Goal: Transaction & Acquisition: Purchase product/service

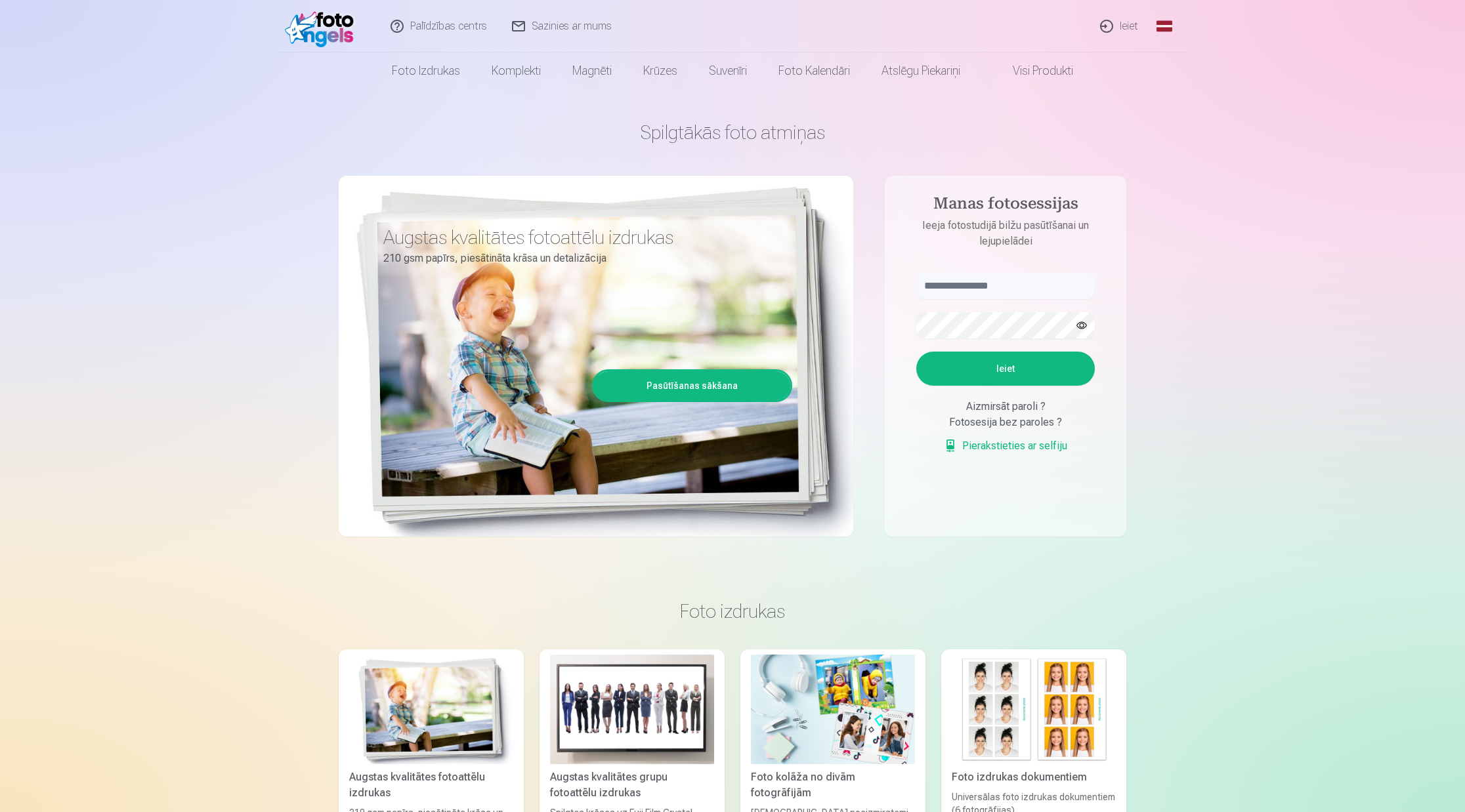
click at [1129, 25] on link "Ieiet" at bounding box center [1119, 26] width 63 height 52
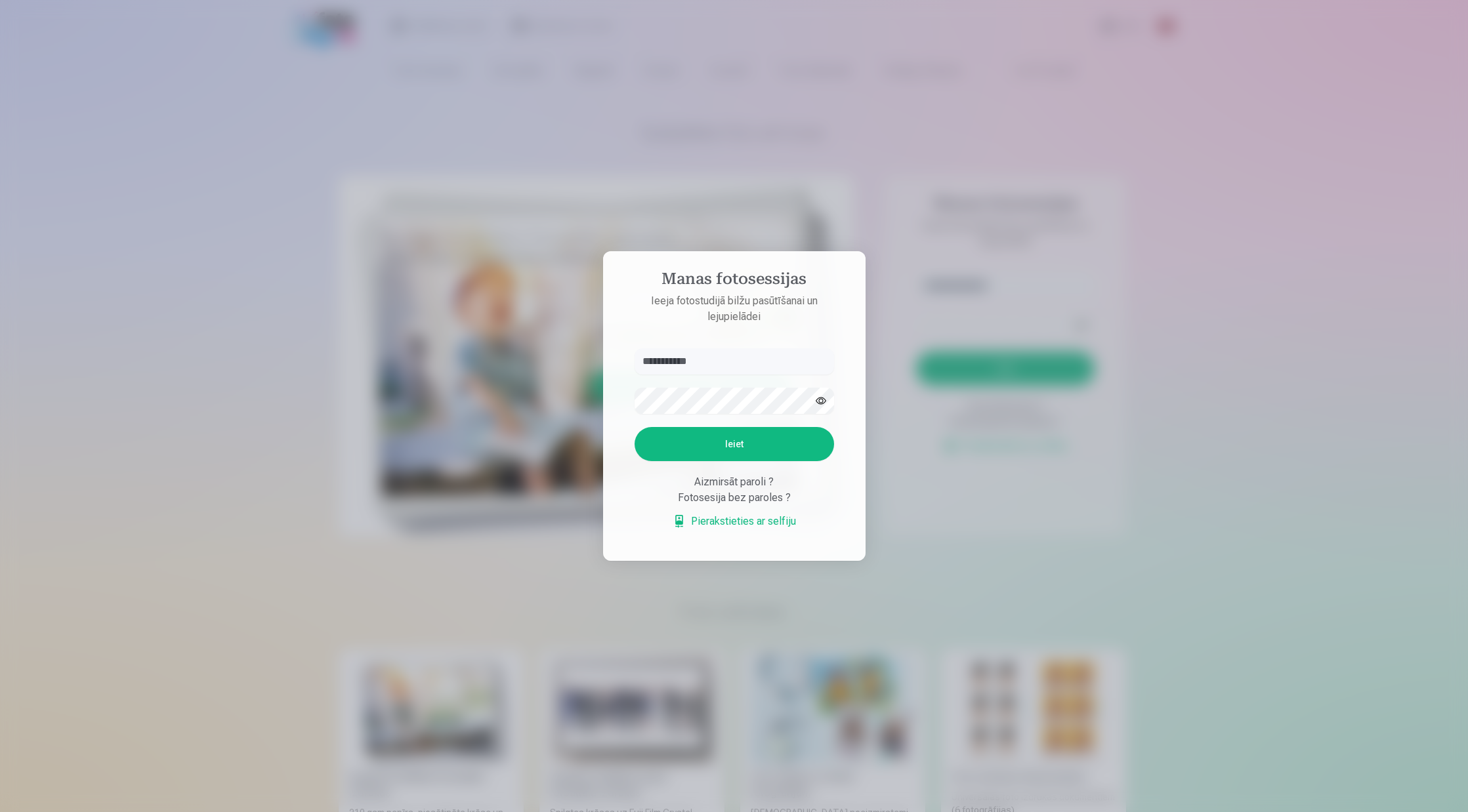
type input "**********"
click at [734, 444] on button "Ieiet" at bounding box center [734, 444] width 200 height 34
click at [535, 811] on div "**********" at bounding box center [732, 812] width 1465 height 0
click at [818, 399] on button "button" at bounding box center [821, 401] width 25 height 25
click at [734, 444] on button "Ieiet" at bounding box center [734, 444] width 200 height 34
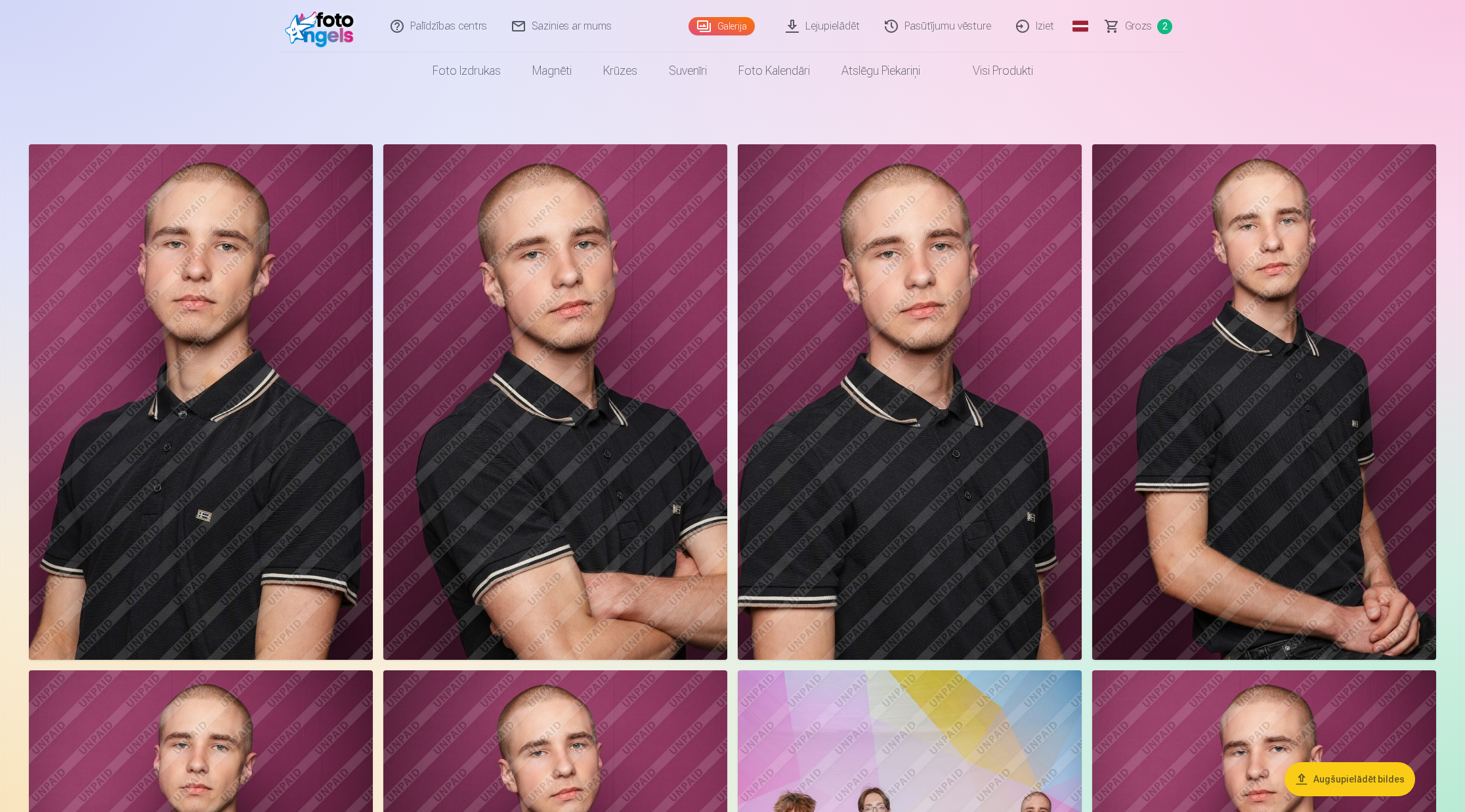
click at [1144, 25] on span "Grozs" at bounding box center [1138, 26] width 27 height 16
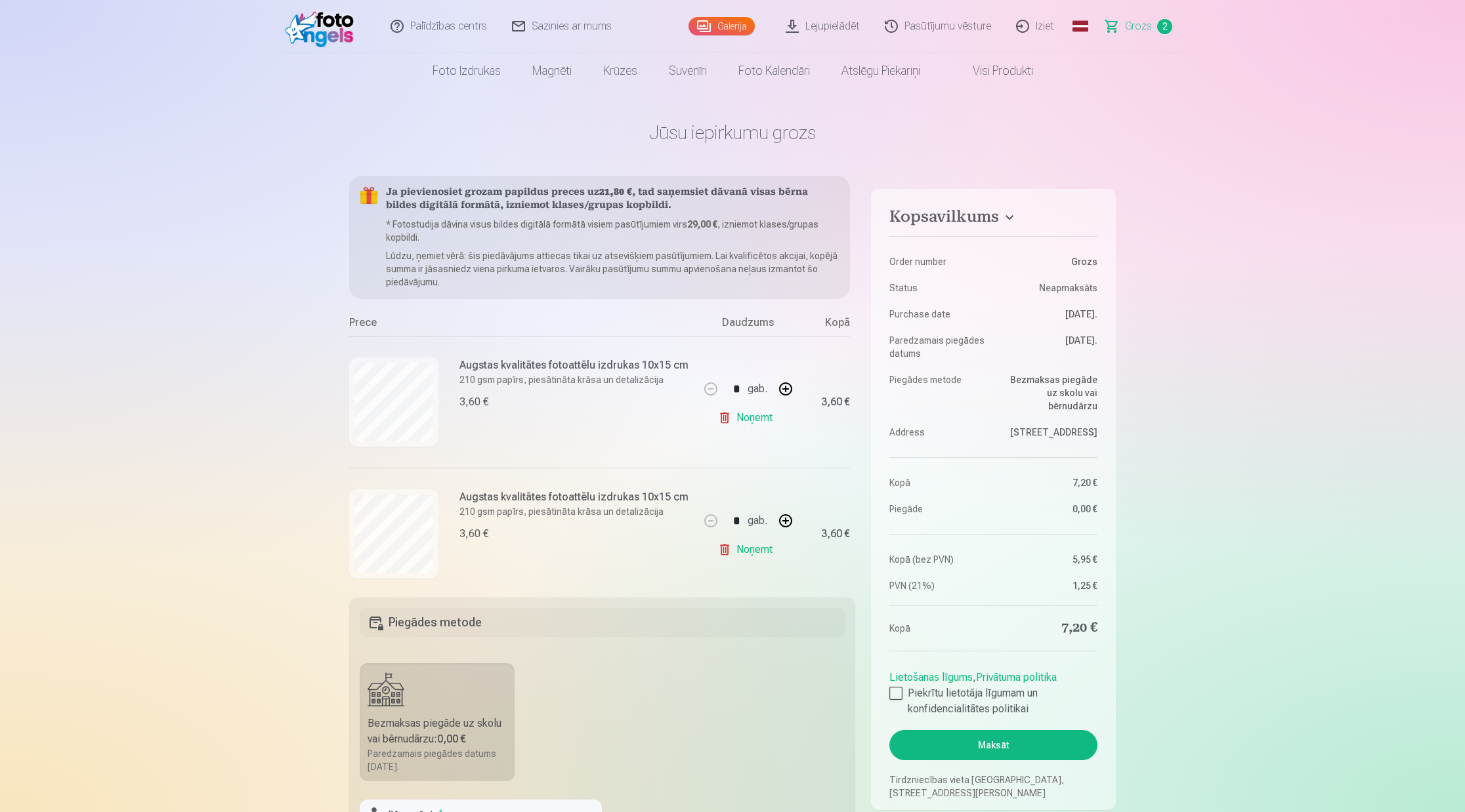
click at [721, 549] on link "Noņemt" at bounding box center [748, 550] width 60 height 26
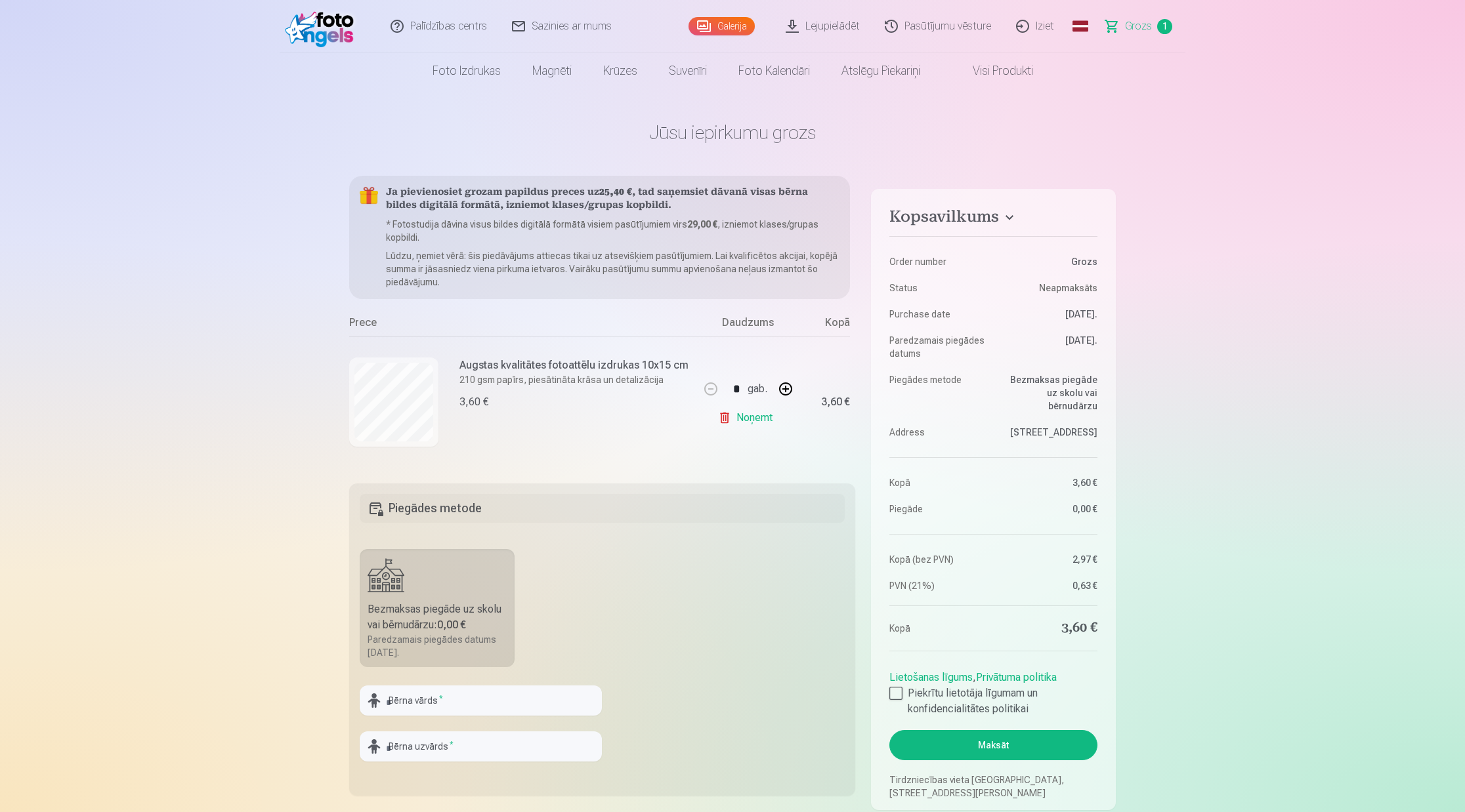
click at [726, 23] on link "Galerija" at bounding box center [721, 26] width 66 height 18
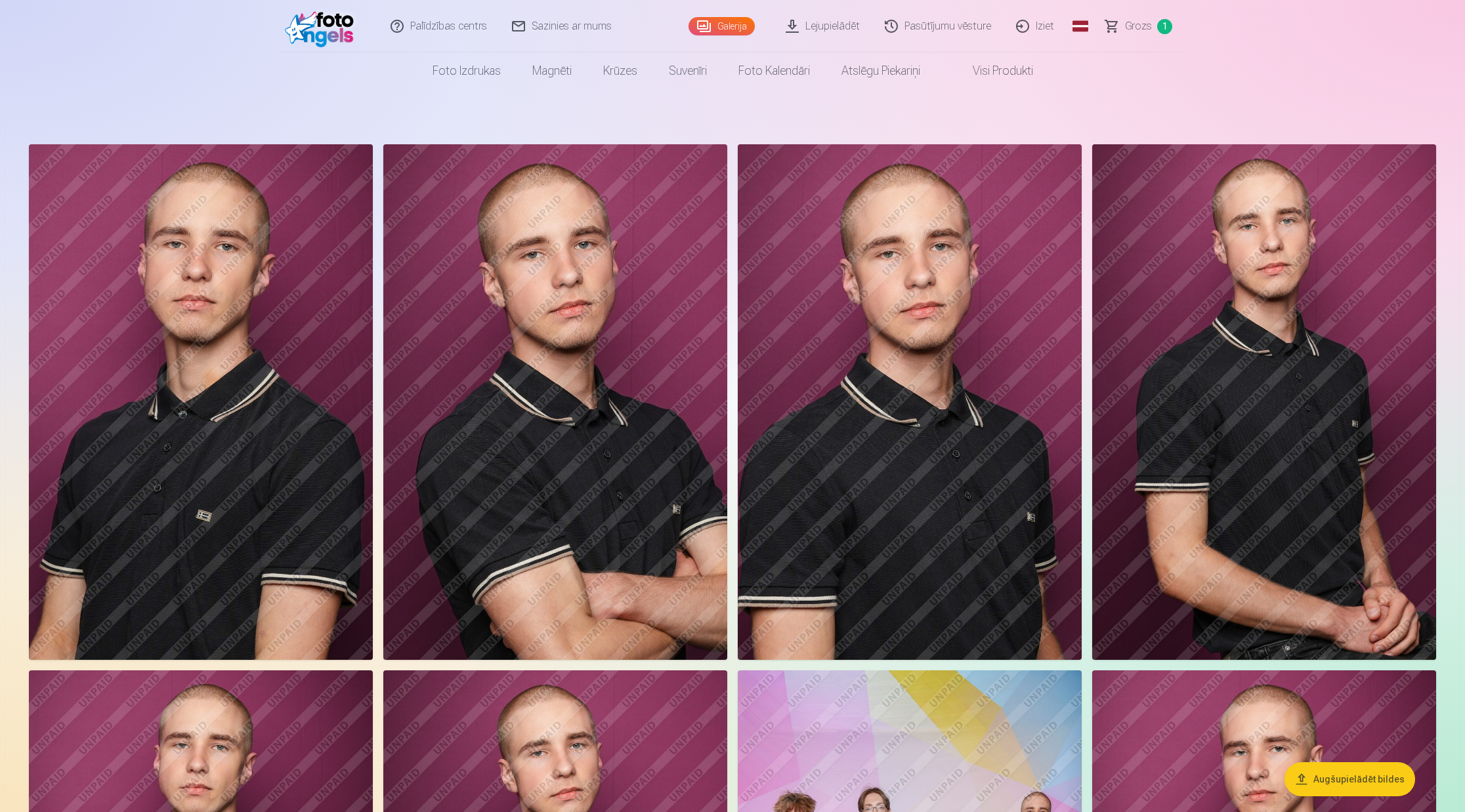
click at [624, 460] on img at bounding box center [555, 403] width 344 height 516
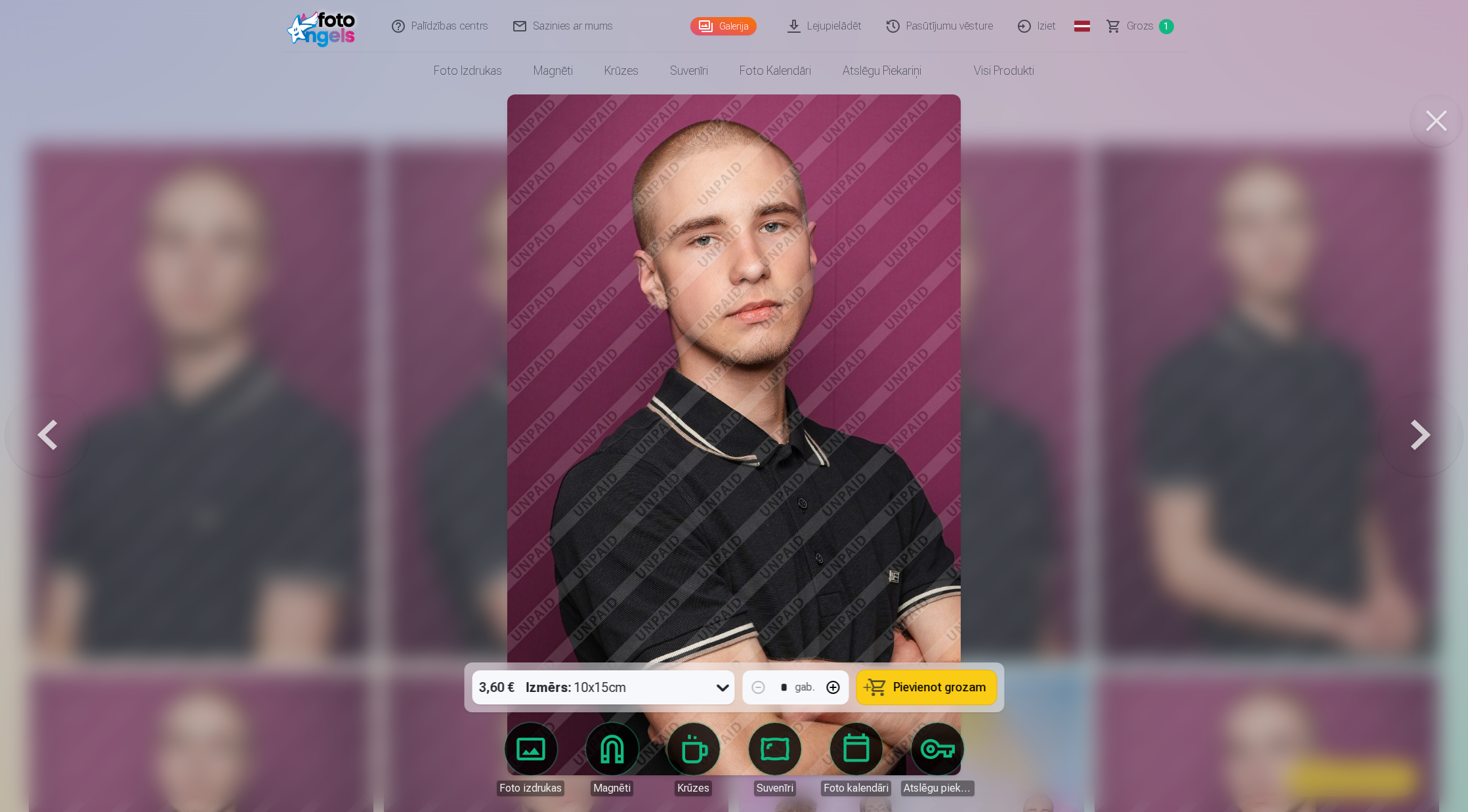
click at [1016, 122] on div at bounding box center [734, 406] width 1468 height 812
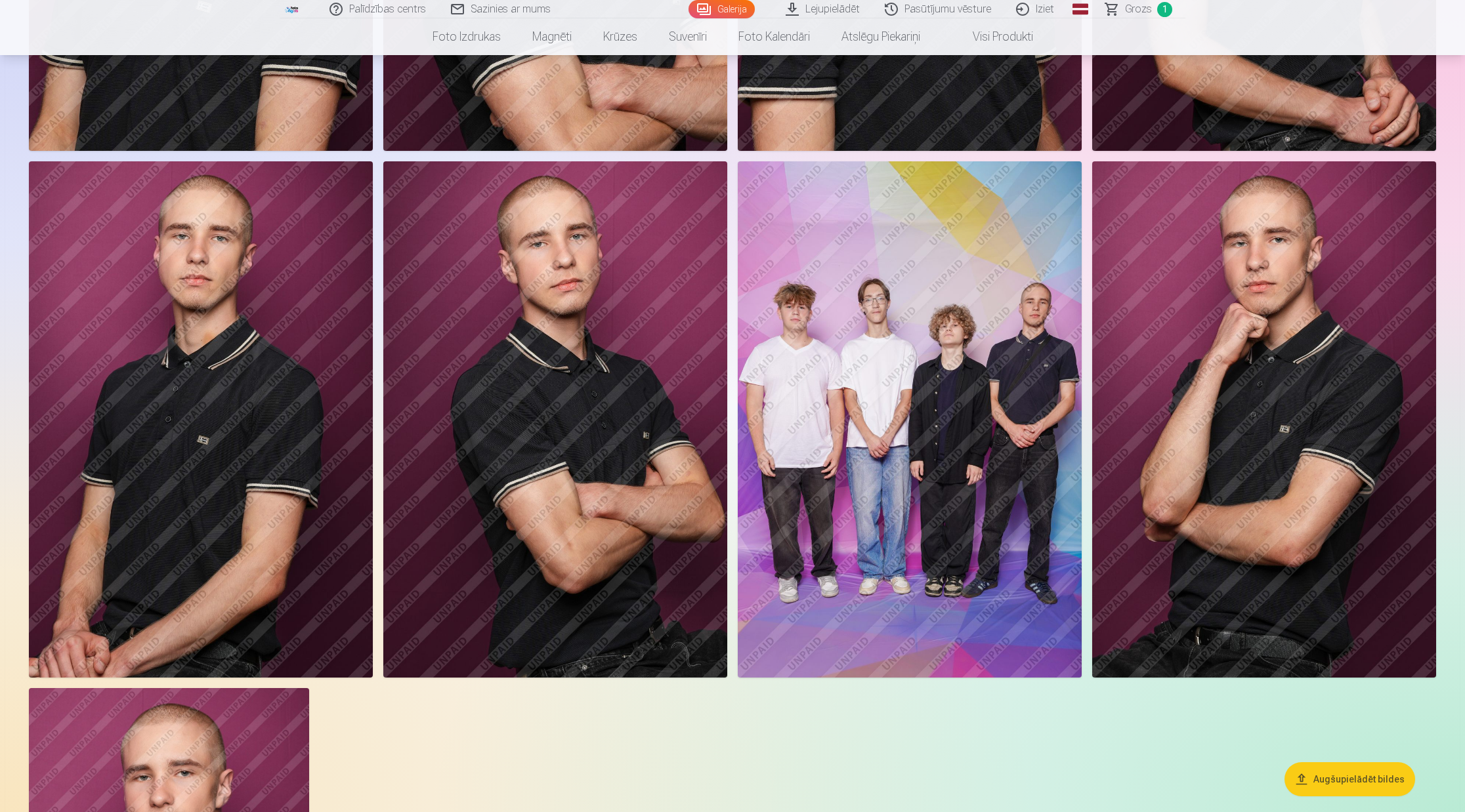
scroll to position [512, 0]
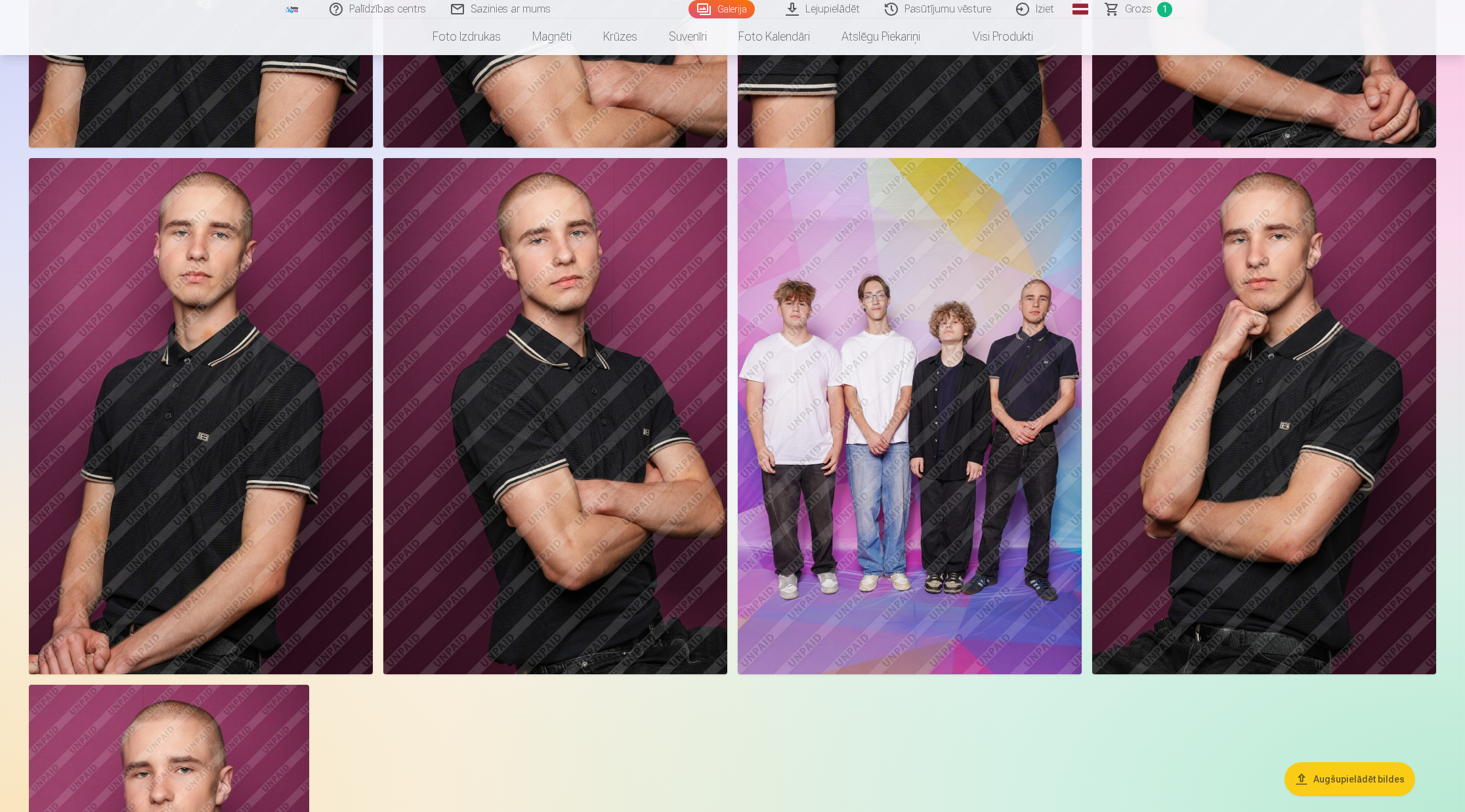
click at [598, 508] on img at bounding box center [555, 416] width 344 height 516
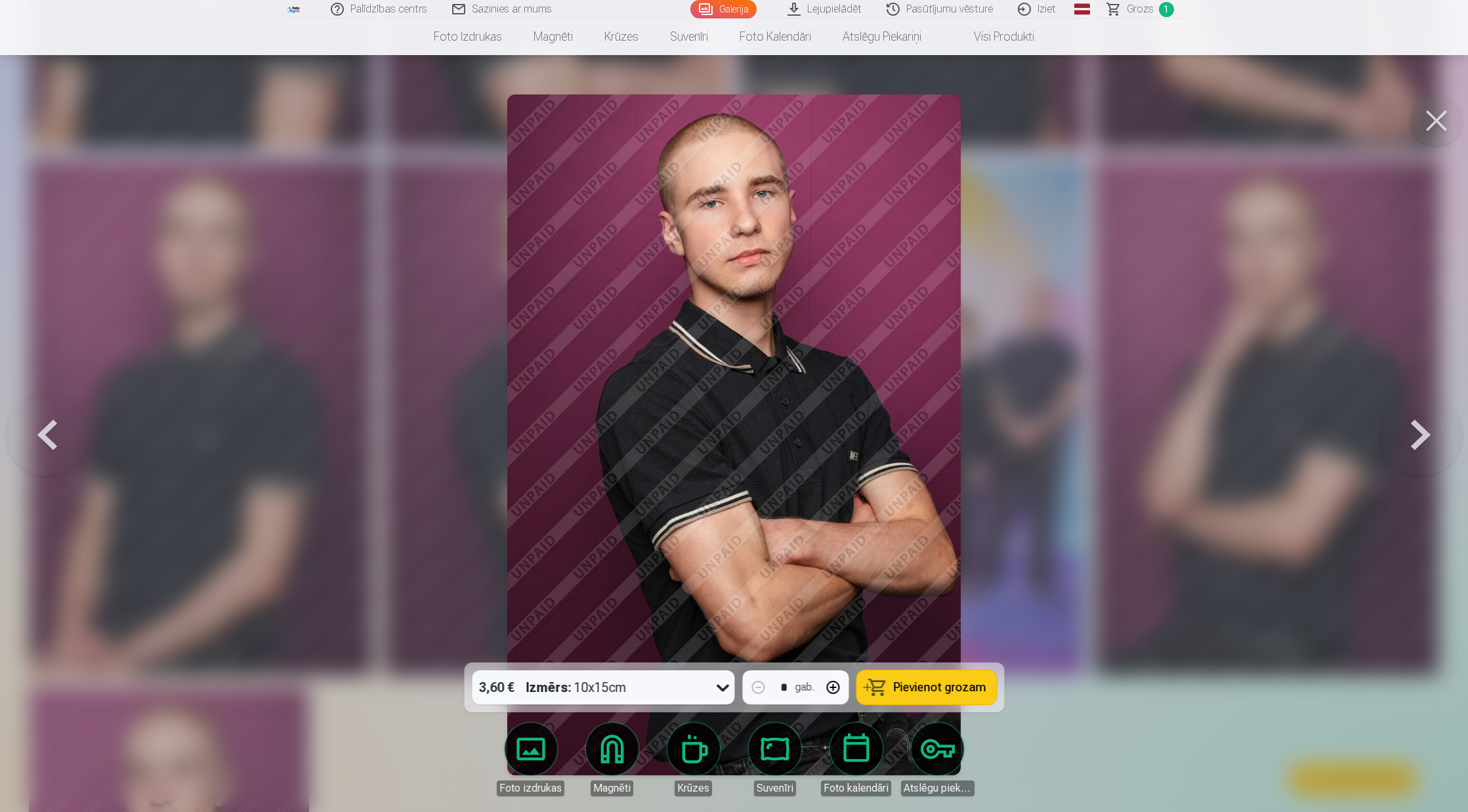
click at [978, 686] on span "Pievienot grozam" at bounding box center [939, 687] width 92 height 12
click at [389, 724] on div at bounding box center [734, 406] width 1468 height 812
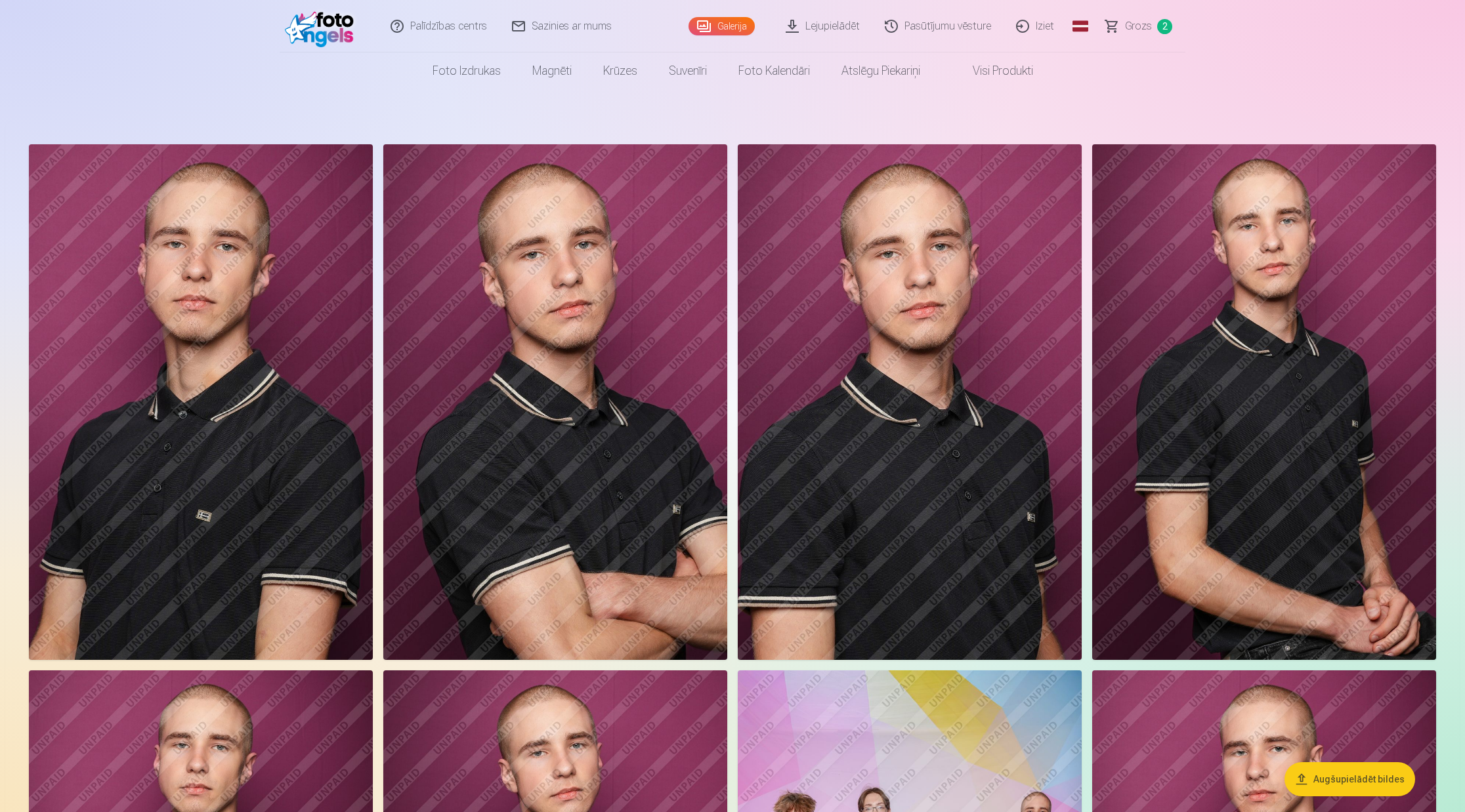
click at [600, 462] on img at bounding box center [555, 403] width 344 height 516
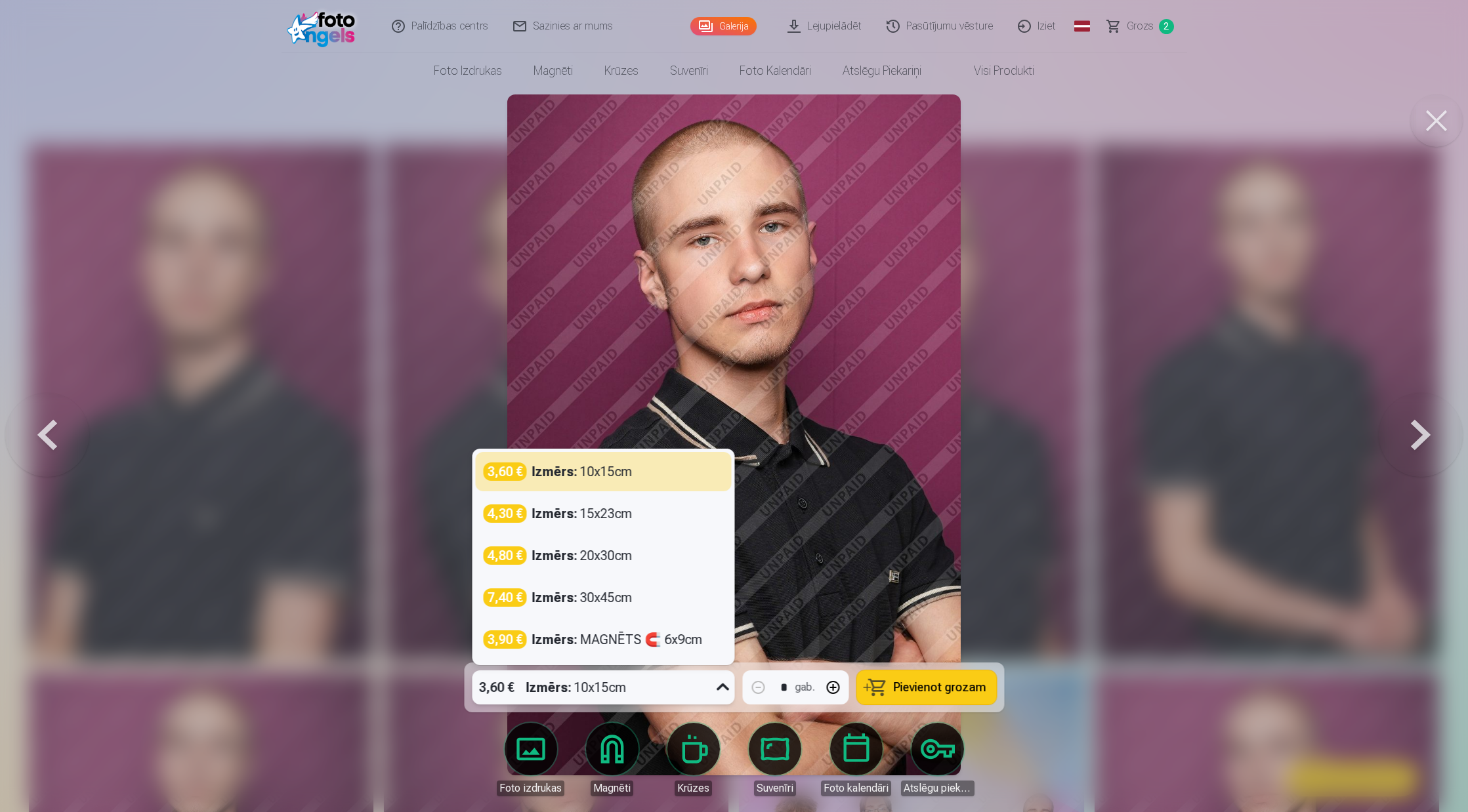
click at [721, 685] on icon at bounding box center [723, 688] width 21 height 21
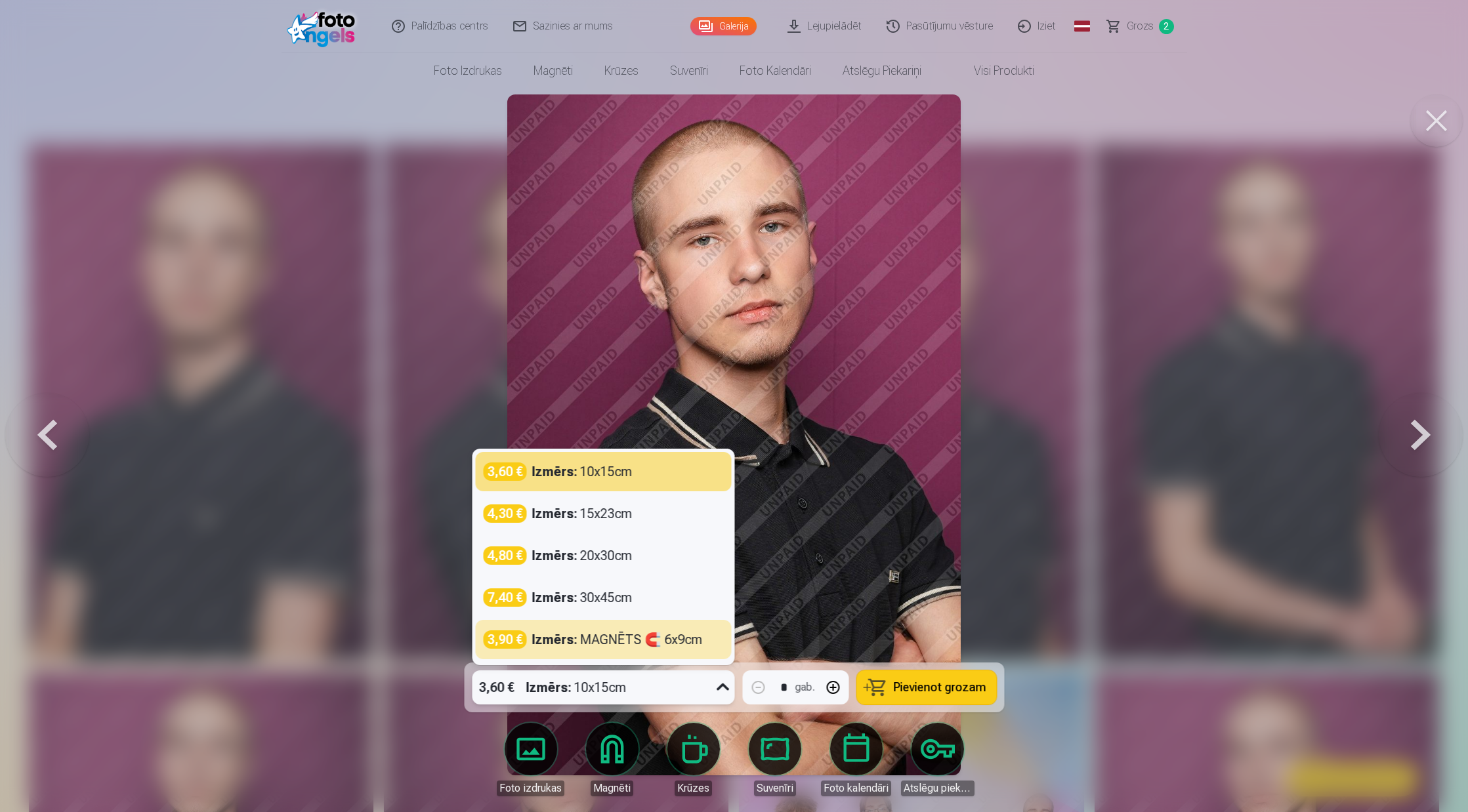
click at [622, 639] on div "Izmērs : MAGNĒTS 🧲 6x9cm" at bounding box center [616, 640] width 170 height 18
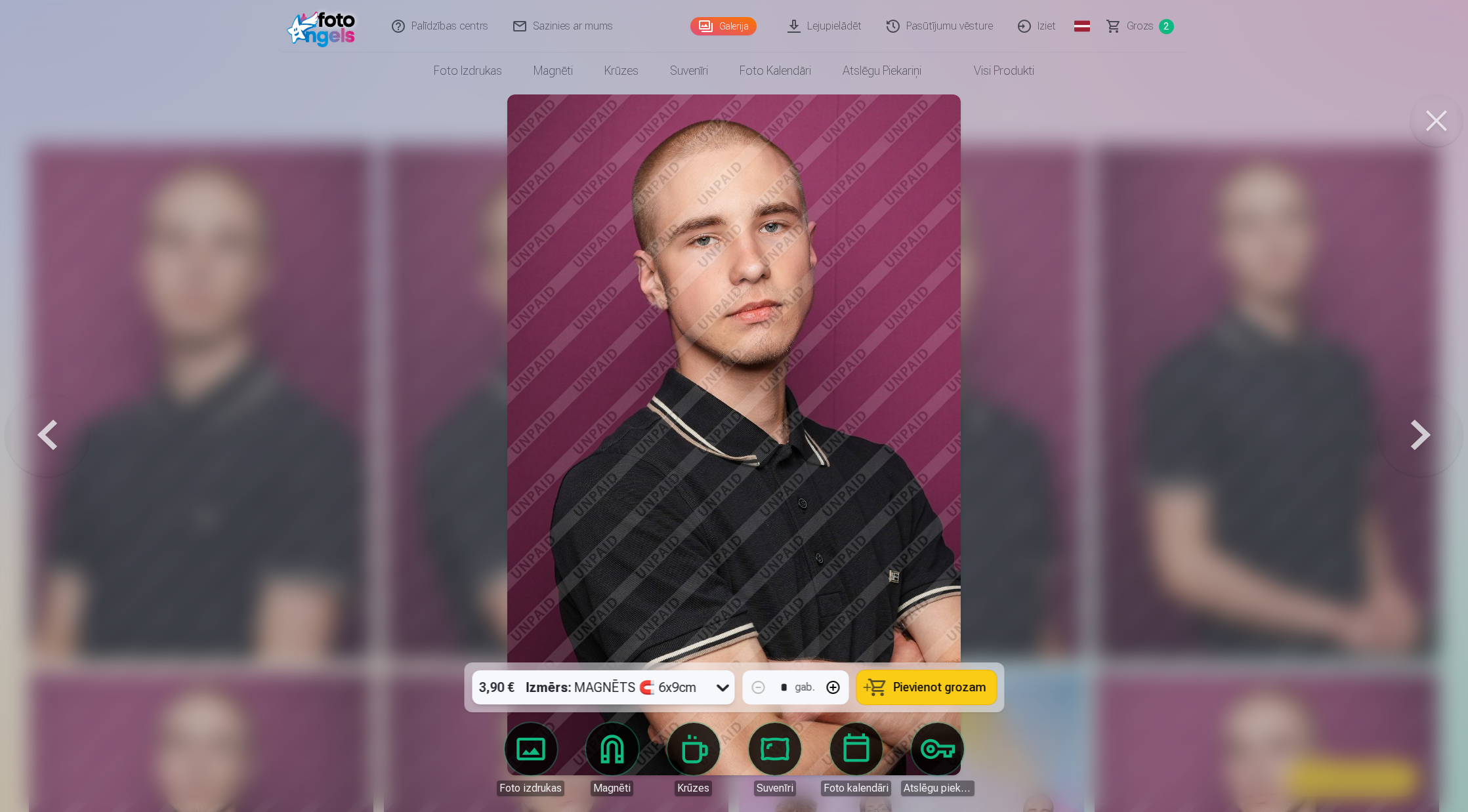
click at [923, 689] on span "Pievienot grozam" at bounding box center [939, 687] width 92 height 12
click at [1136, 108] on div at bounding box center [734, 406] width 1468 height 812
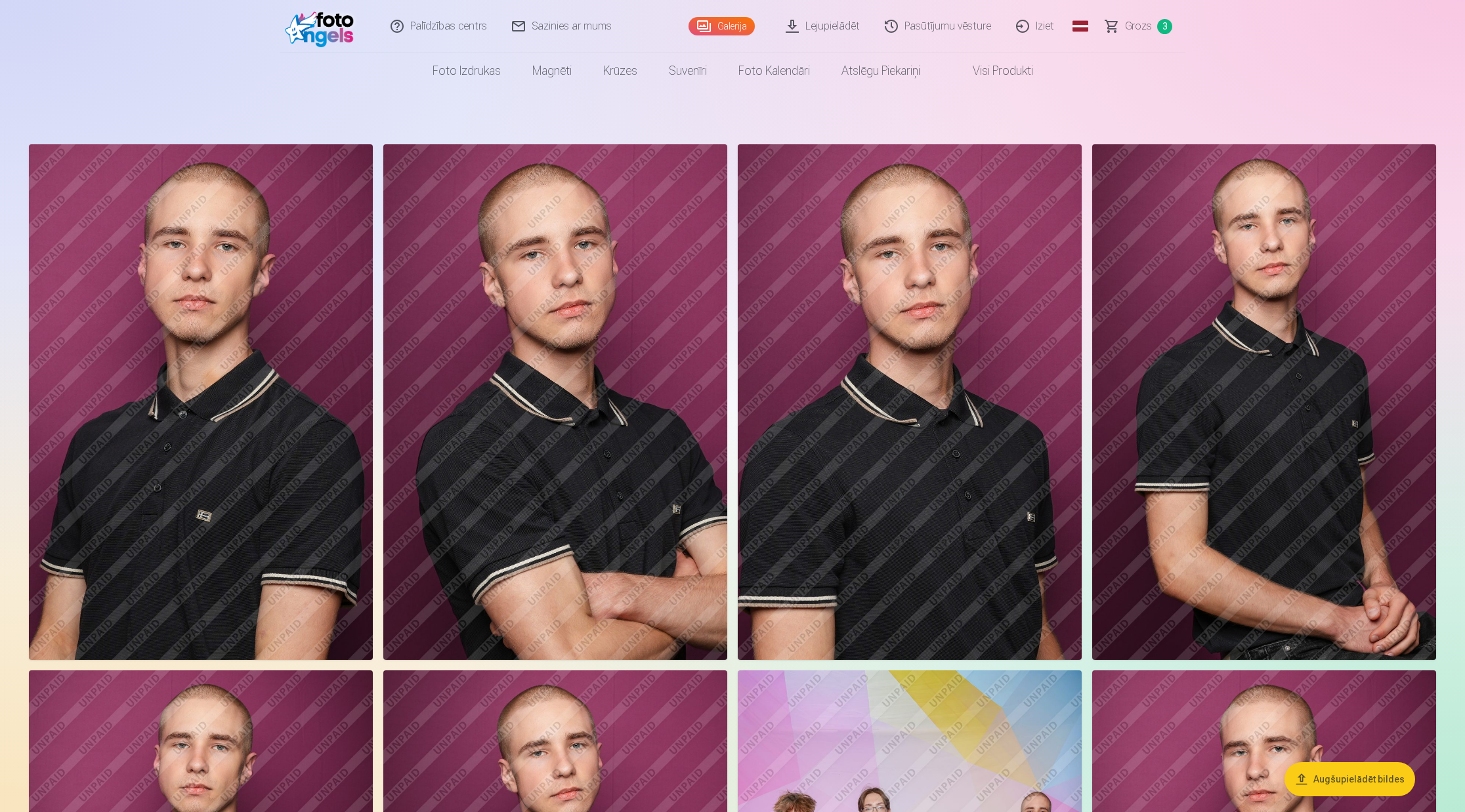
click at [1166, 24] on span "3" at bounding box center [1164, 26] width 15 height 15
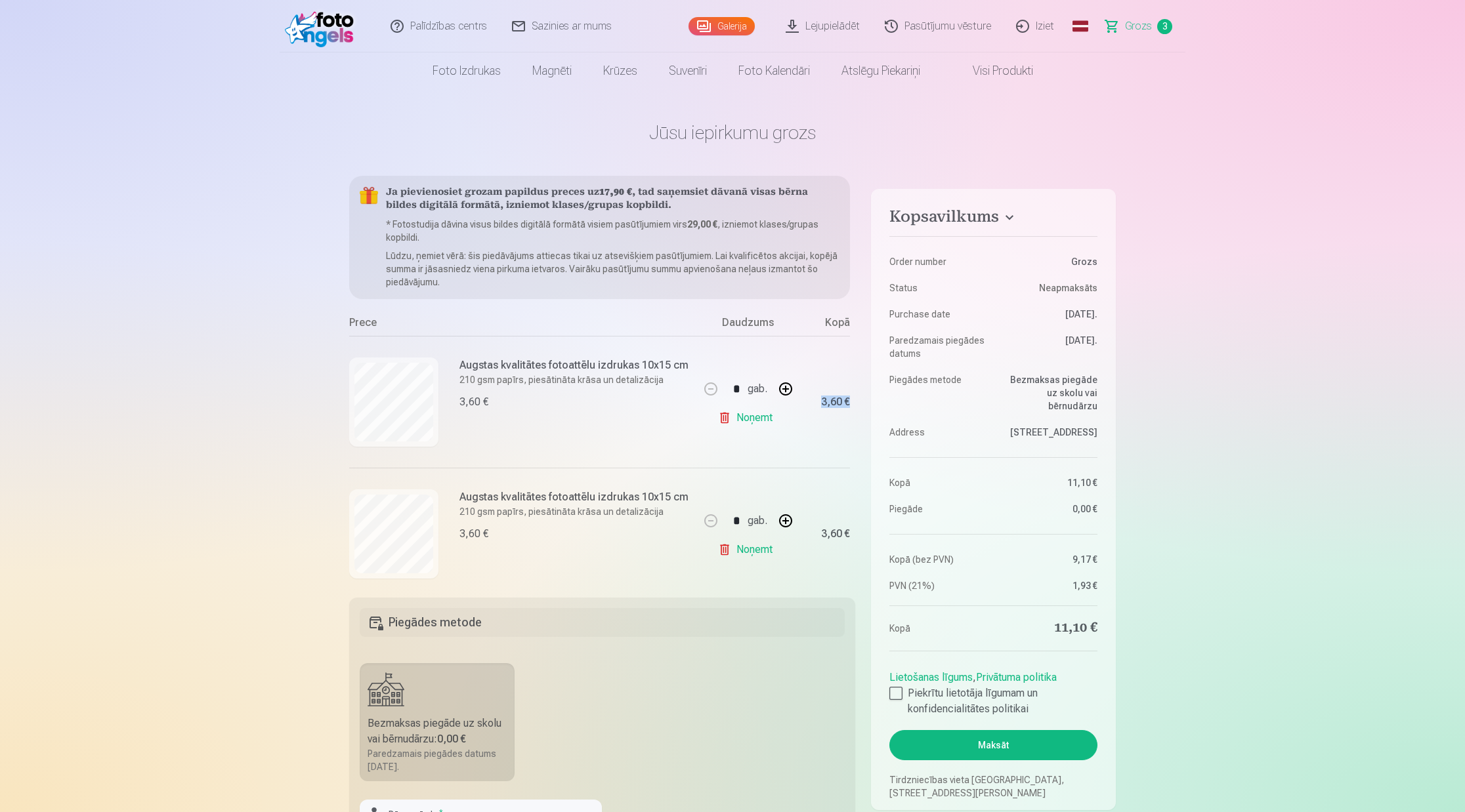
drag, startPoint x: 851, startPoint y: 373, endPoint x: 857, endPoint y: 456, distance: 83.2
click at [858, 457] on div "Kopsavilkums Order number Grozs Status Neapmaksāts Purchase date 13.09.2025. Pa…" at bounding box center [732, 662] width 767 height 973
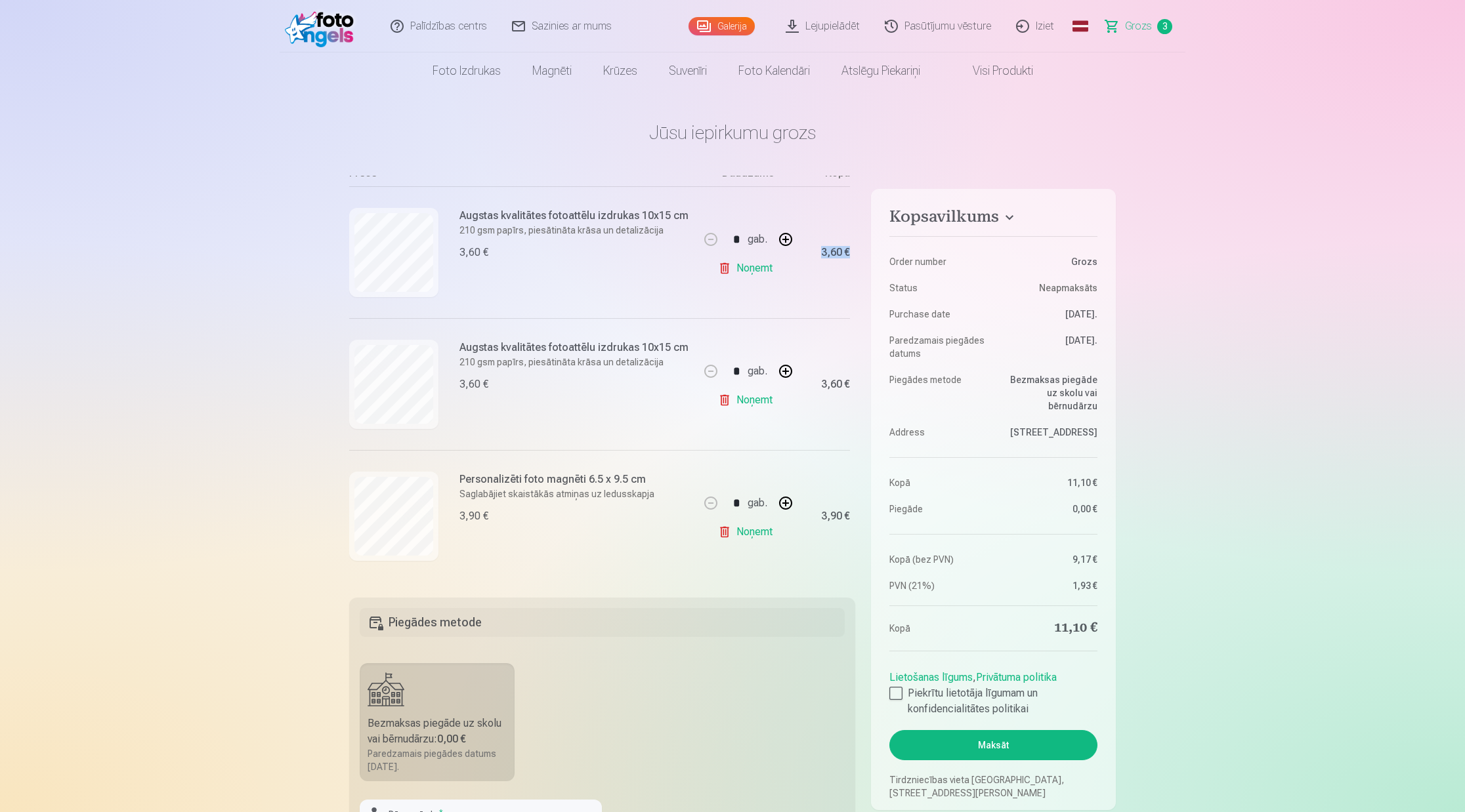
scroll to position [149, 0]
click at [730, 28] on link "Galerija" at bounding box center [721, 26] width 66 height 18
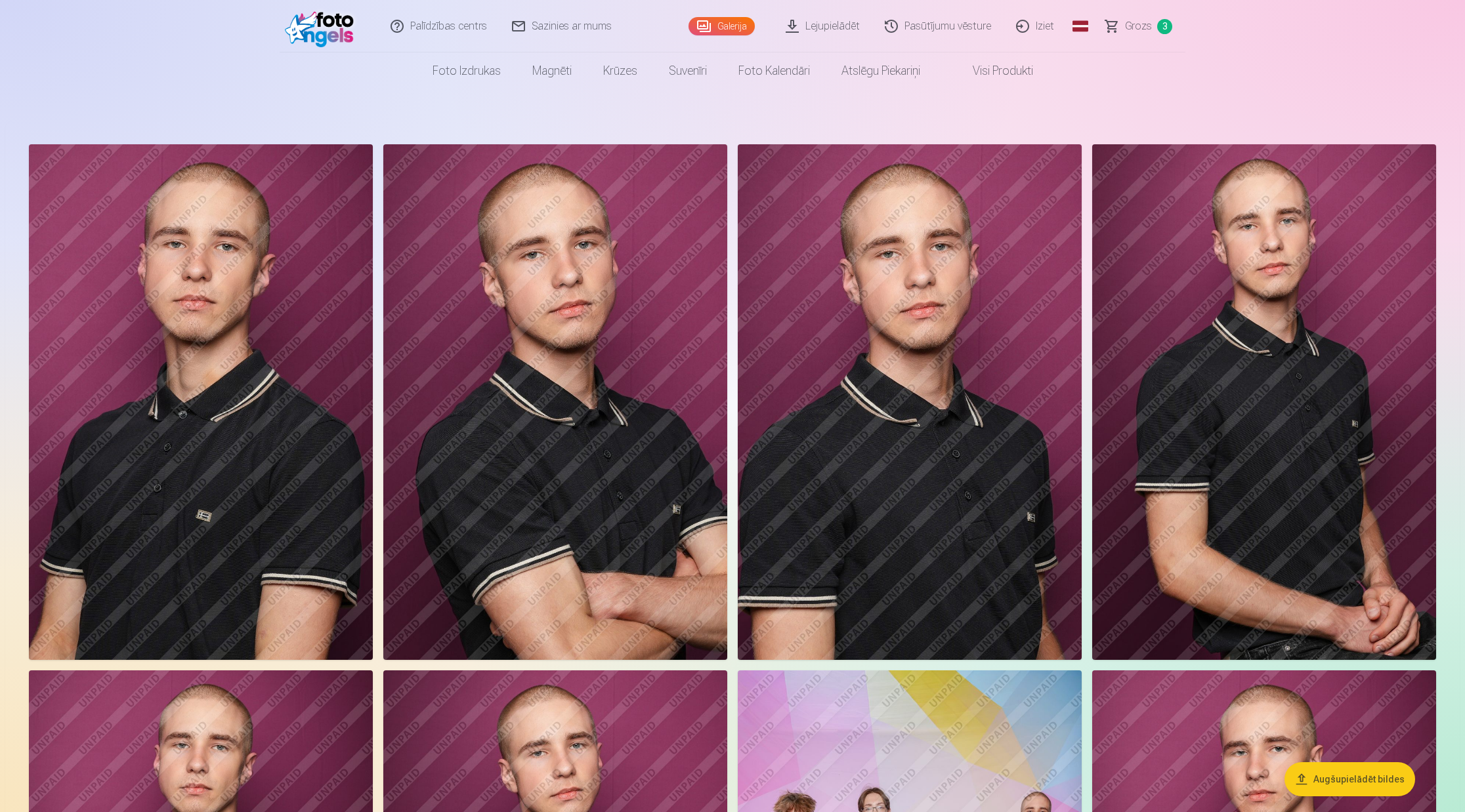
click at [598, 466] on img at bounding box center [555, 403] width 344 height 516
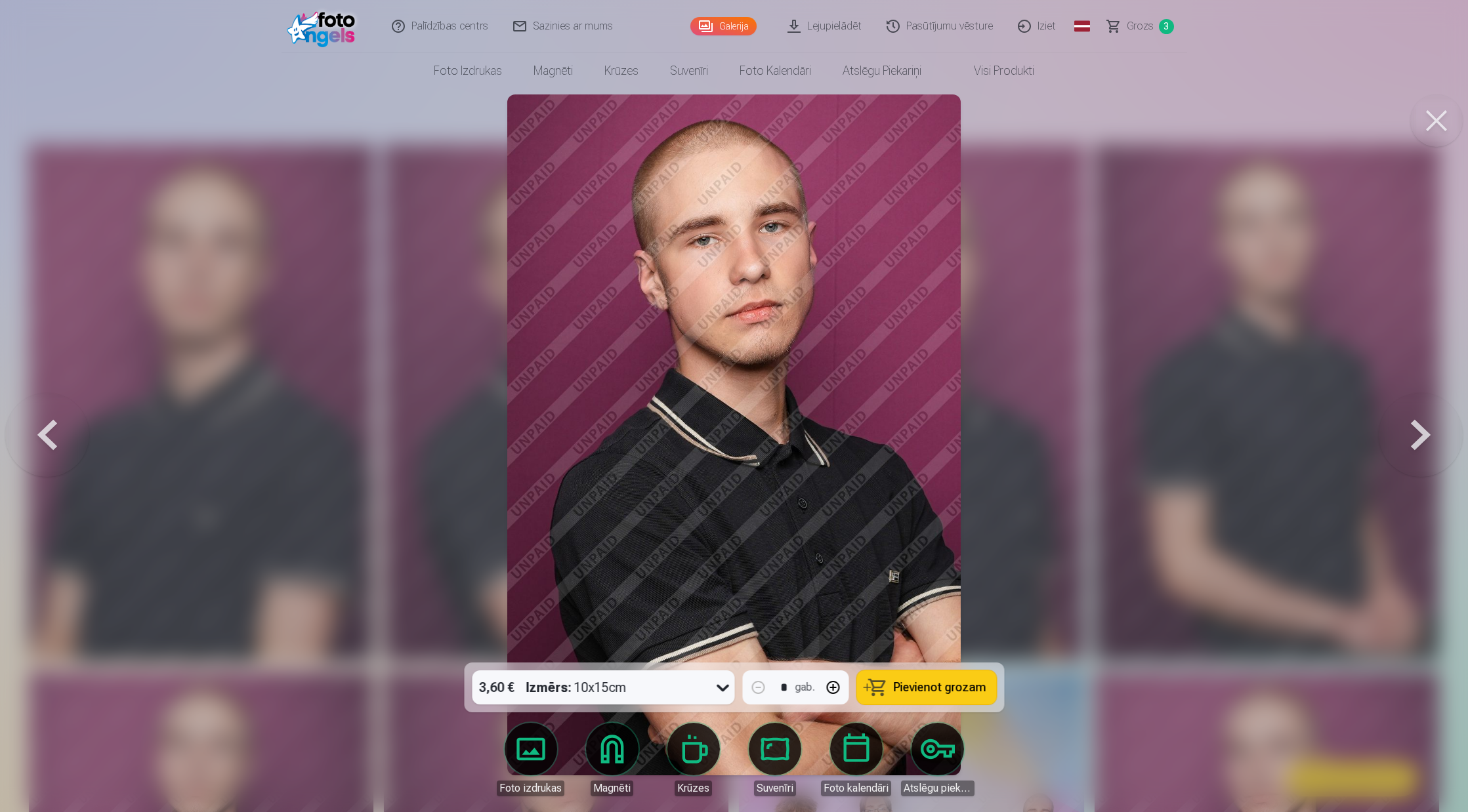
click at [1093, 119] on div at bounding box center [734, 406] width 1468 height 812
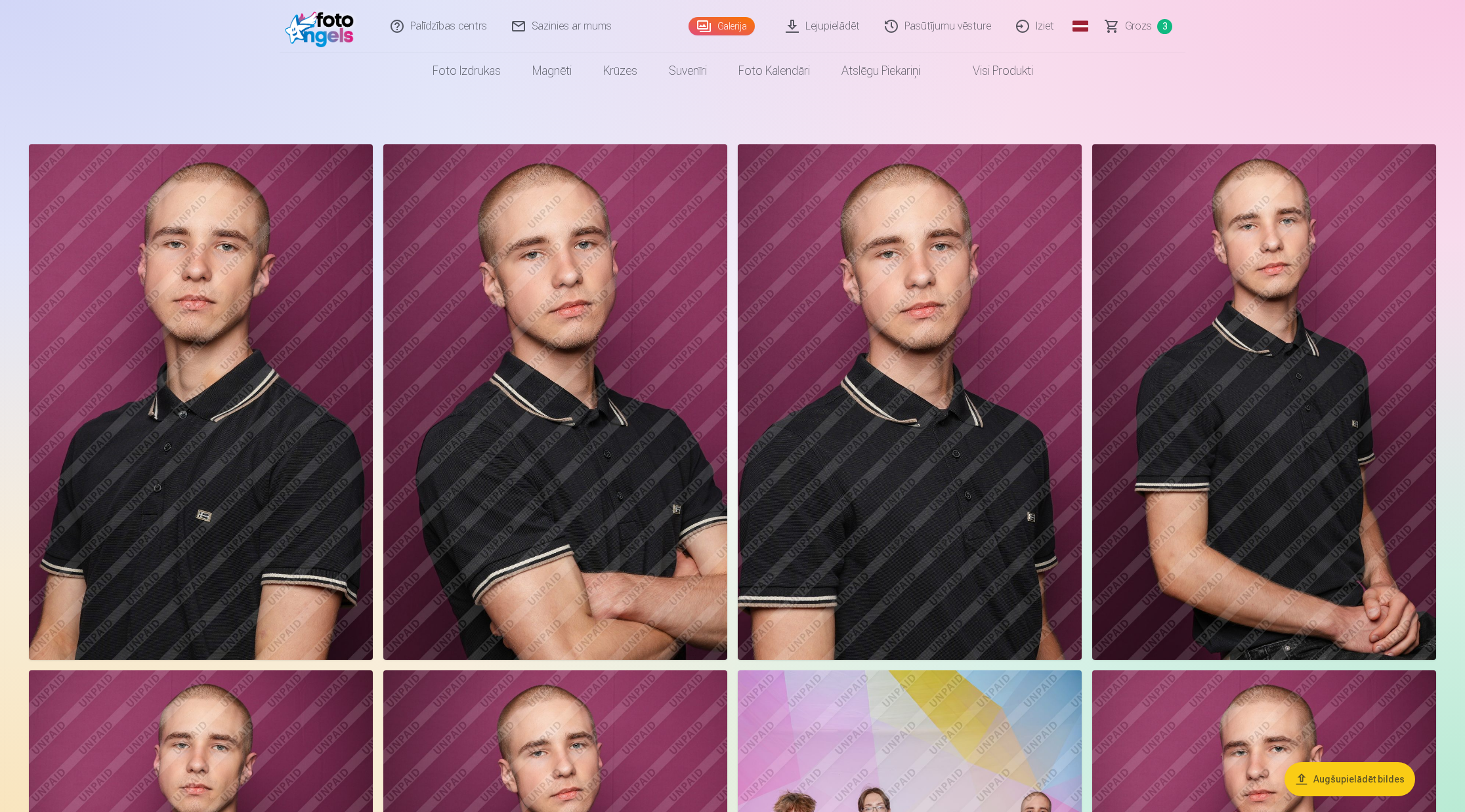
click at [1164, 21] on span "3" at bounding box center [1164, 26] width 15 height 15
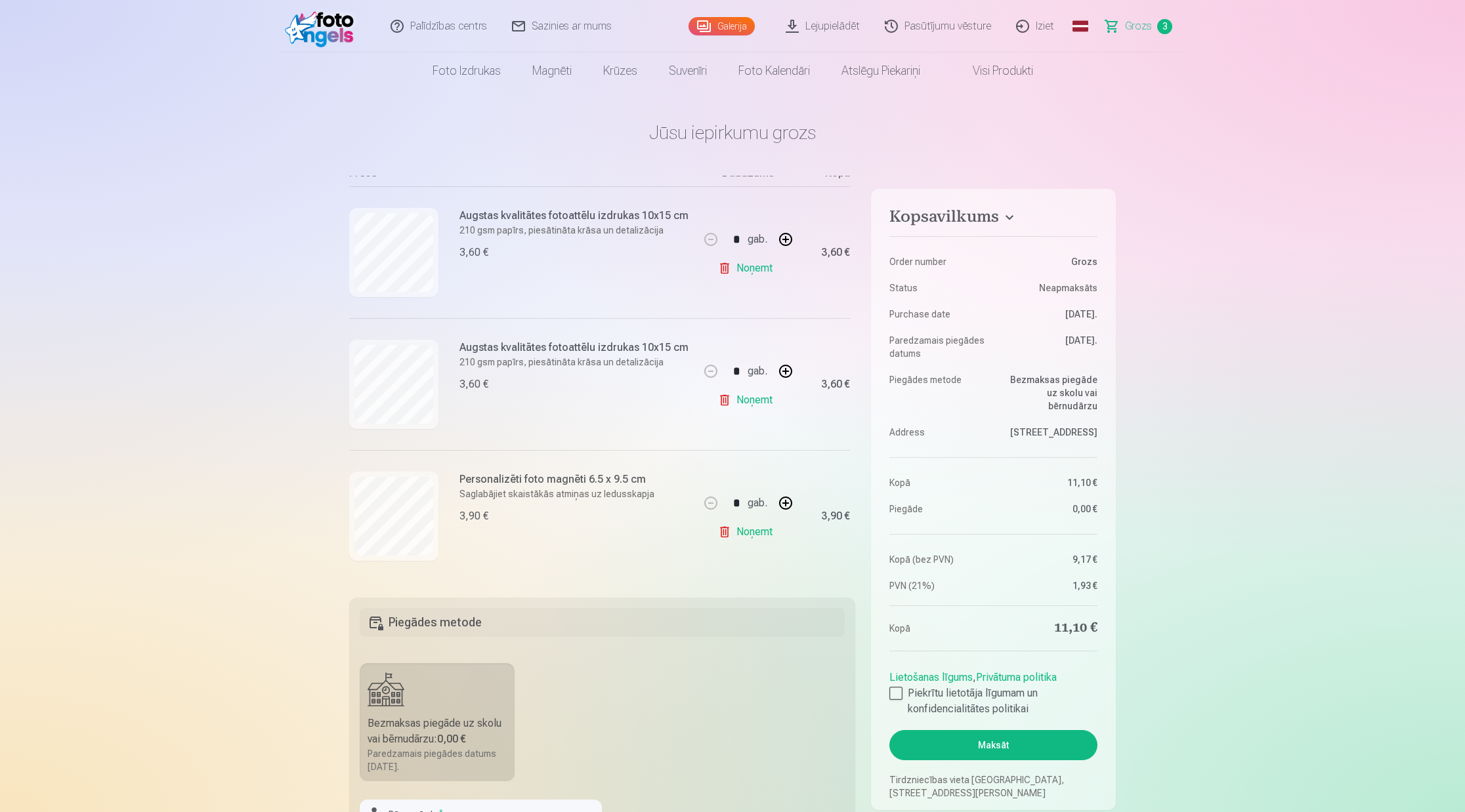
scroll to position [149, 0]
click at [741, 24] on link "Galerija" at bounding box center [721, 26] width 66 height 18
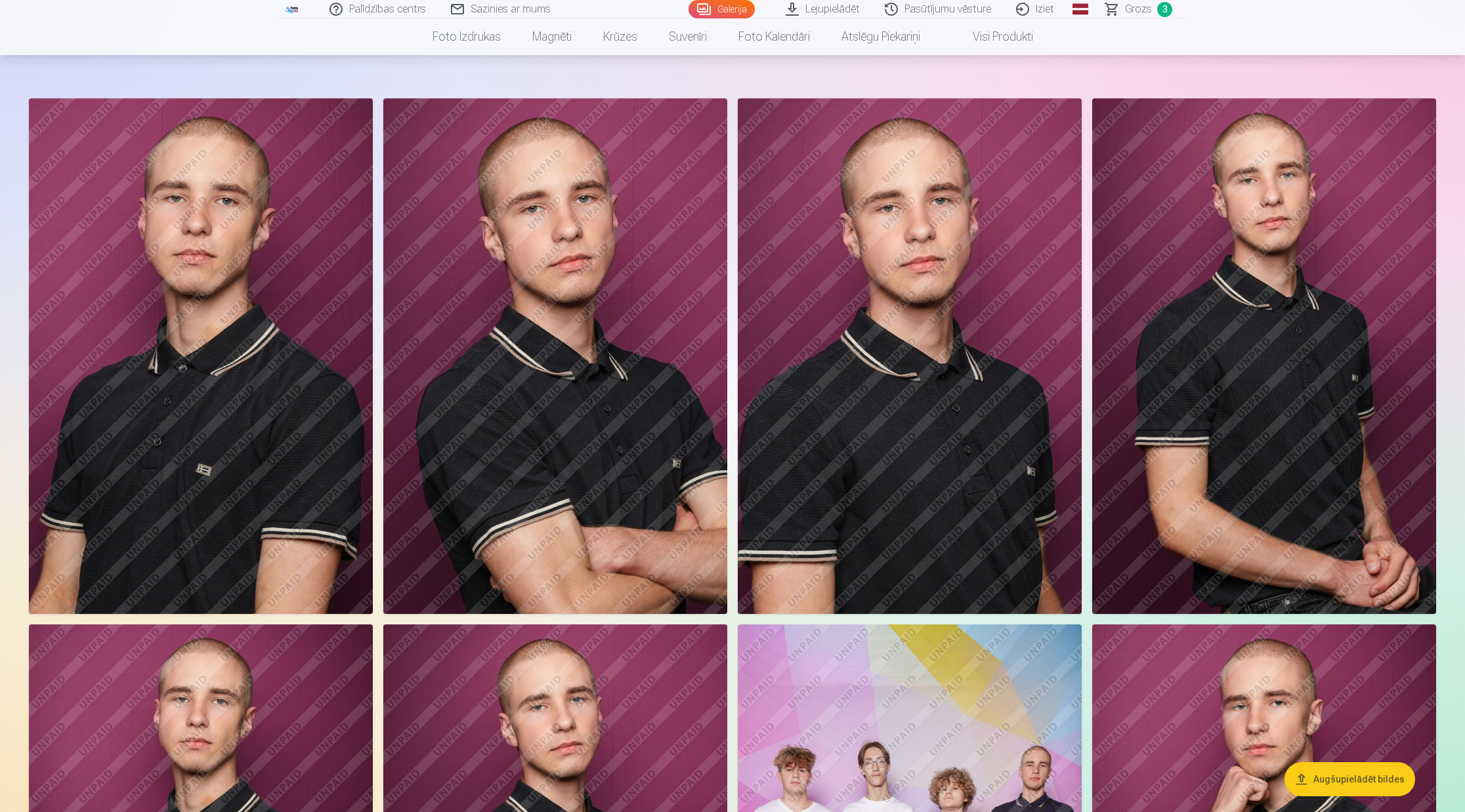
scroll to position [47, 0]
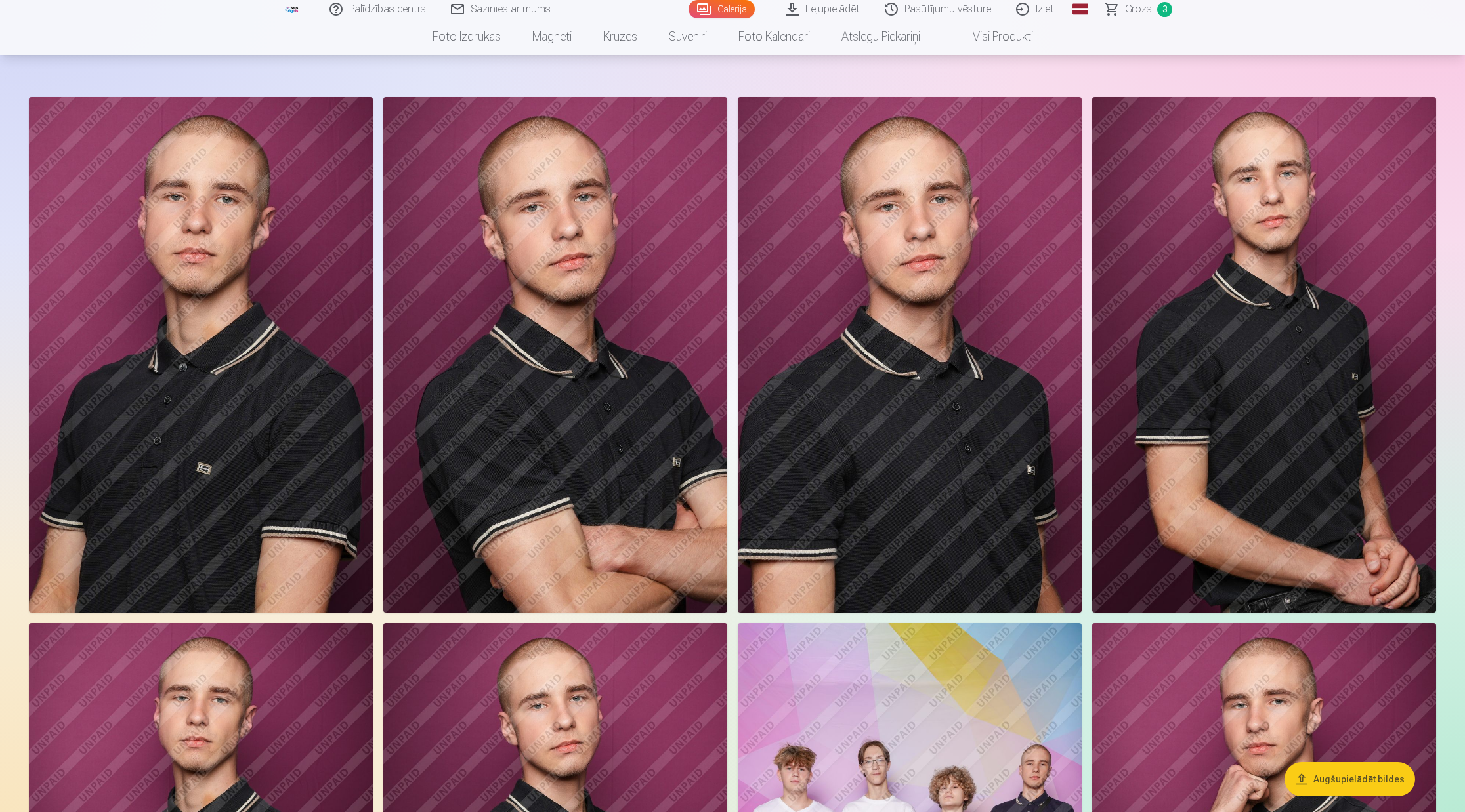
drag, startPoint x: 1139, startPoint y: 9, endPoint x: 1133, endPoint y: 25, distance: 17.1
click at [1138, 9] on span "Grozs" at bounding box center [1138, 9] width 27 height 16
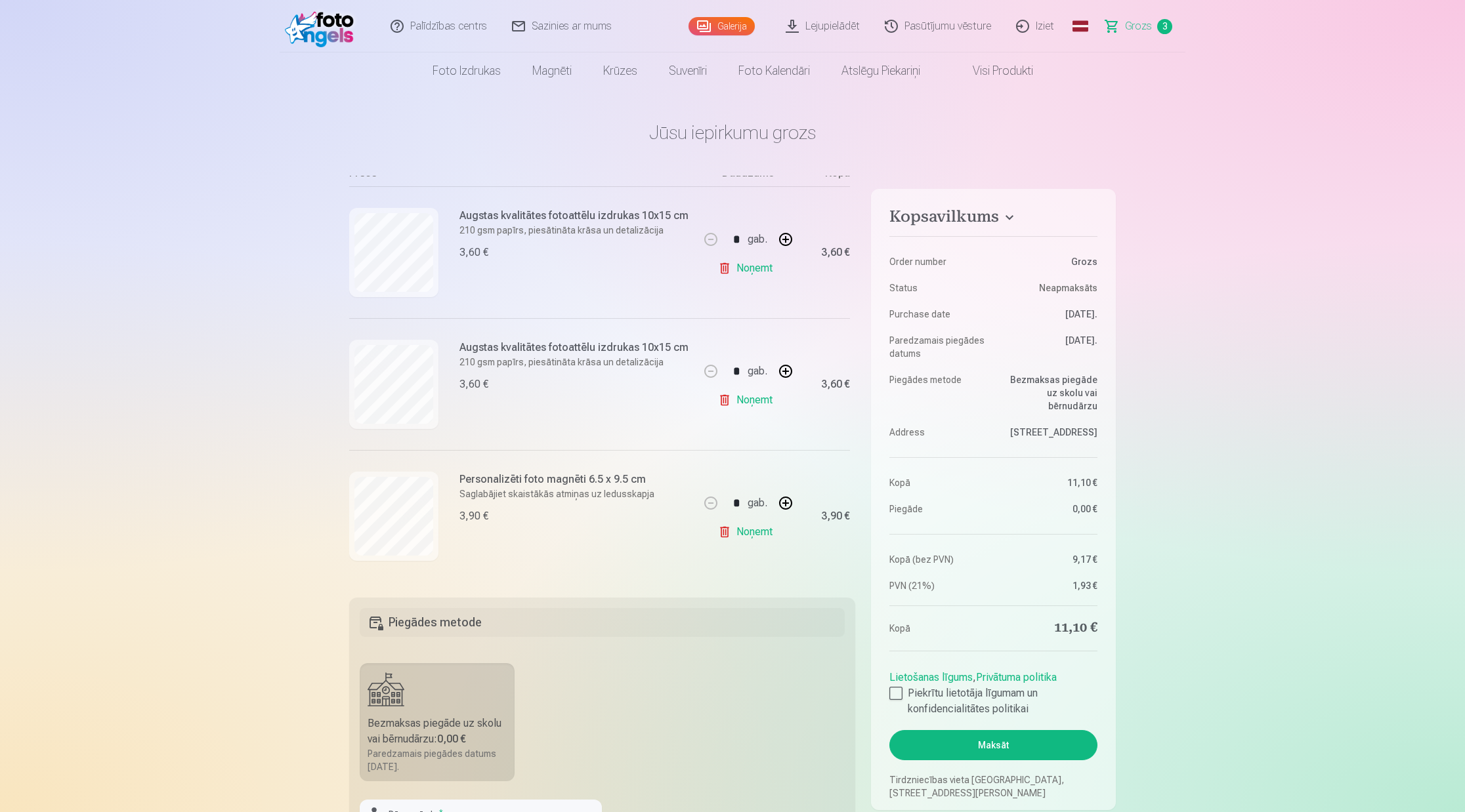
scroll to position [149, 0]
click at [717, 23] on link "Galerija" at bounding box center [721, 26] width 66 height 18
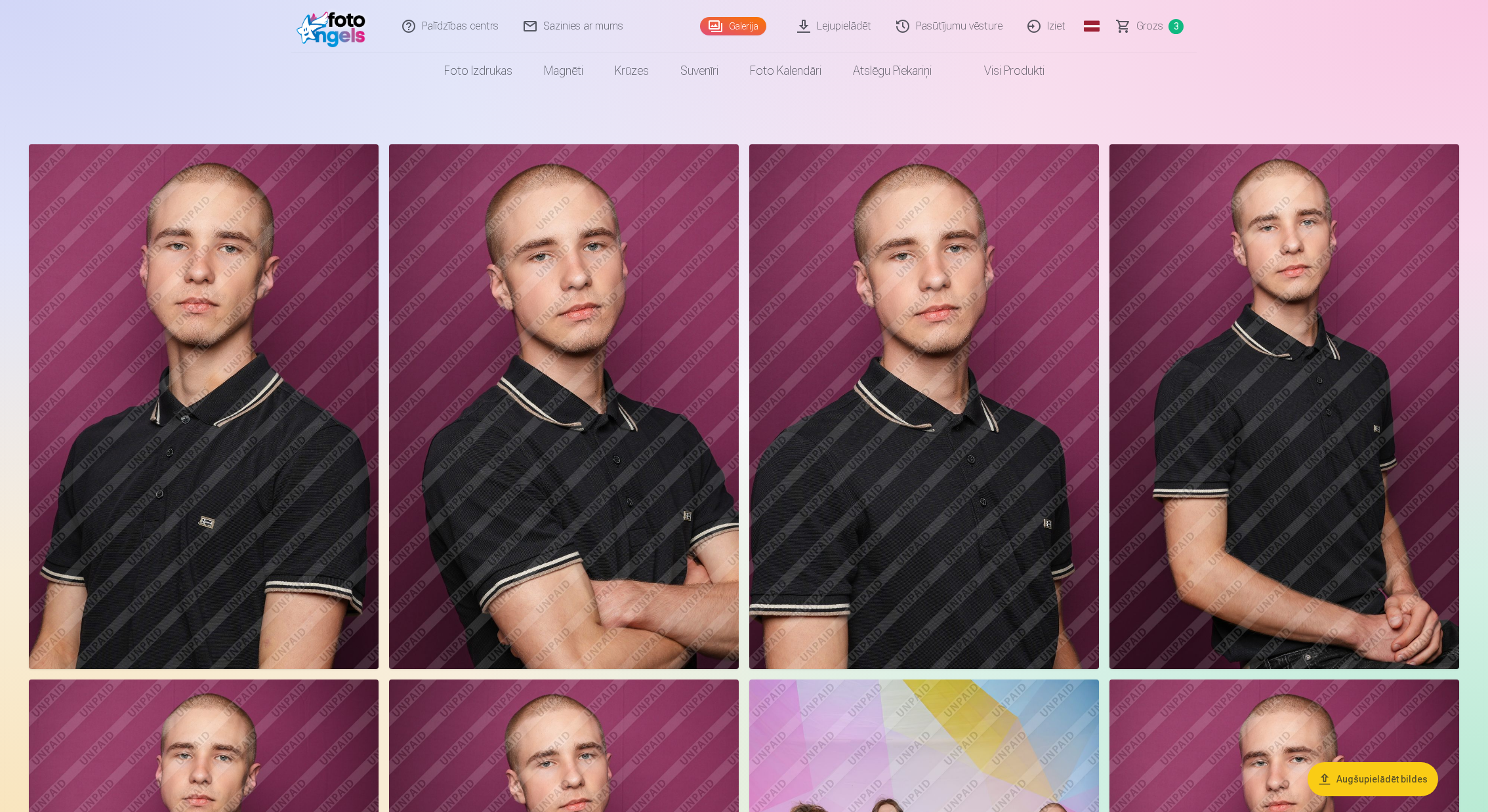
click at [1126, 25] on link "Grozs 3" at bounding box center [1151, 26] width 92 height 52
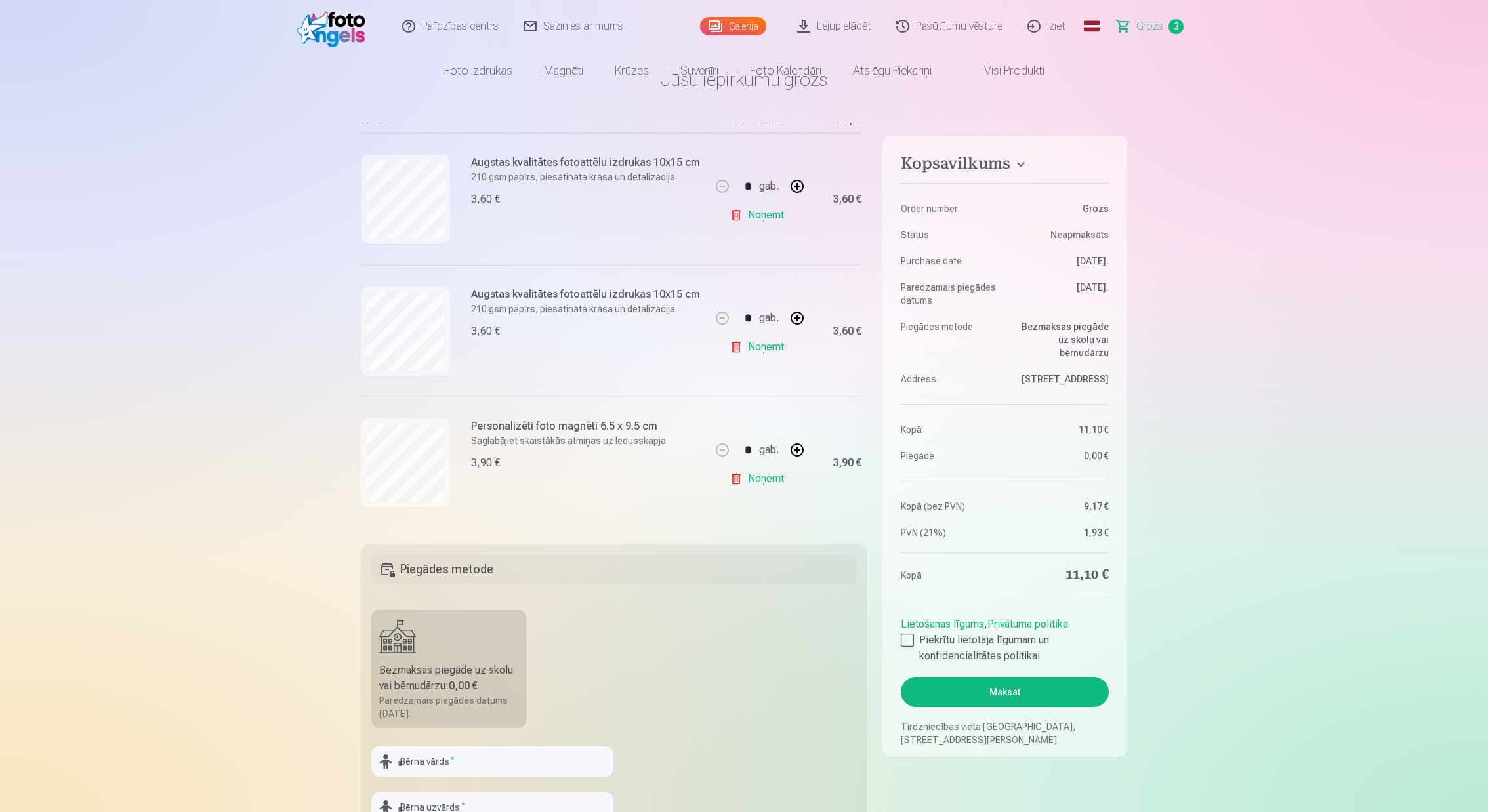
scroll to position [63, 0]
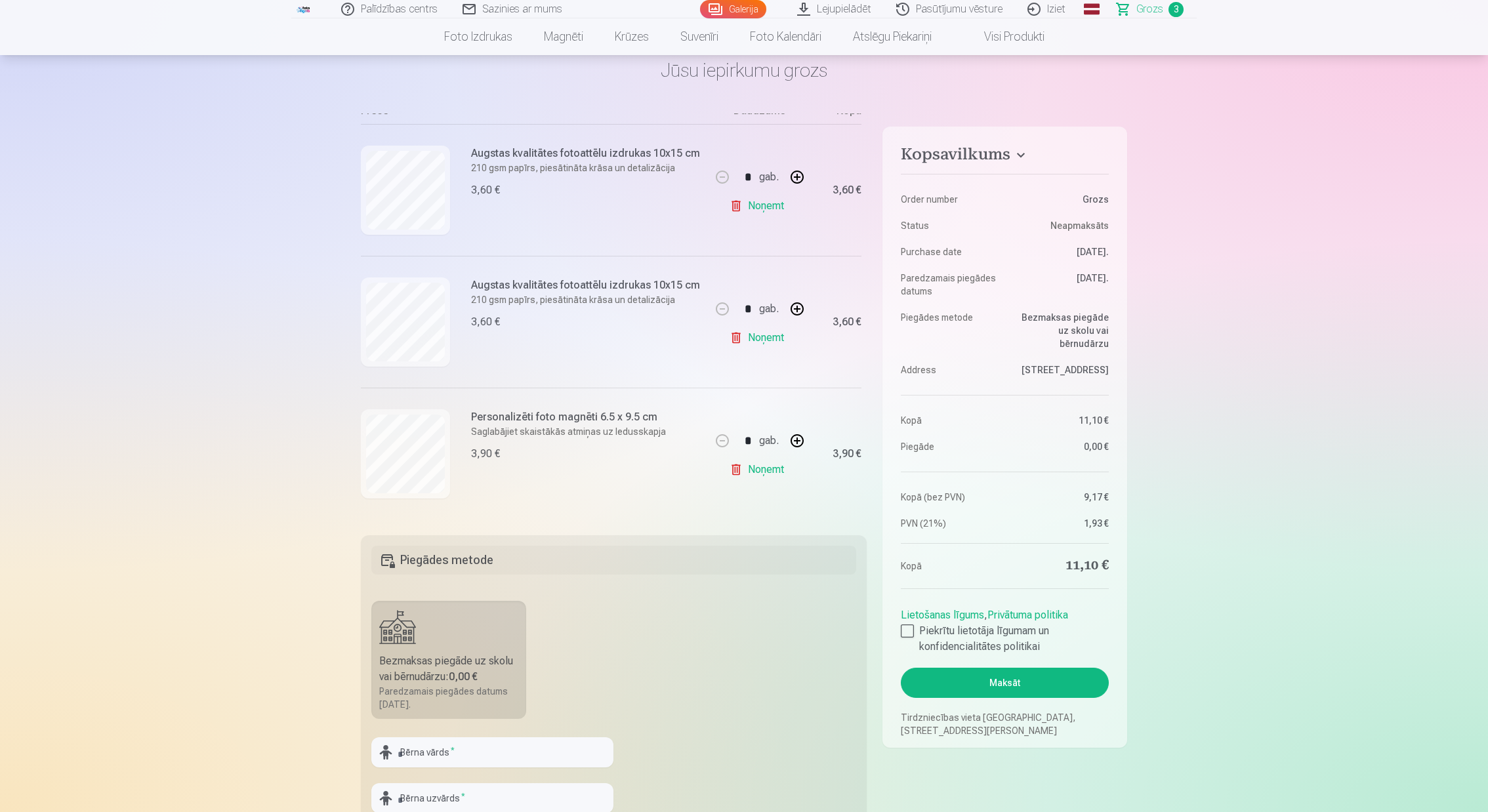
click at [746, 11] on link "Galerija" at bounding box center [733, 9] width 66 height 18
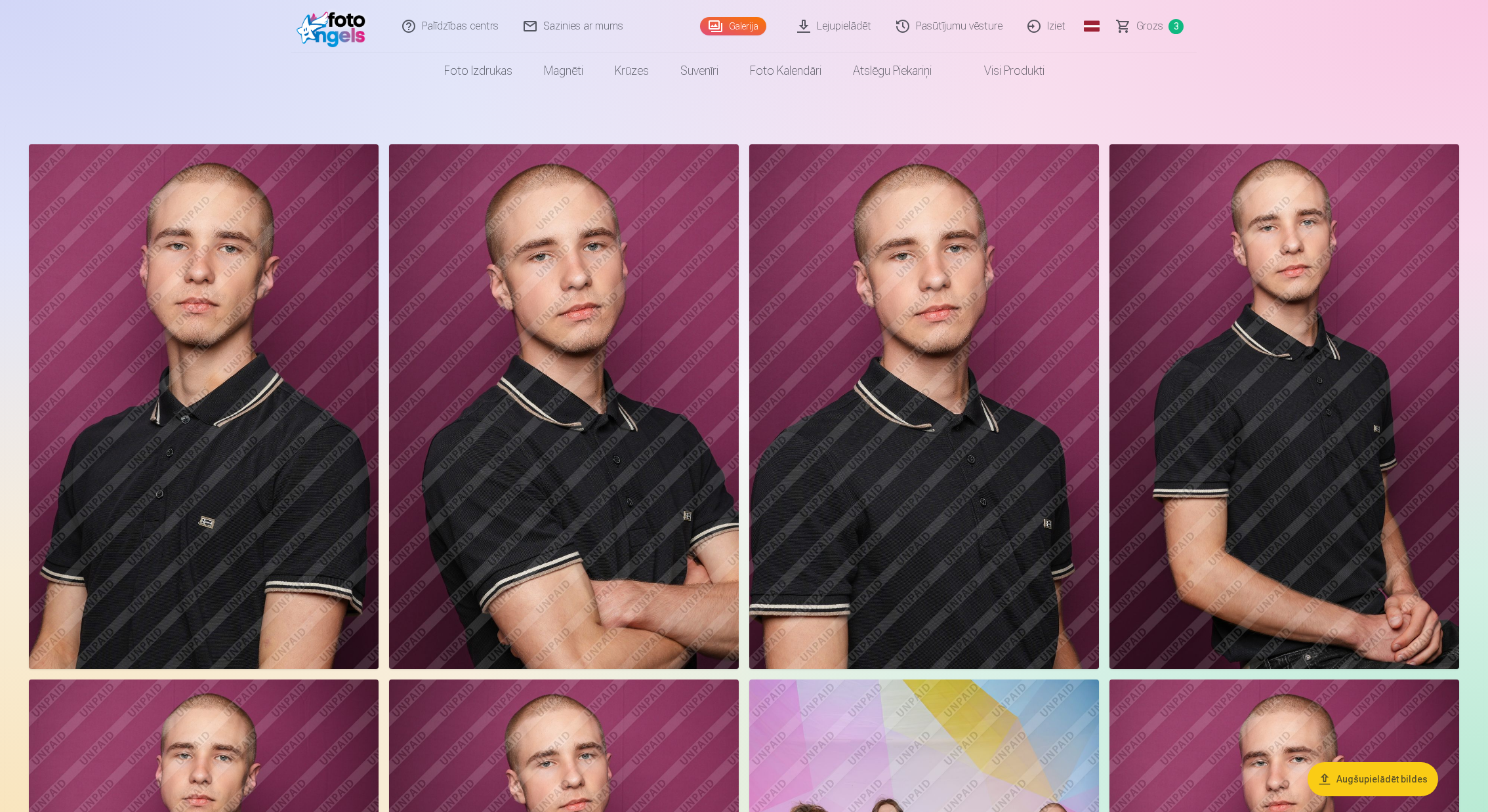
click at [927, 390] on img at bounding box center [923, 407] width 350 height 525
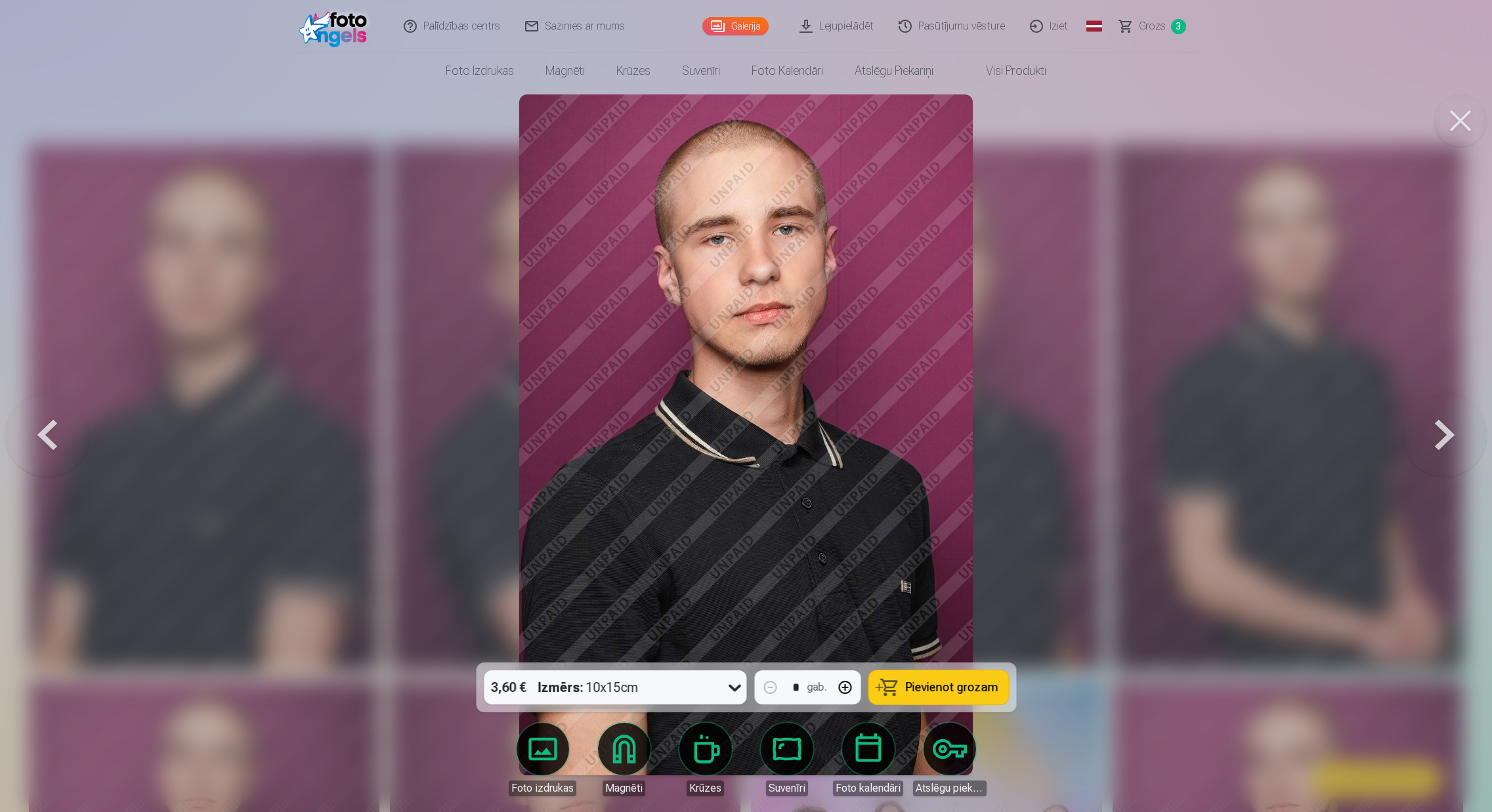
click at [938, 683] on span "Pievienot grozam" at bounding box center [951, 687] width 93 height 12
click at [1148, 22] on span "Grozs" at bounding box center [1152, 26] width 27 height 16
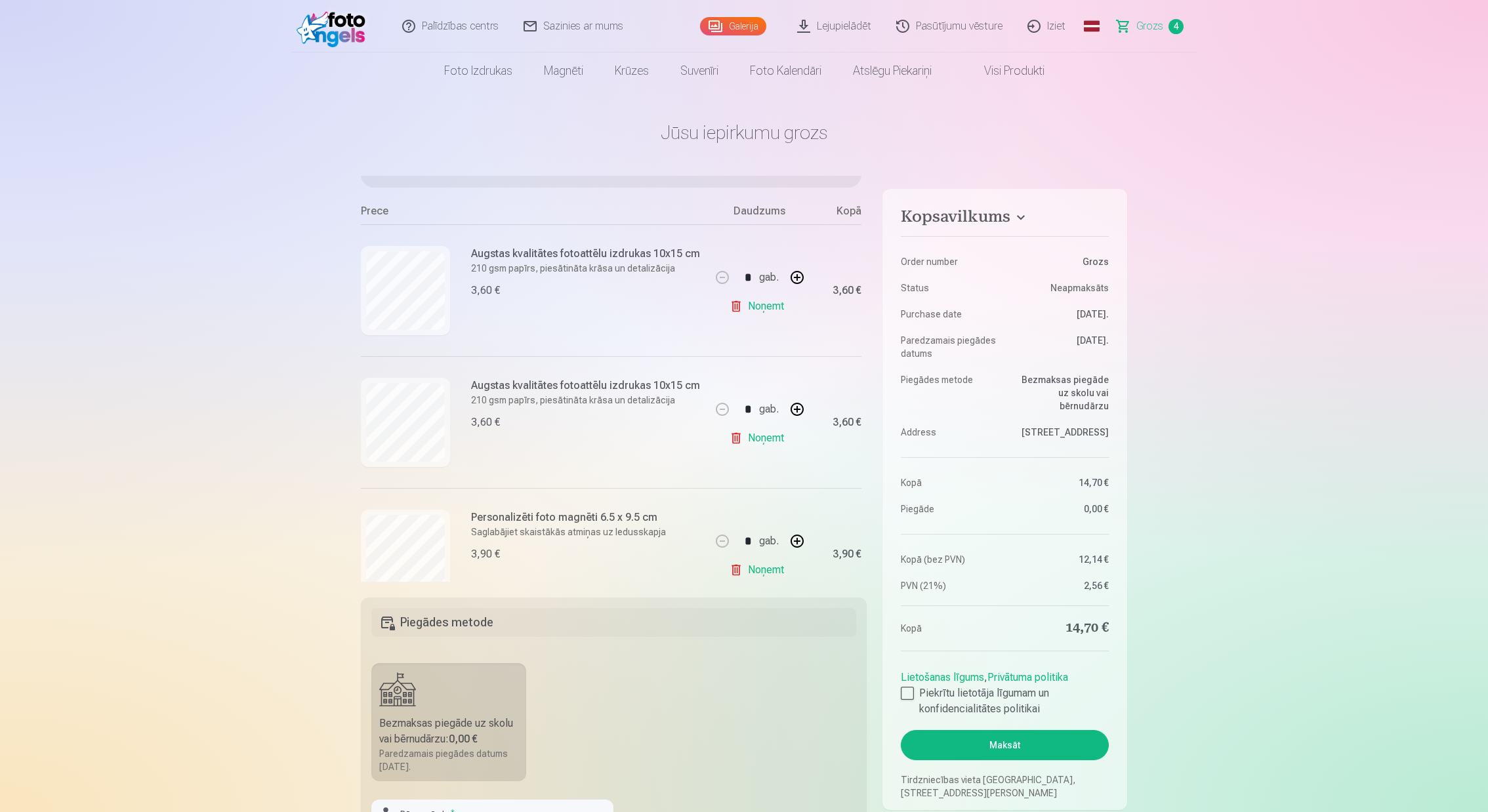
scroll to position [204, 0]
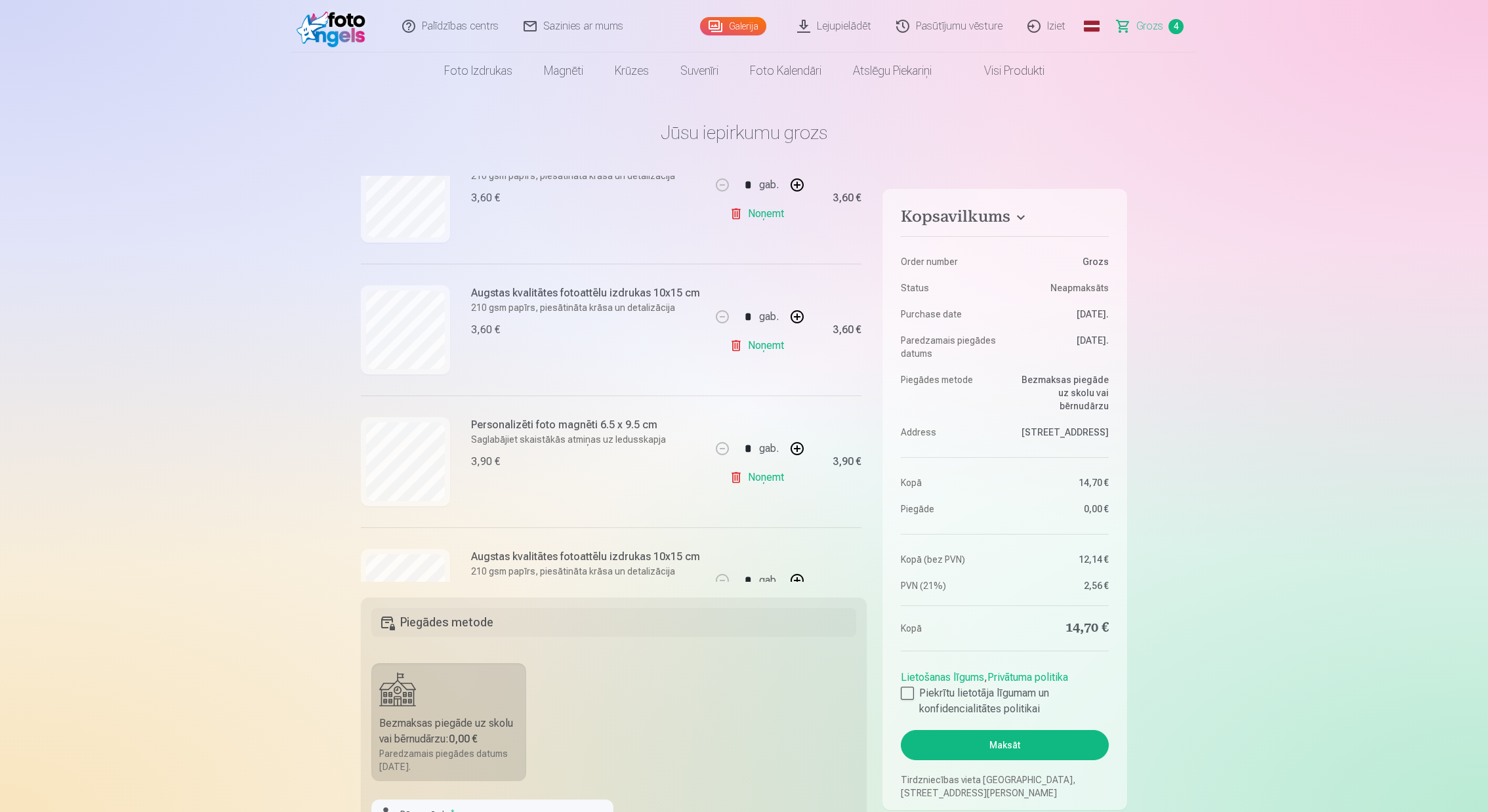
click at [770, 348] on link "Noņemt" at bounding box center [759, 346] width 60 height 26
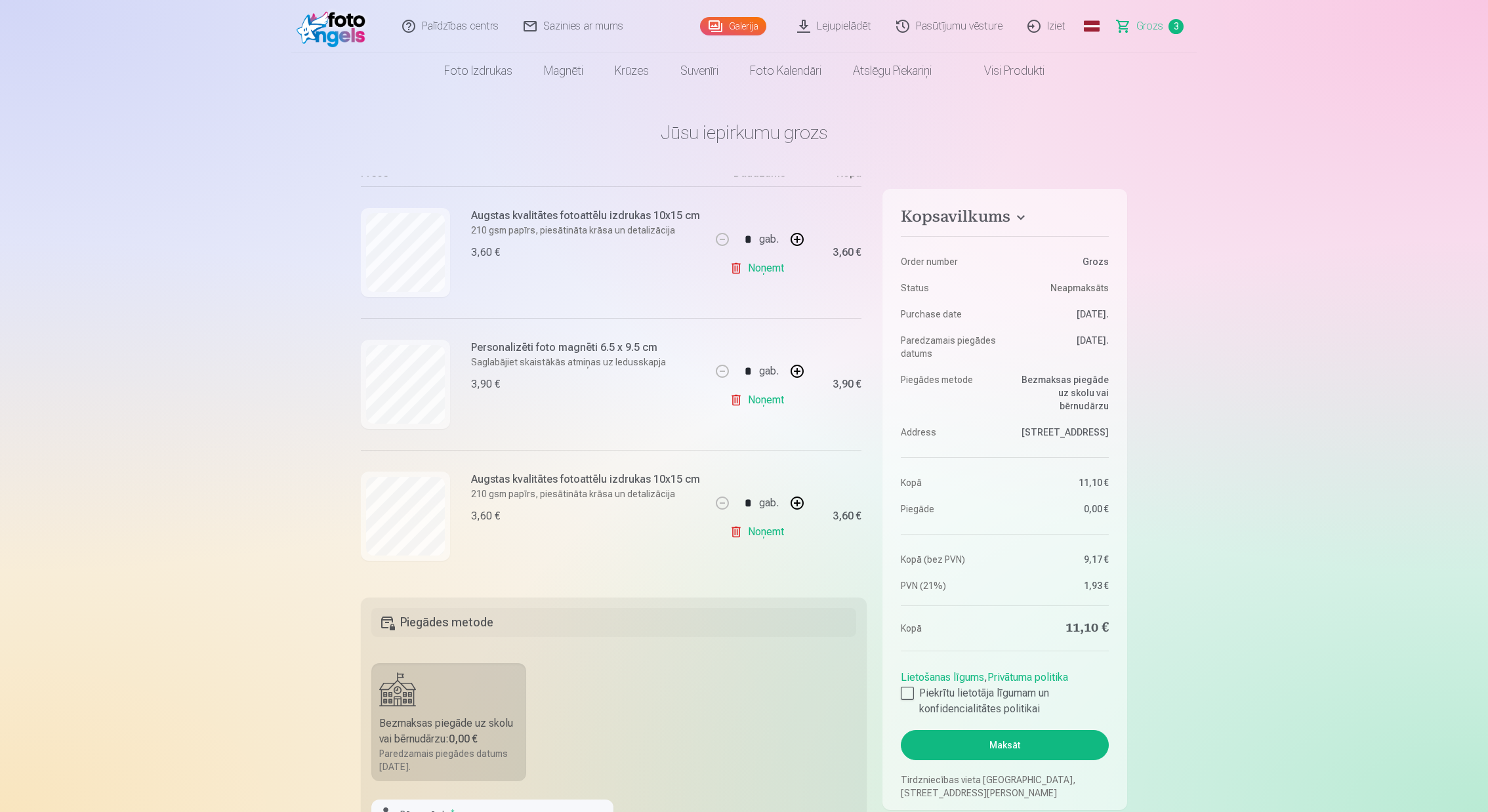
scroll to position [0, 0]
click at [741, 22] on link "Galerija" at bounding box center [733, 26] width 66 height 18
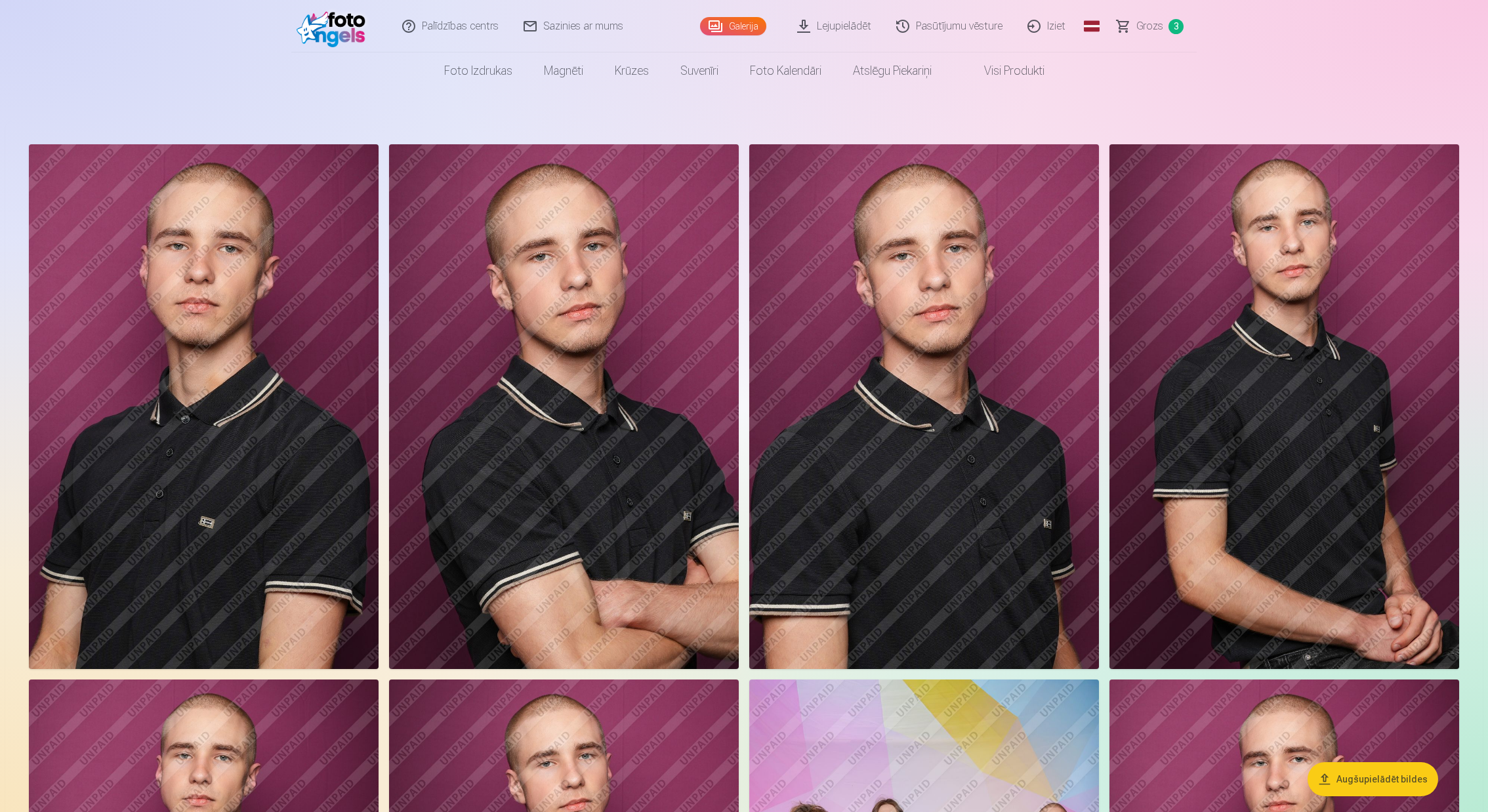
click at [1363, 779] on button "Augšupielādēt bildes" at bounding box center [1373, 779] width 131 height 34
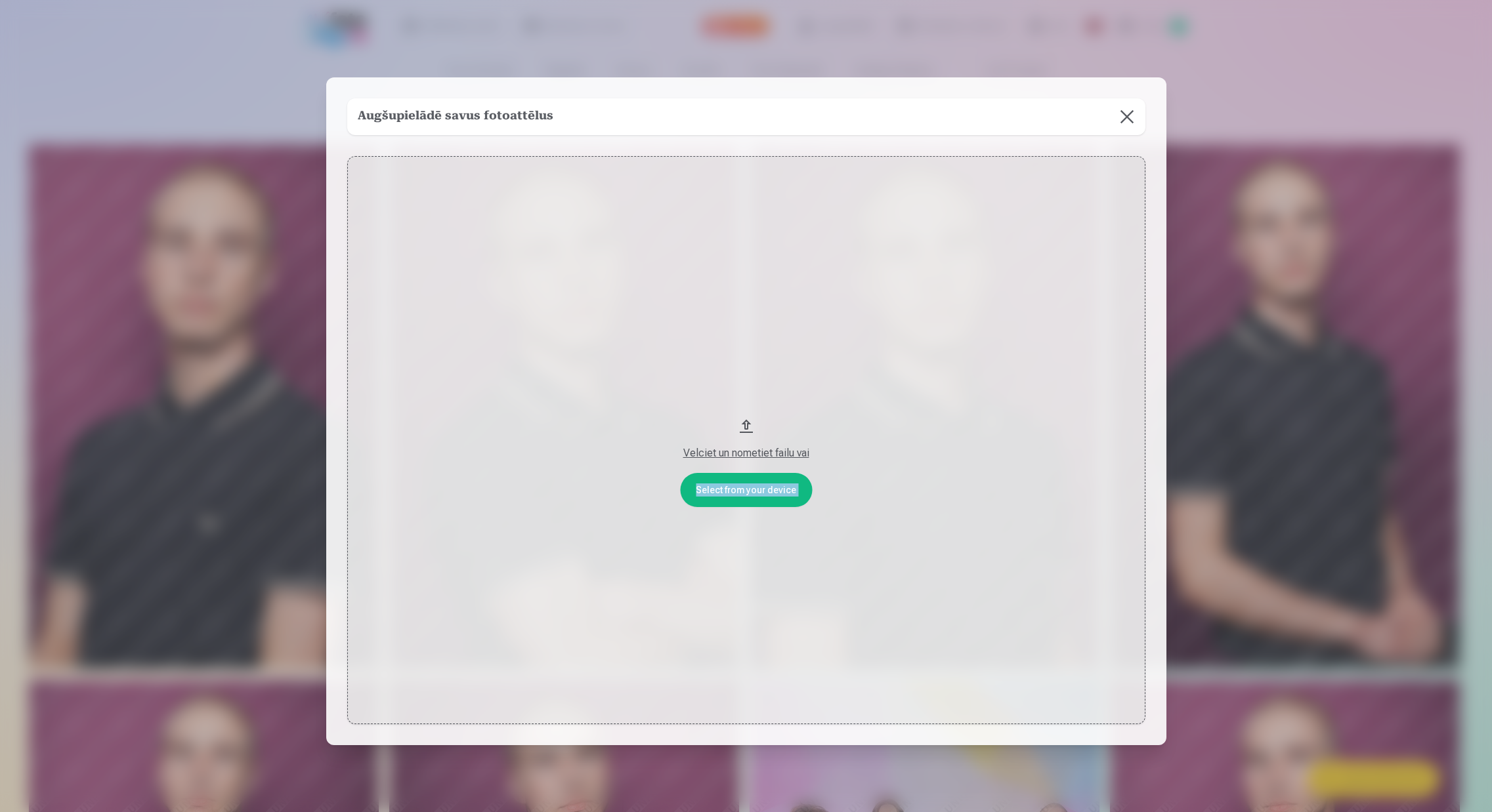
drag, startPoint x: 901, startPoint y: 101, endPoint x: 1011, endPoint y: 127, distance: 113.0
click at [926, 133] on div "Augšupielādē savus fotoattēlus" at bounding box center [746, 117] width 798 height 37
click at [1127, 113] on button at bounding box center [1127, 117] width 37 height 37
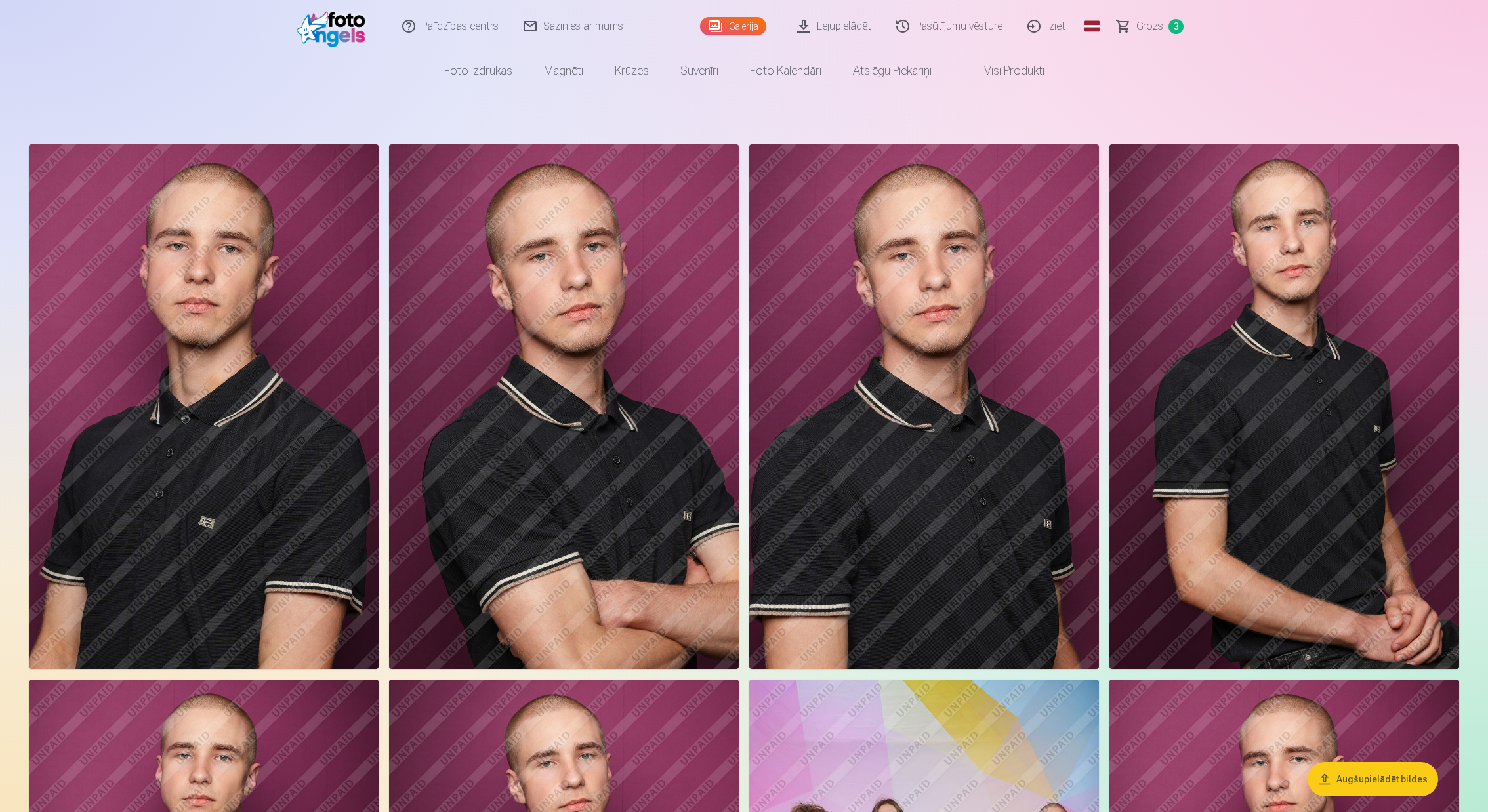
click at [846, 434] on img at bounding box center [923, 407] width 350 height 525
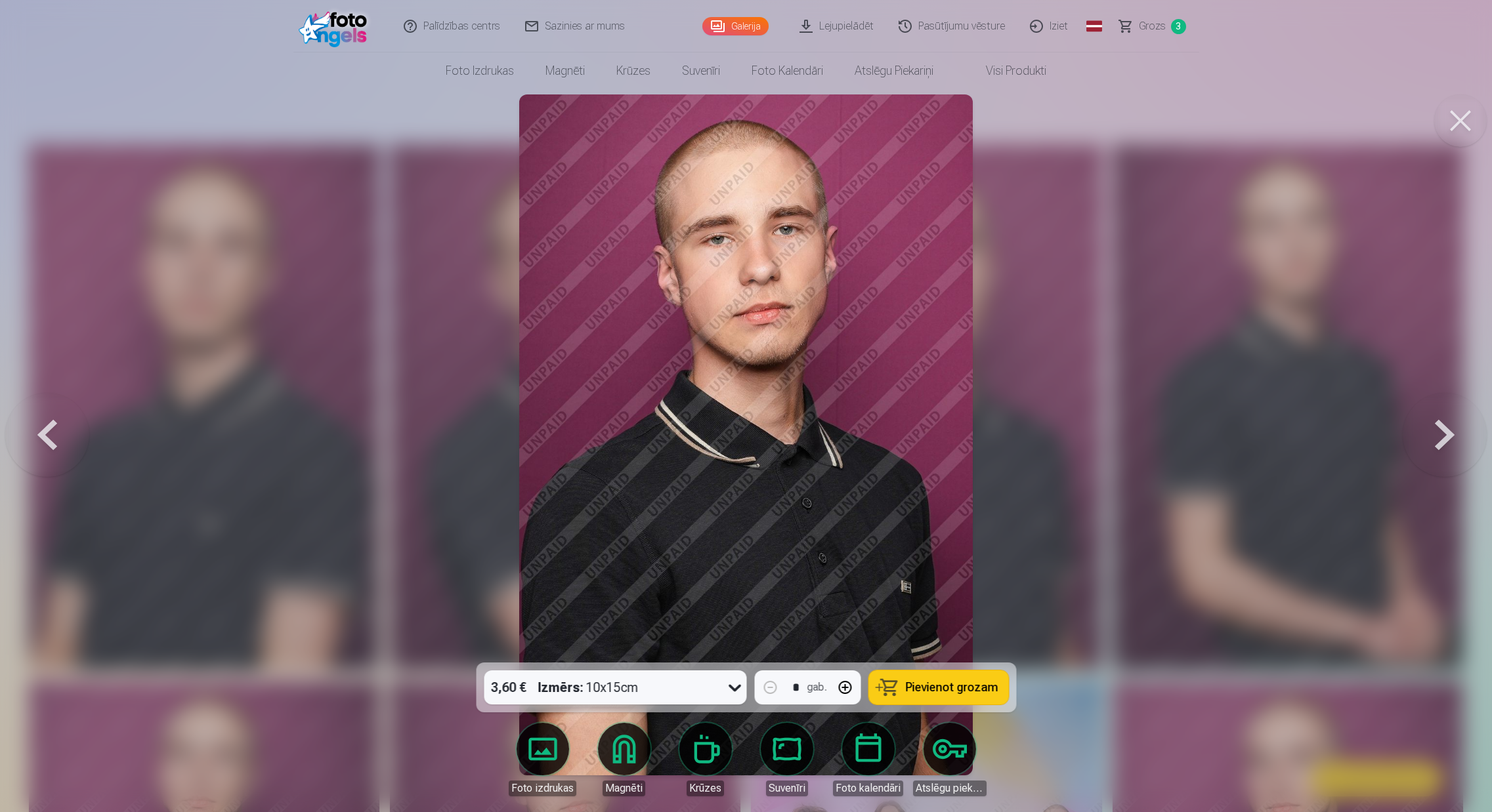
click at [835, 28] on link "Lejupielādēt" at bounding box center [837, 26] width 99 height 52
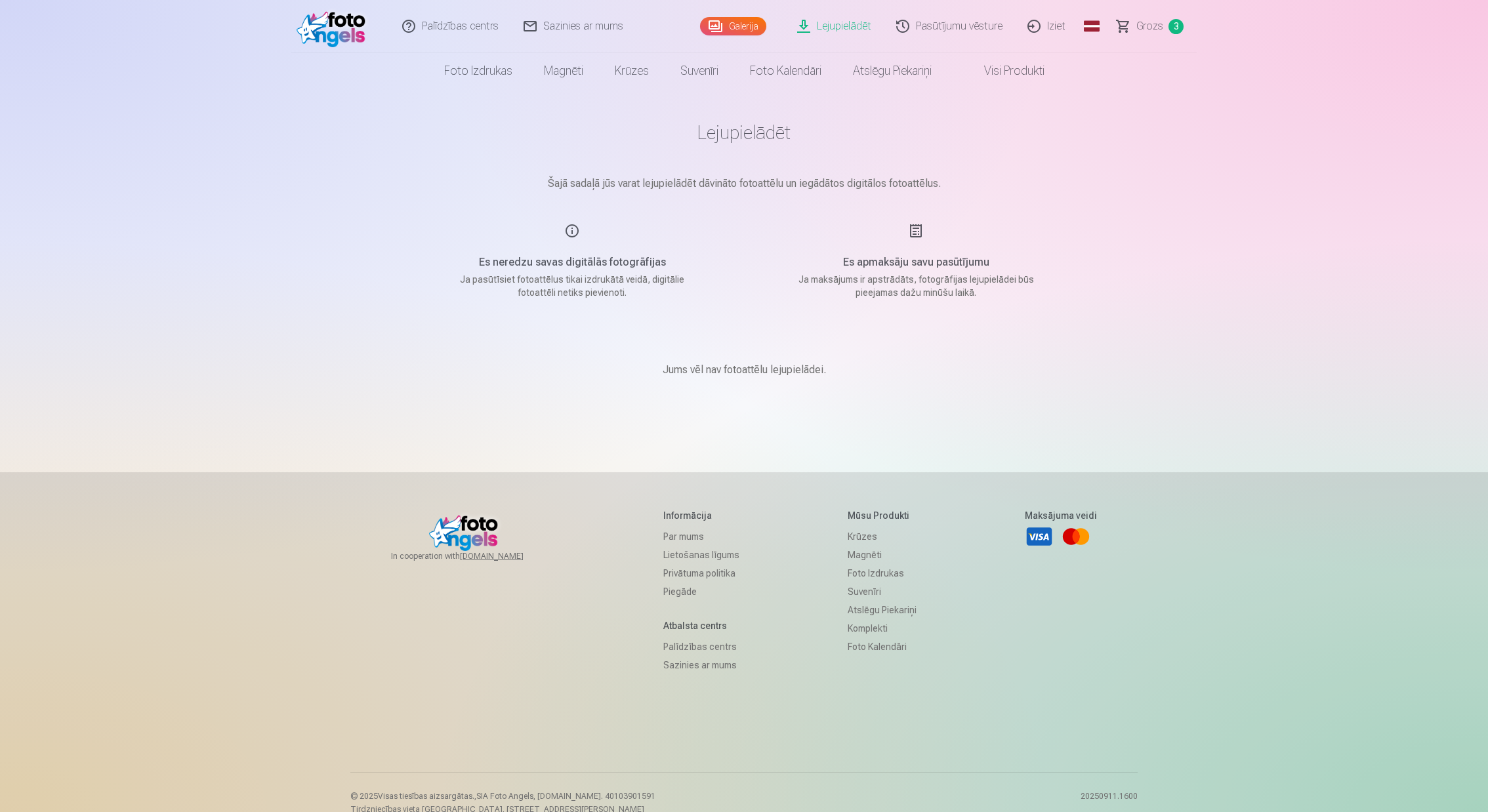
click at [835, 28] on link "Lejupielādēt" at bounding box center [834, 26] width 99 height 52
click at [748, 24] on link "Galerija" at bounding box center [733, 26] width 66 height 18
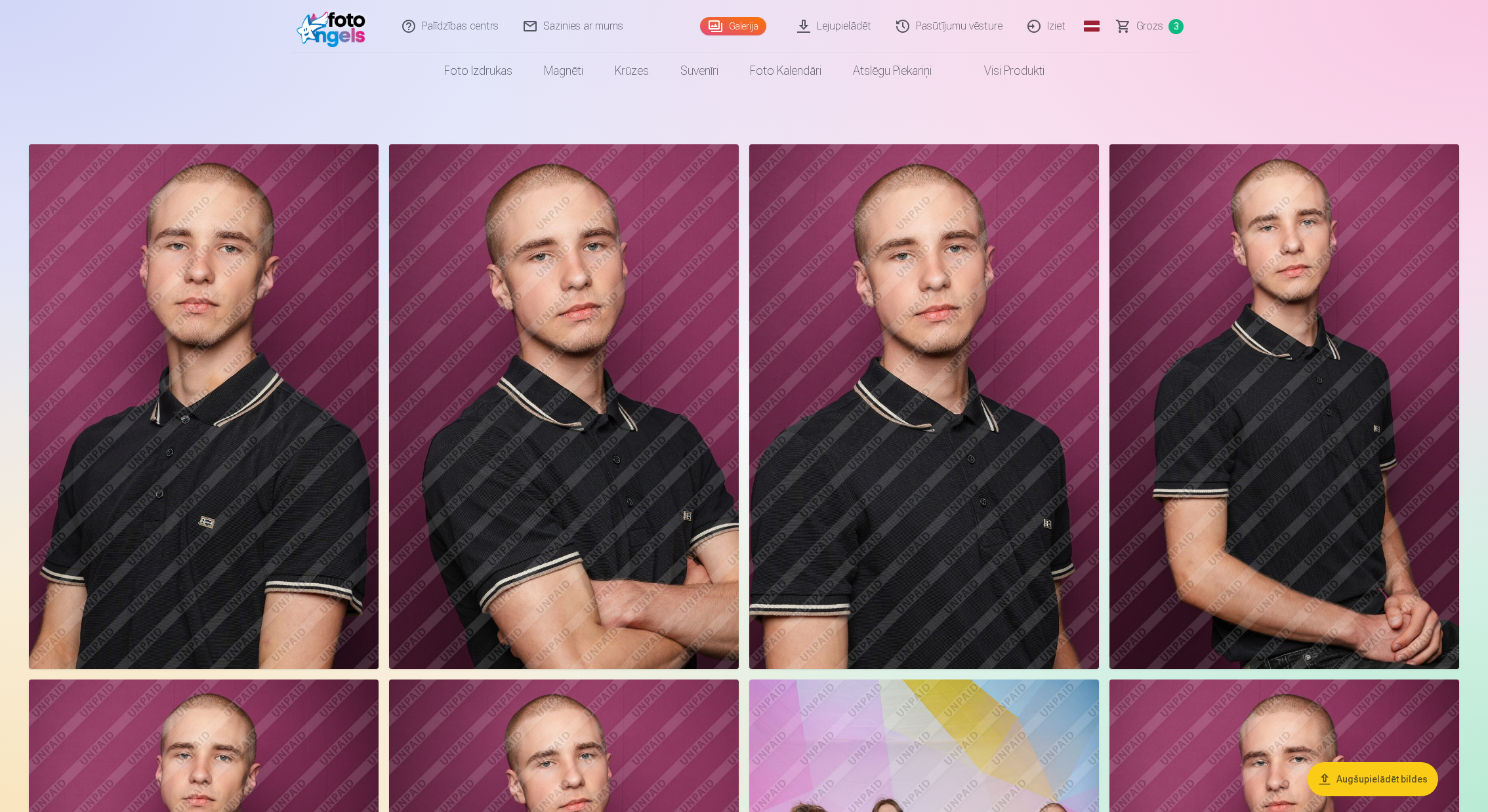
click at [990, 462] on img at bounding box center [923, 407] width 350 height 525
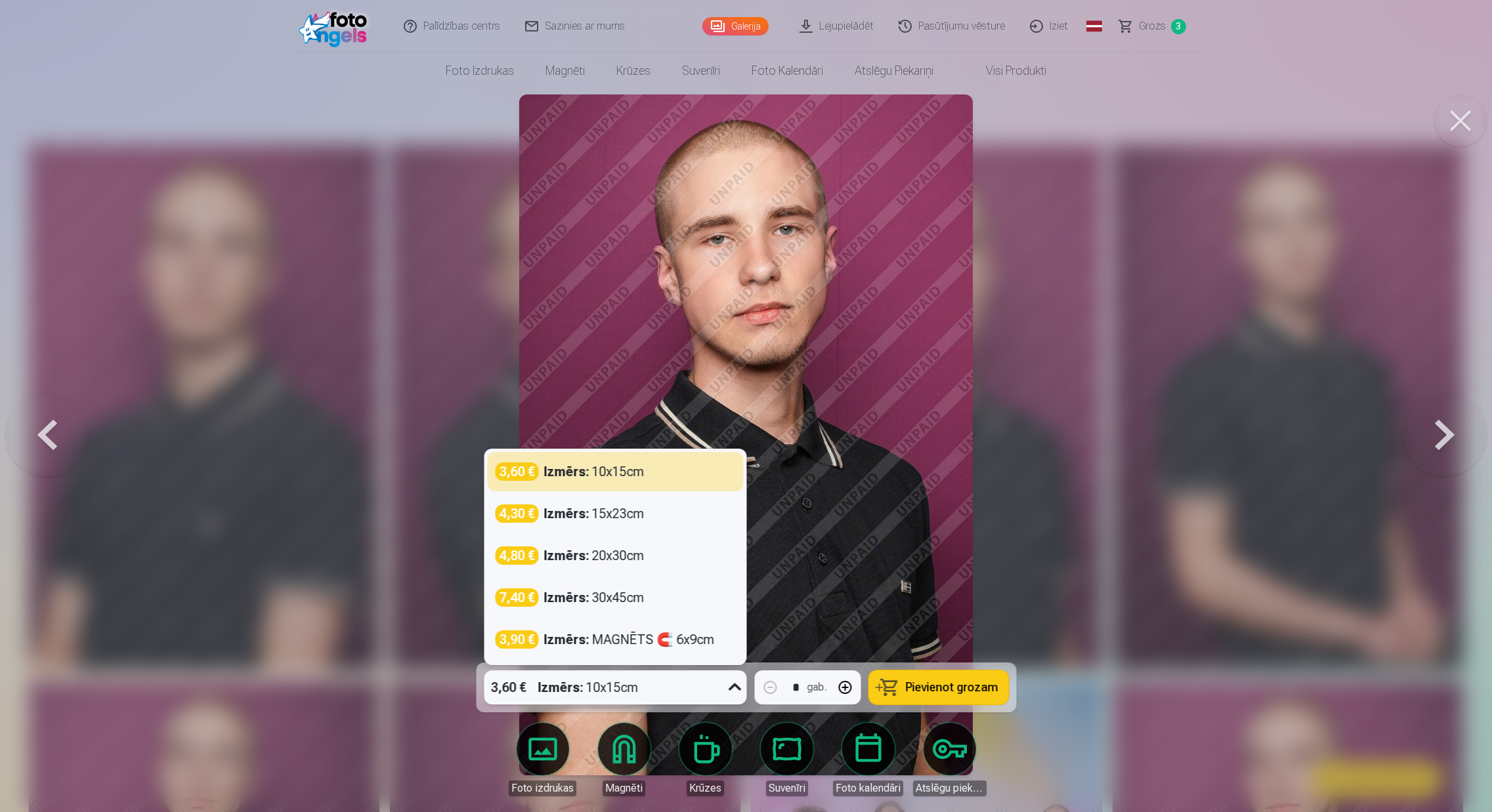
click at [738, 685] on icon at bounding box center [735, 688] width 21 height 21
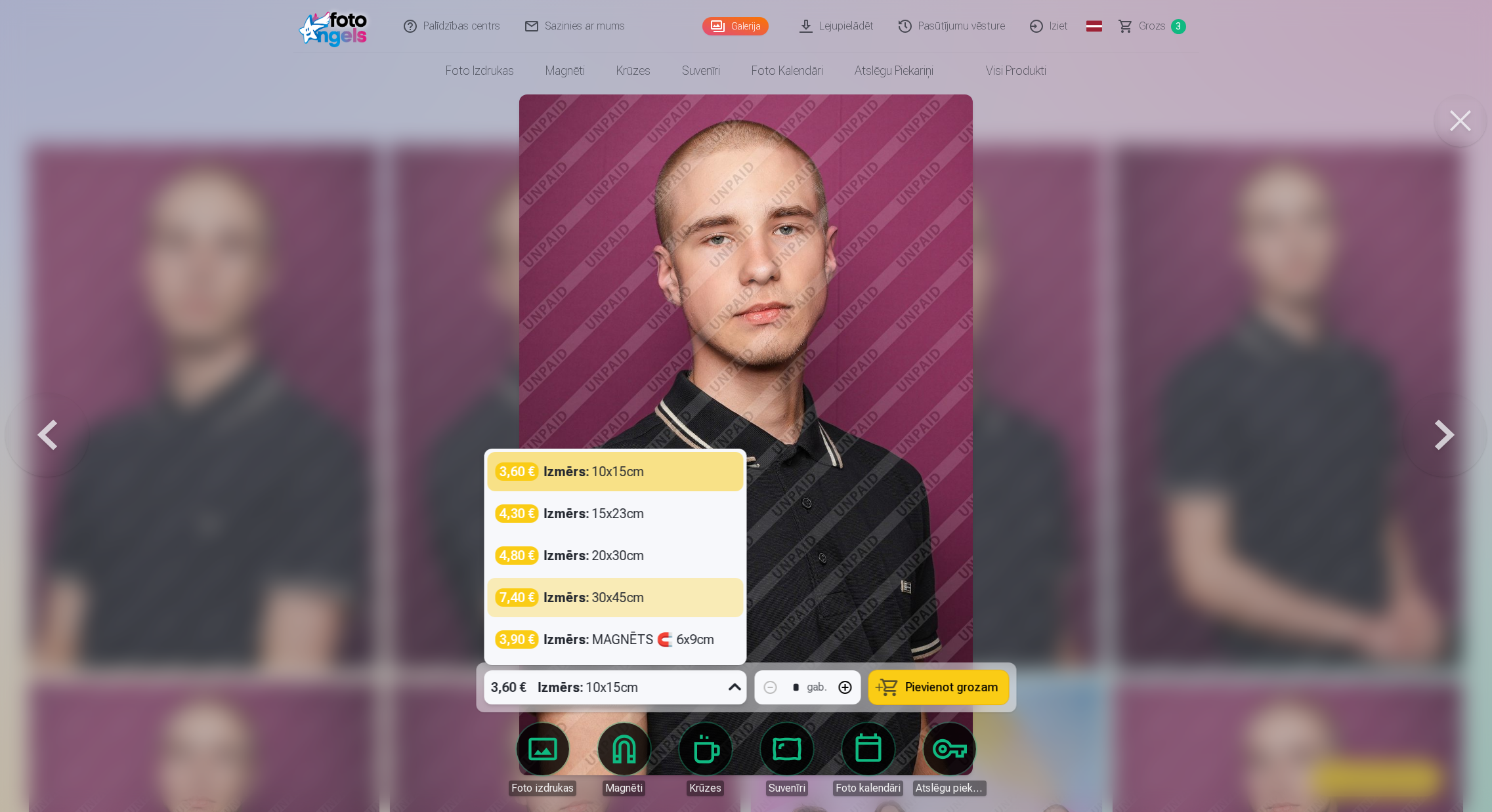
click at [947, 612] on img at bounding box center [746, 435] width 454 height 681
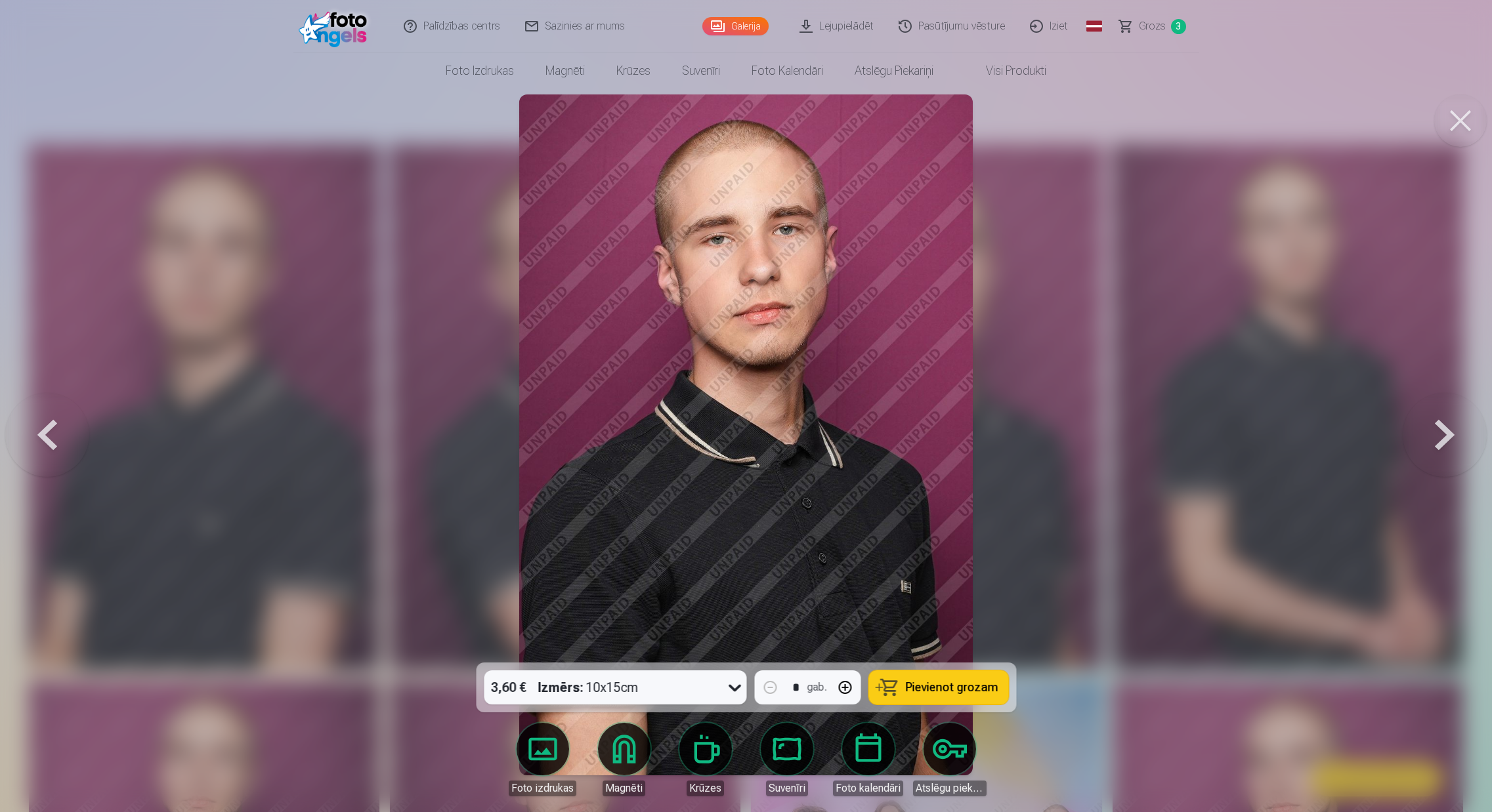
click at [850, 21] on link "Lejupielādēt" at bounding box center [837, 26] width 99 height 52
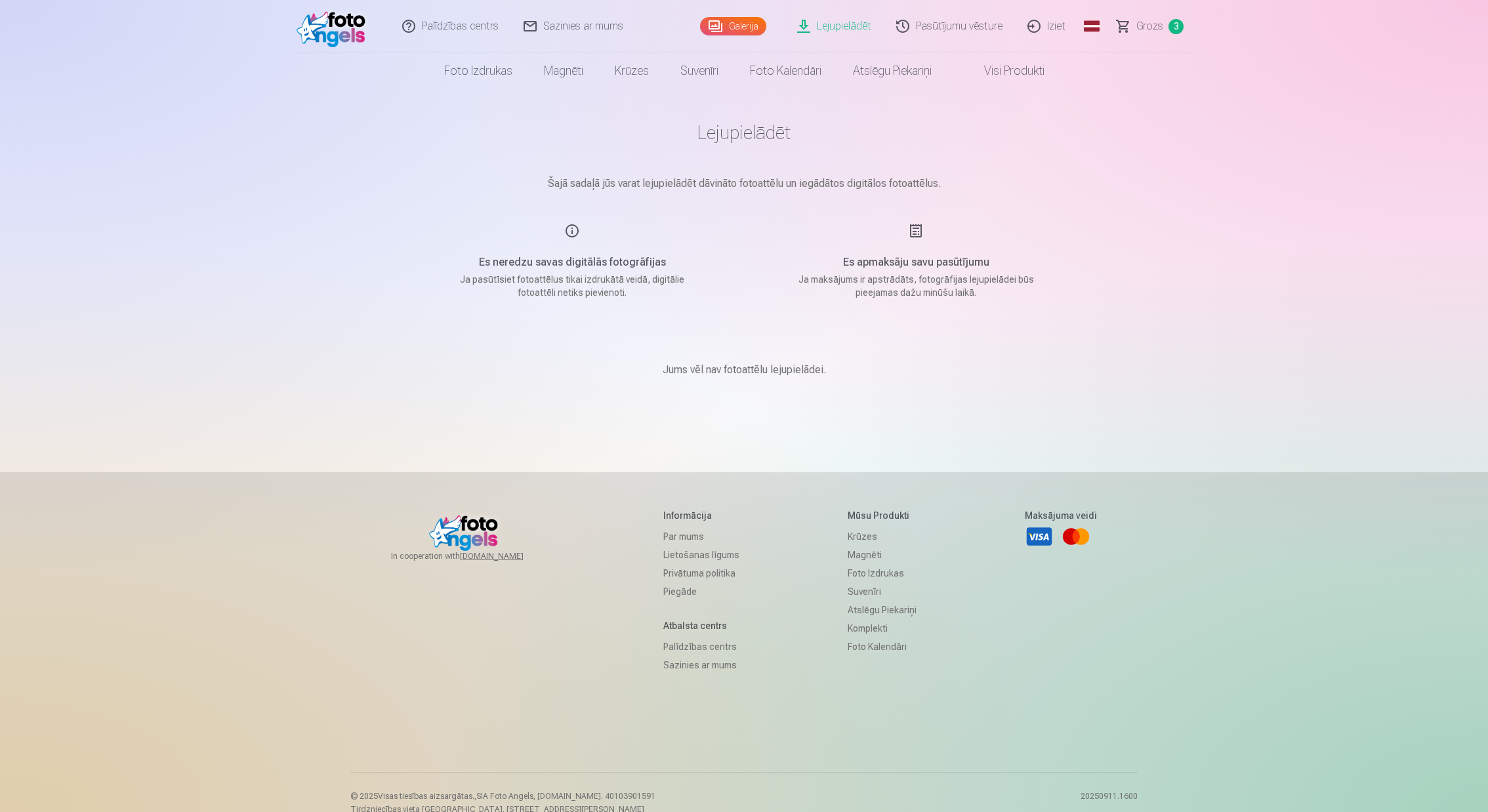
click at [749, 21] on link "Galerija" at bounding box center [733, 26] width 66 height 18
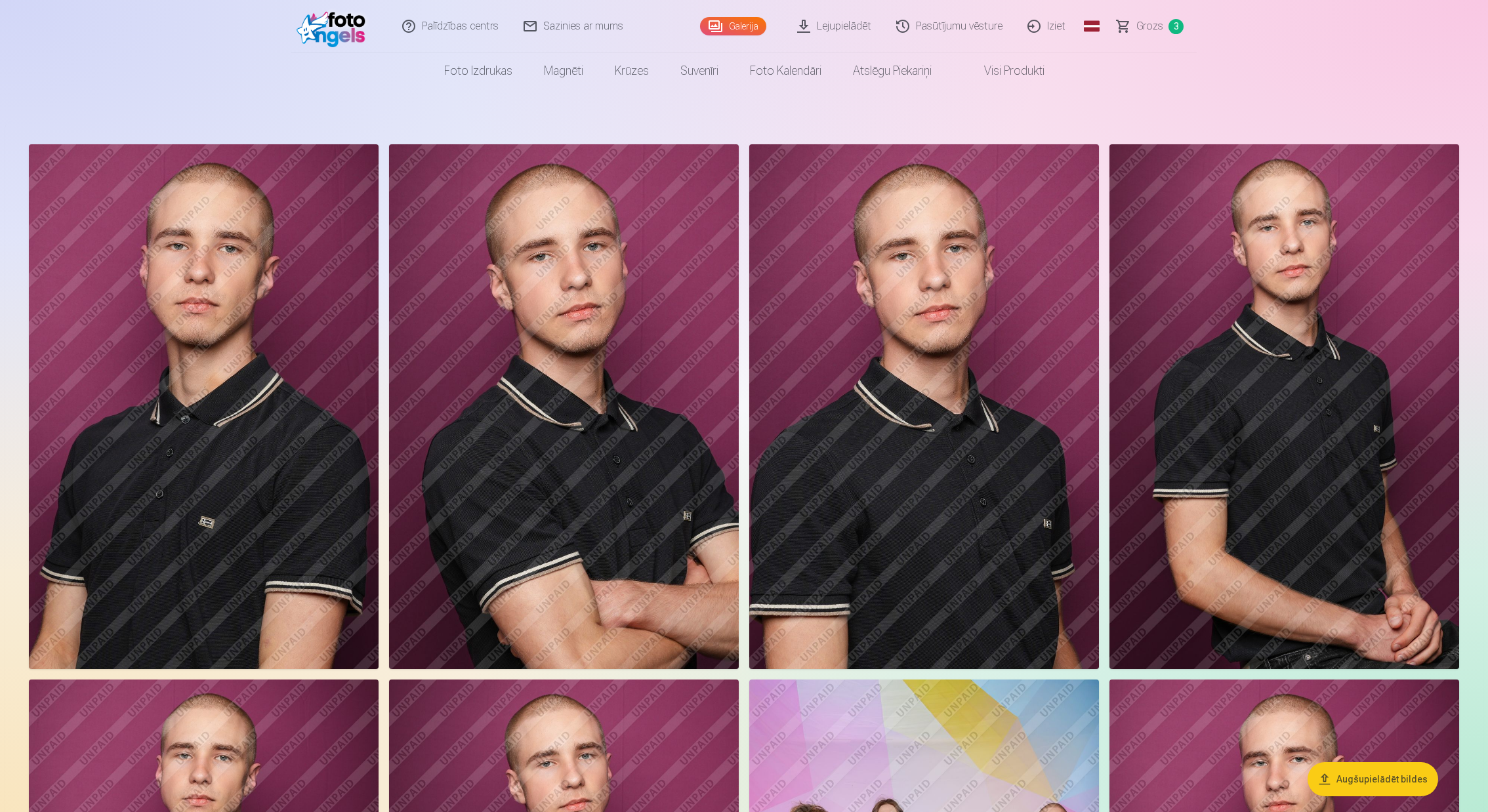
click at [1149, 25] on span "Grozs" at bounding box center [1149, 26] width 27 height 16
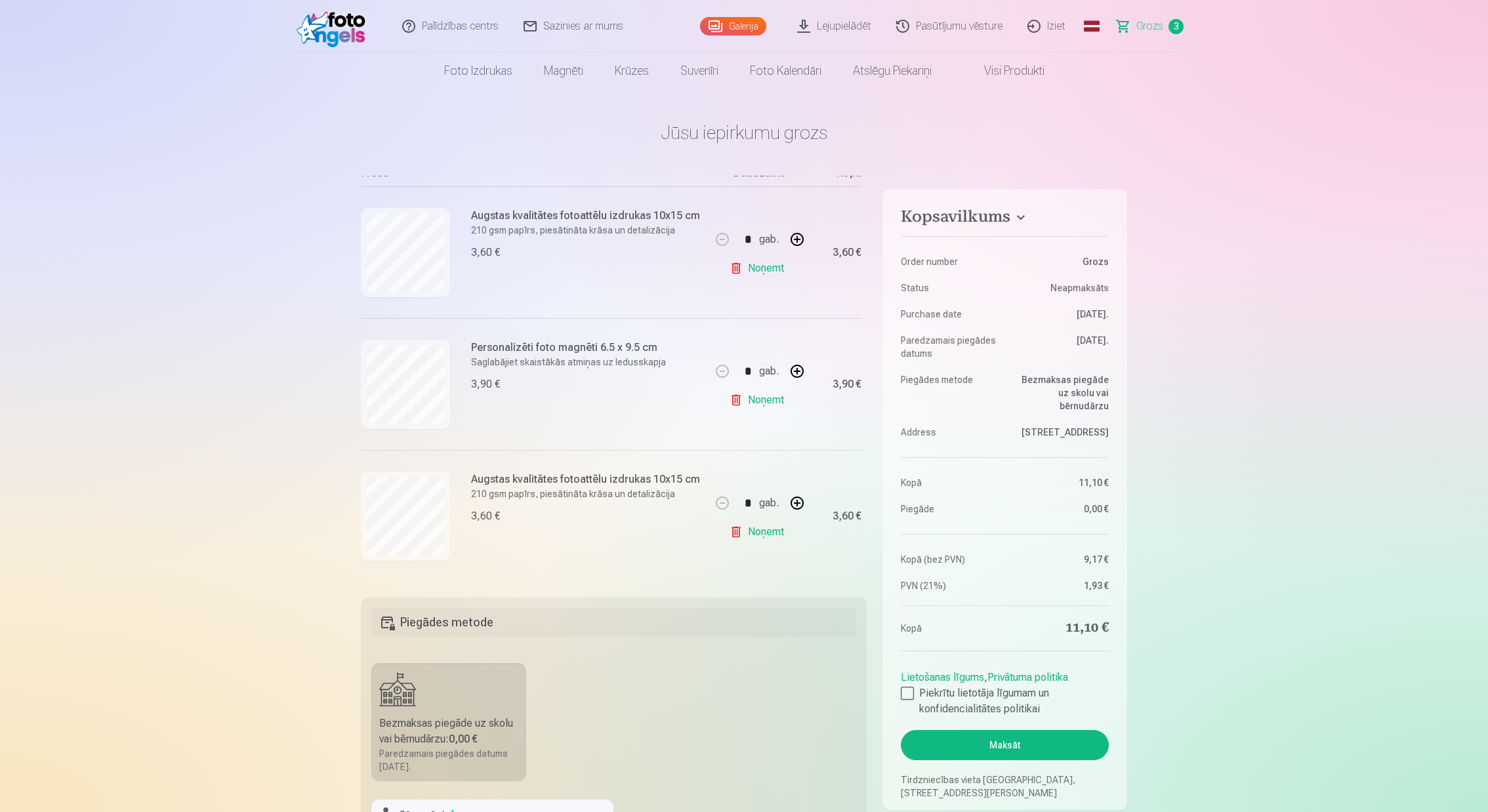
scroll to position [149, 0]
click at [905, 691] on div at bounding box center [907, 693] width 13 height 13
click at [1005, 745] on button "Maksāt" at bounding box center [1004, 745] width 208 height 30
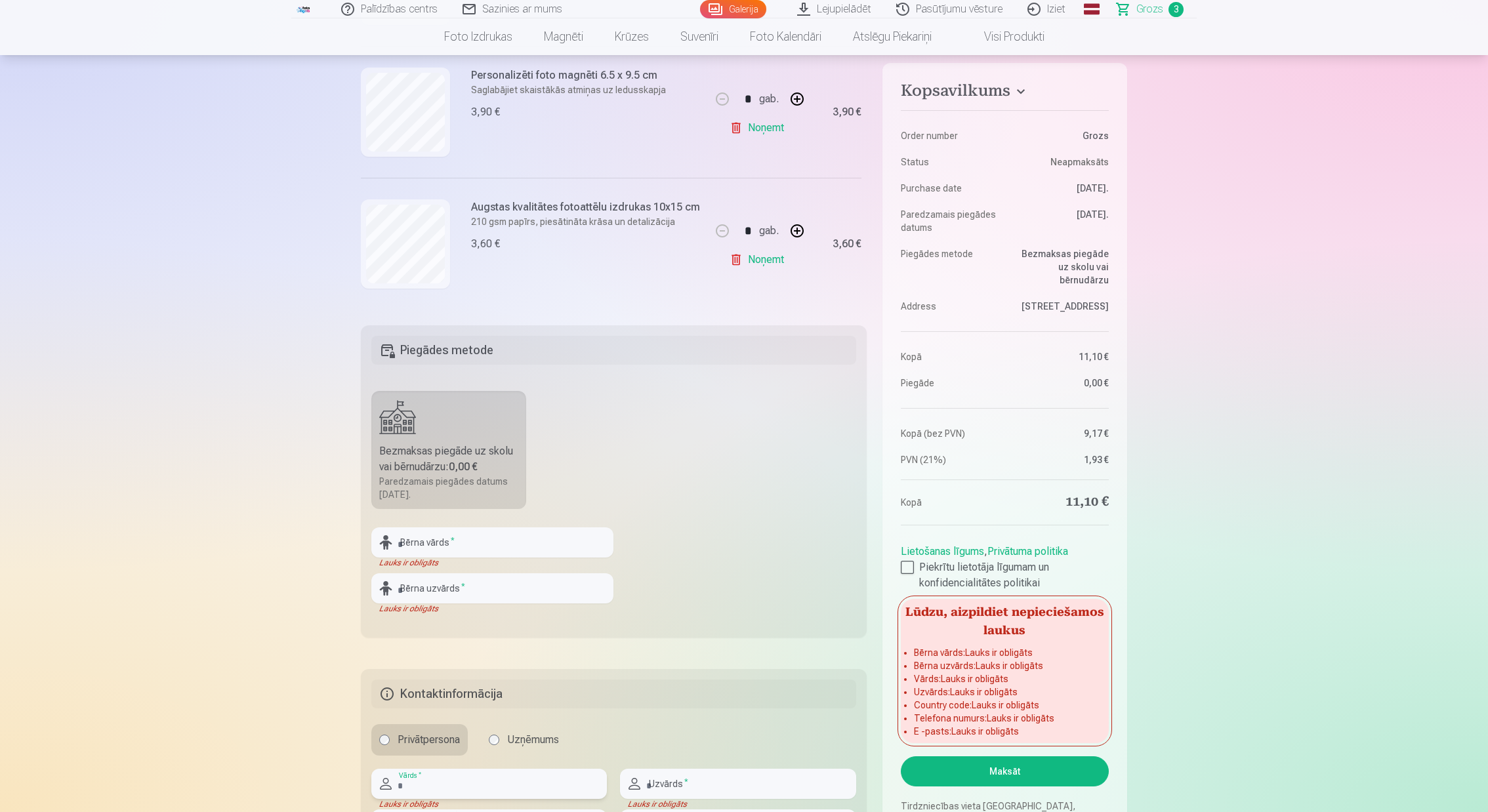
scroll to position [270, 0]
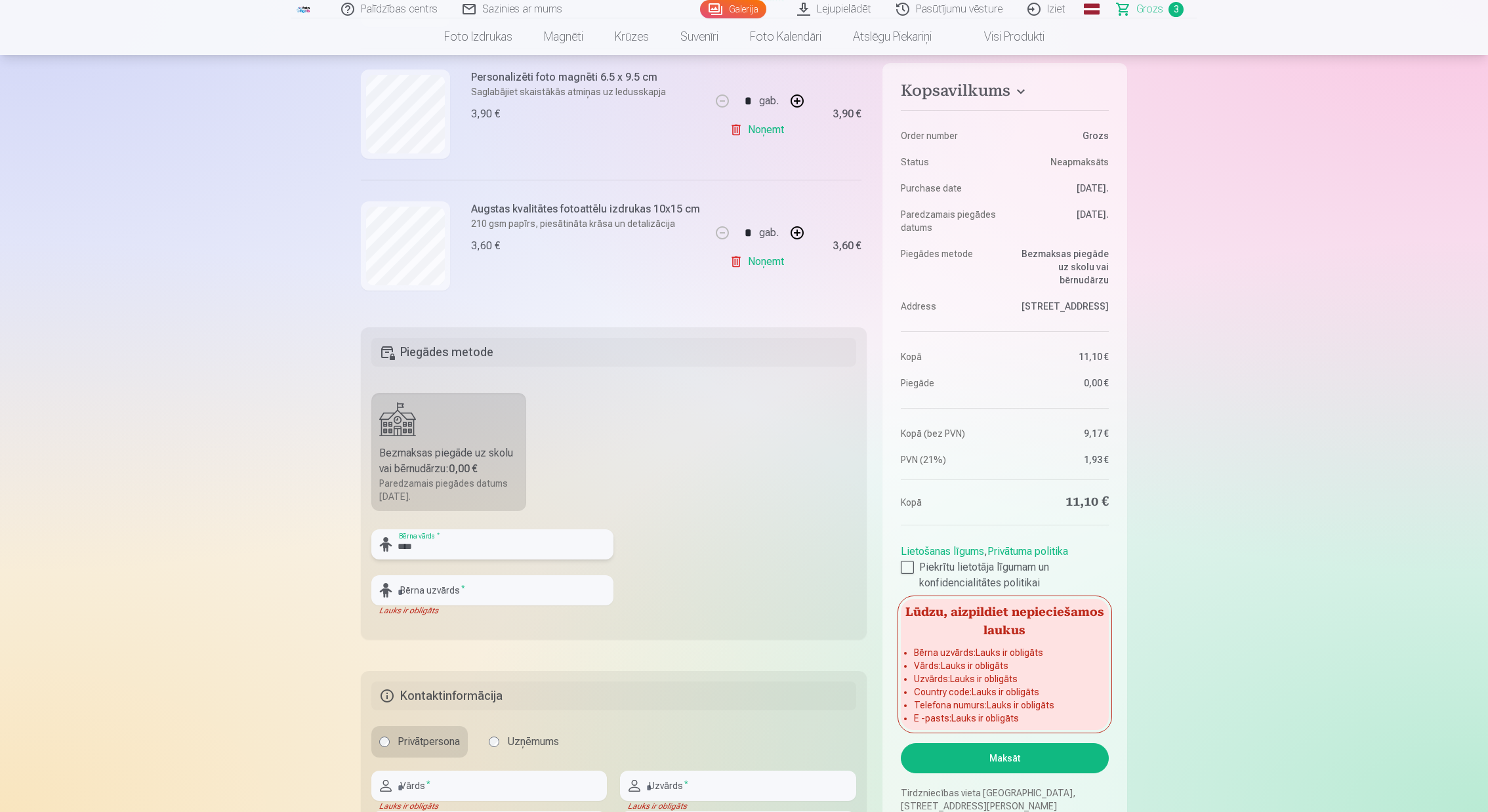
type input "****"
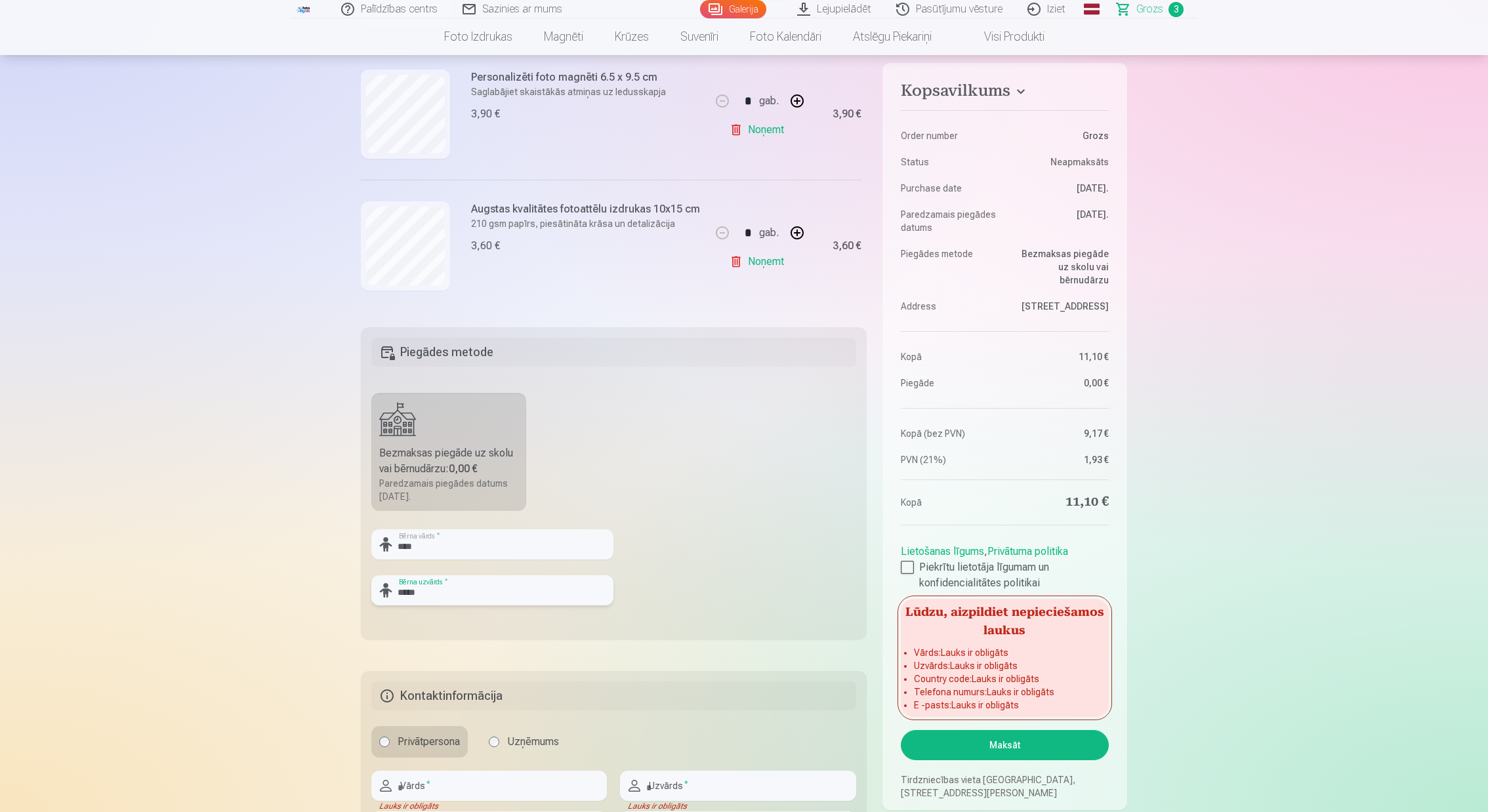
type input "*****"
click at [665, 585] on fieldset "Piegādes metode Bezmaksas piegāde uz skolu vai bērnudārzu : 0,00 € Paredzamais …" at bounding box center [613, 483] width 506 height 312
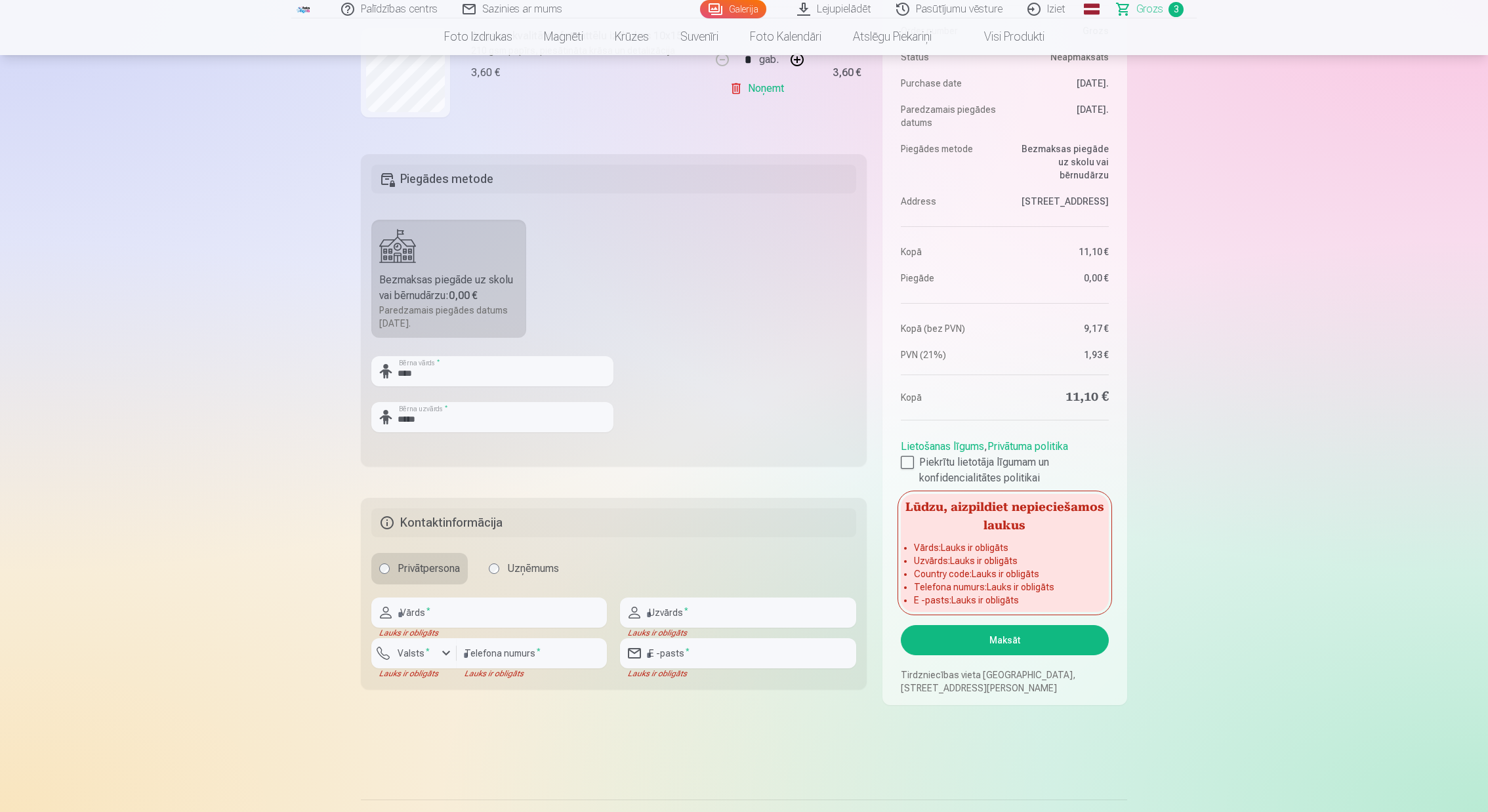
scroll to position [455, 0]
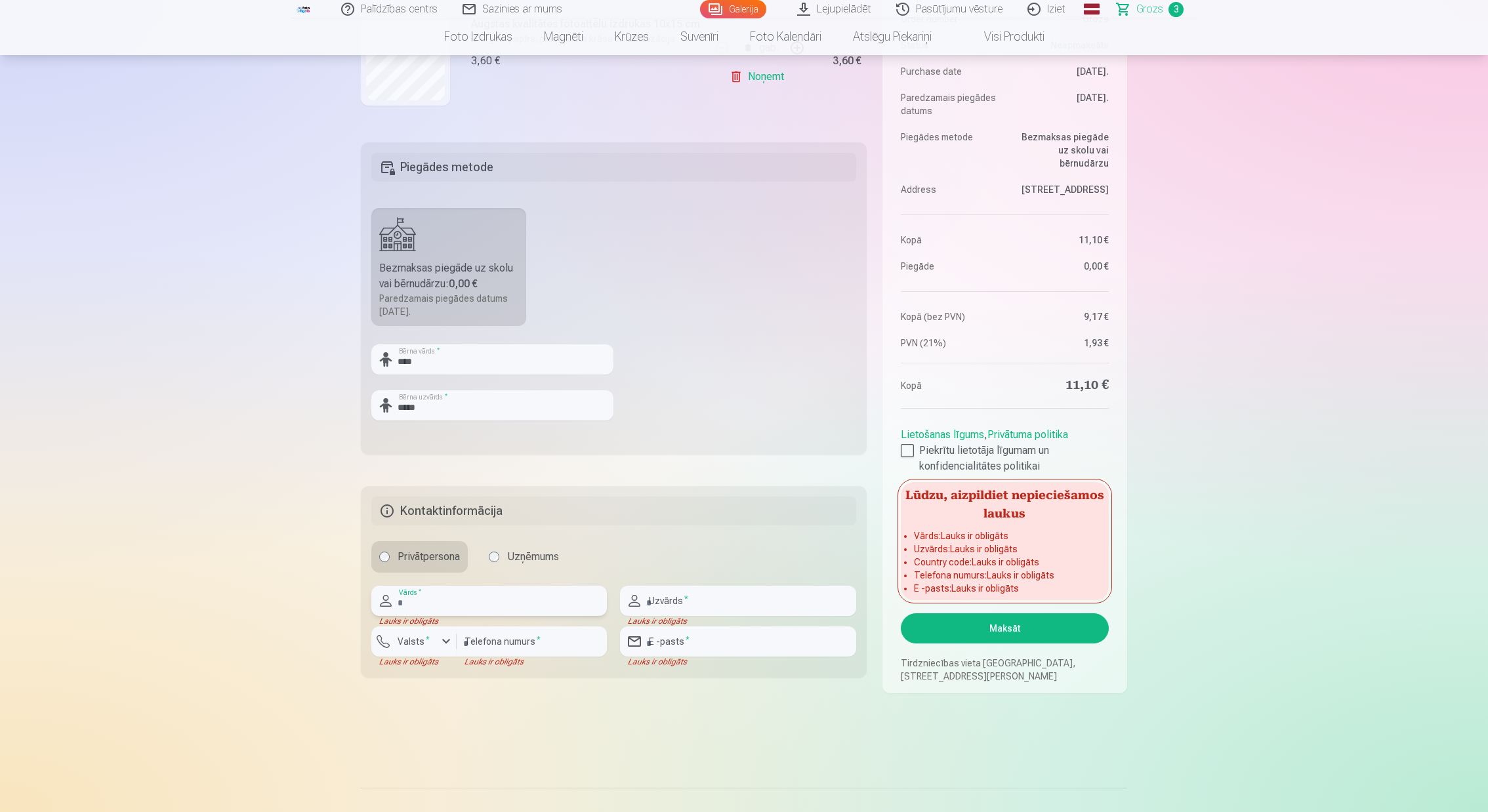
click at [467, 599] on input "text" at bounding box center [489, 601] width 236 height 30
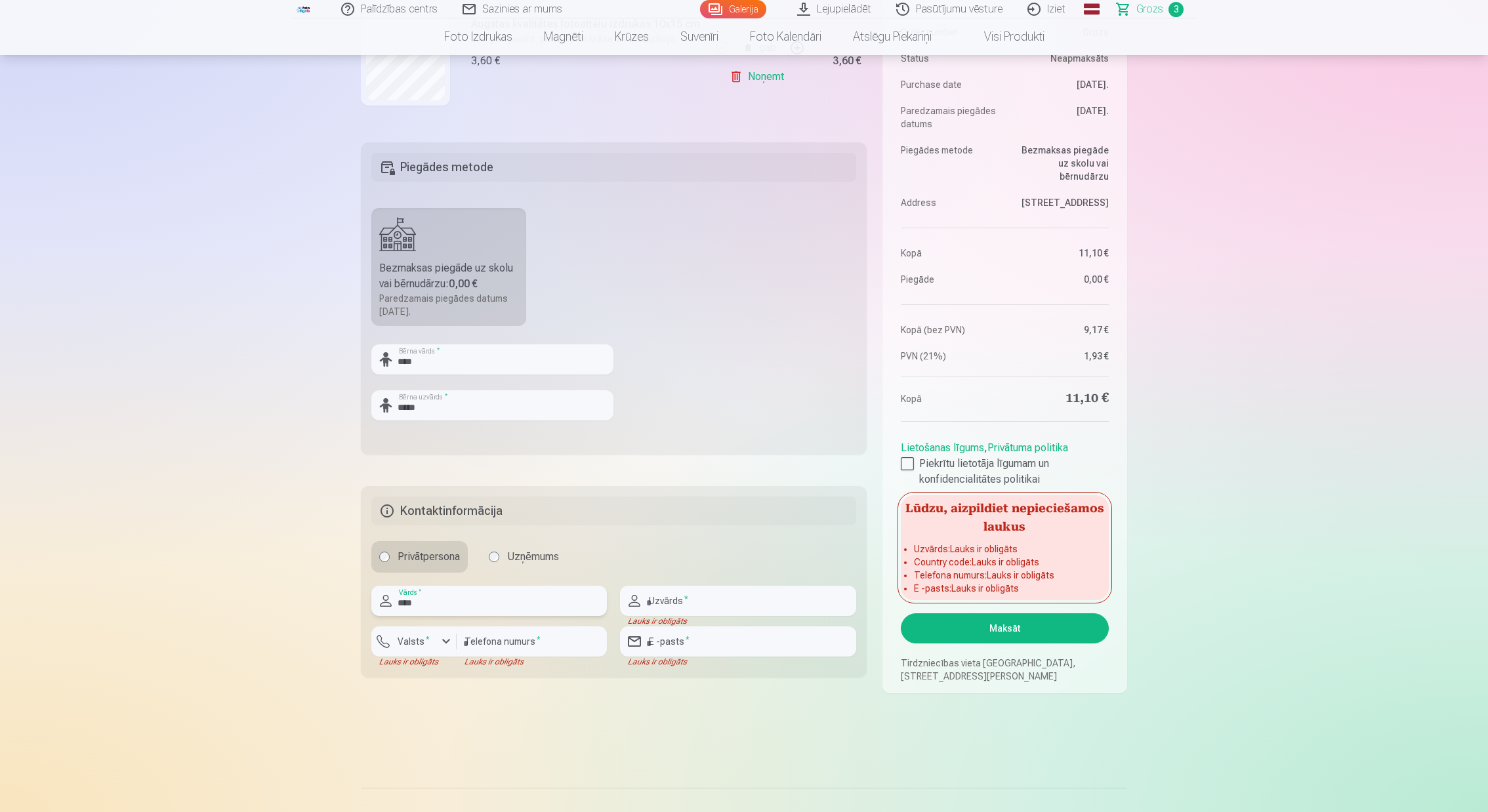
type input "****"
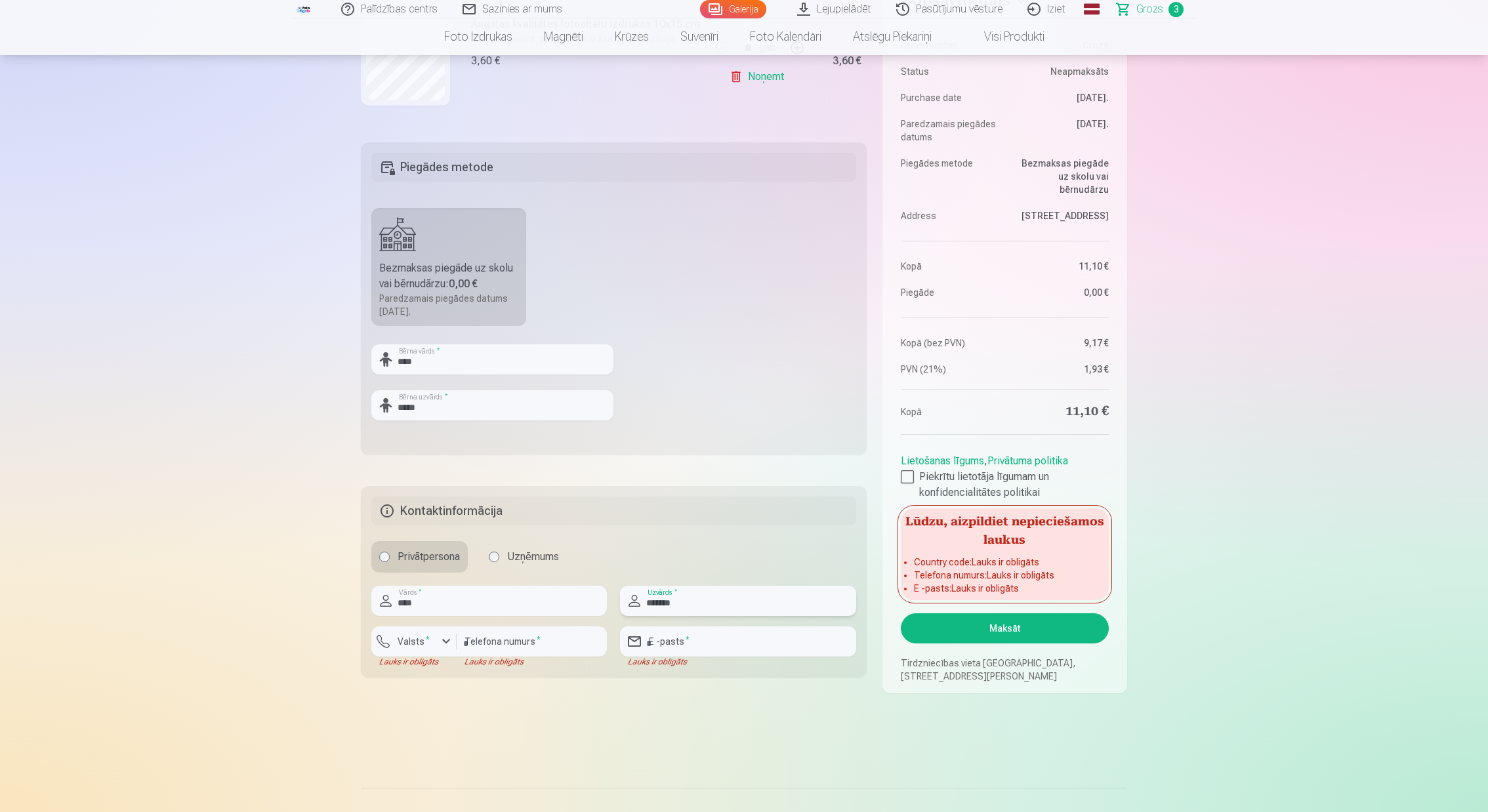
type input "********"
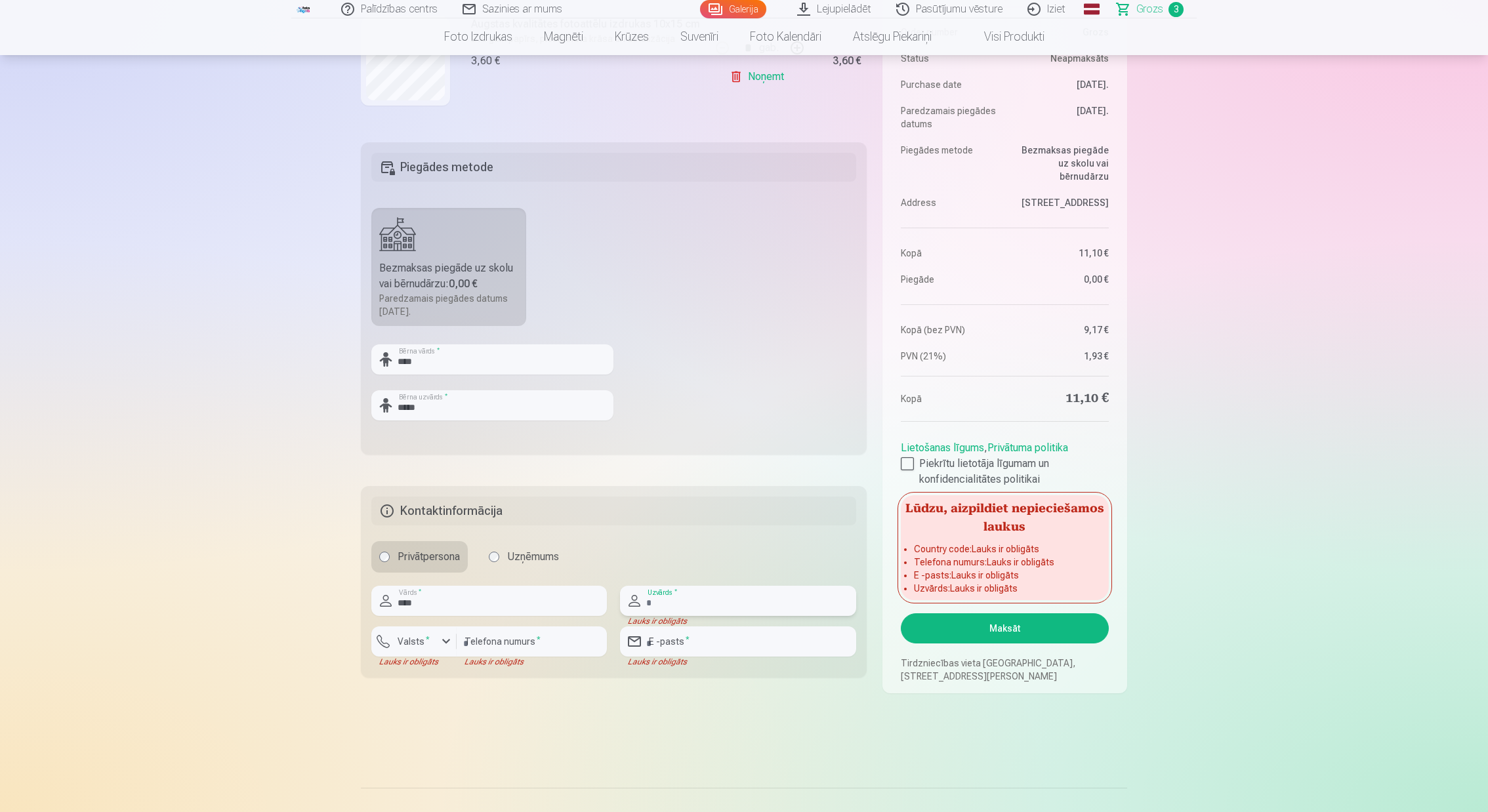
type input "**********"
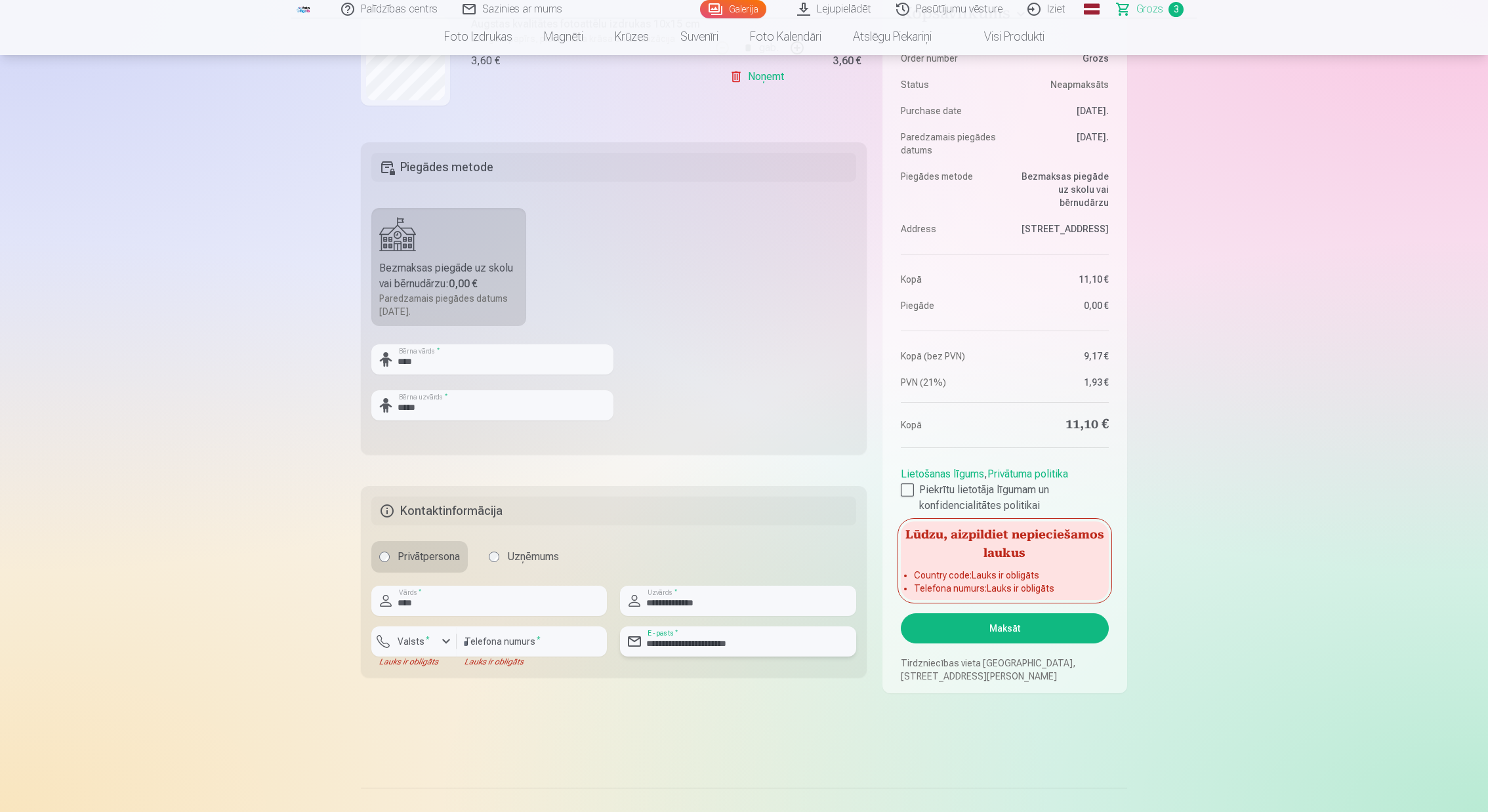
type input "**********"
click at [447, 639] on div "button" at bounding box center [446, 641] width 16 height 16
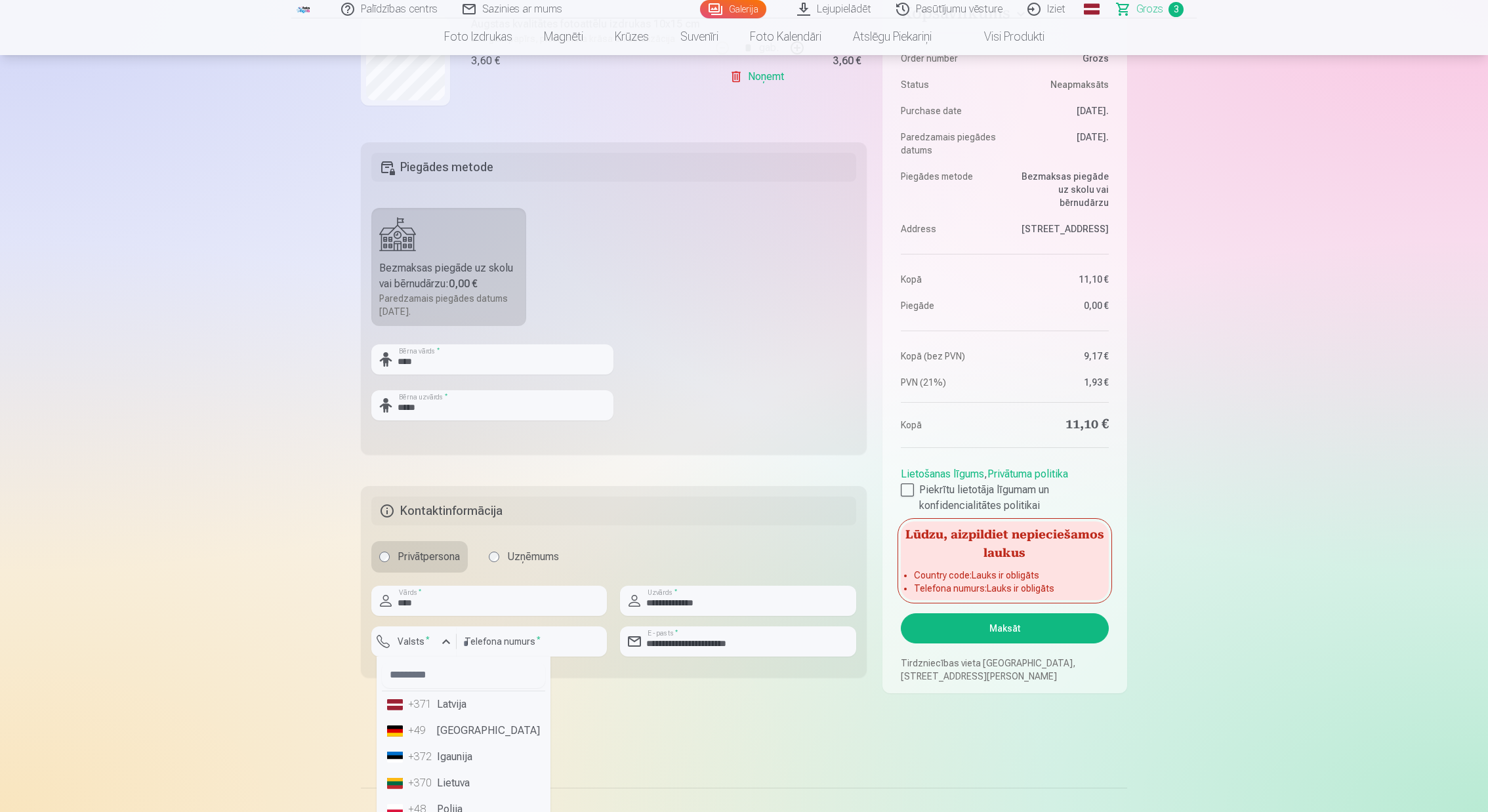
click at [447, 701] on li "+371 Latvija" at bounding box center [463, 704] width 163 height 26
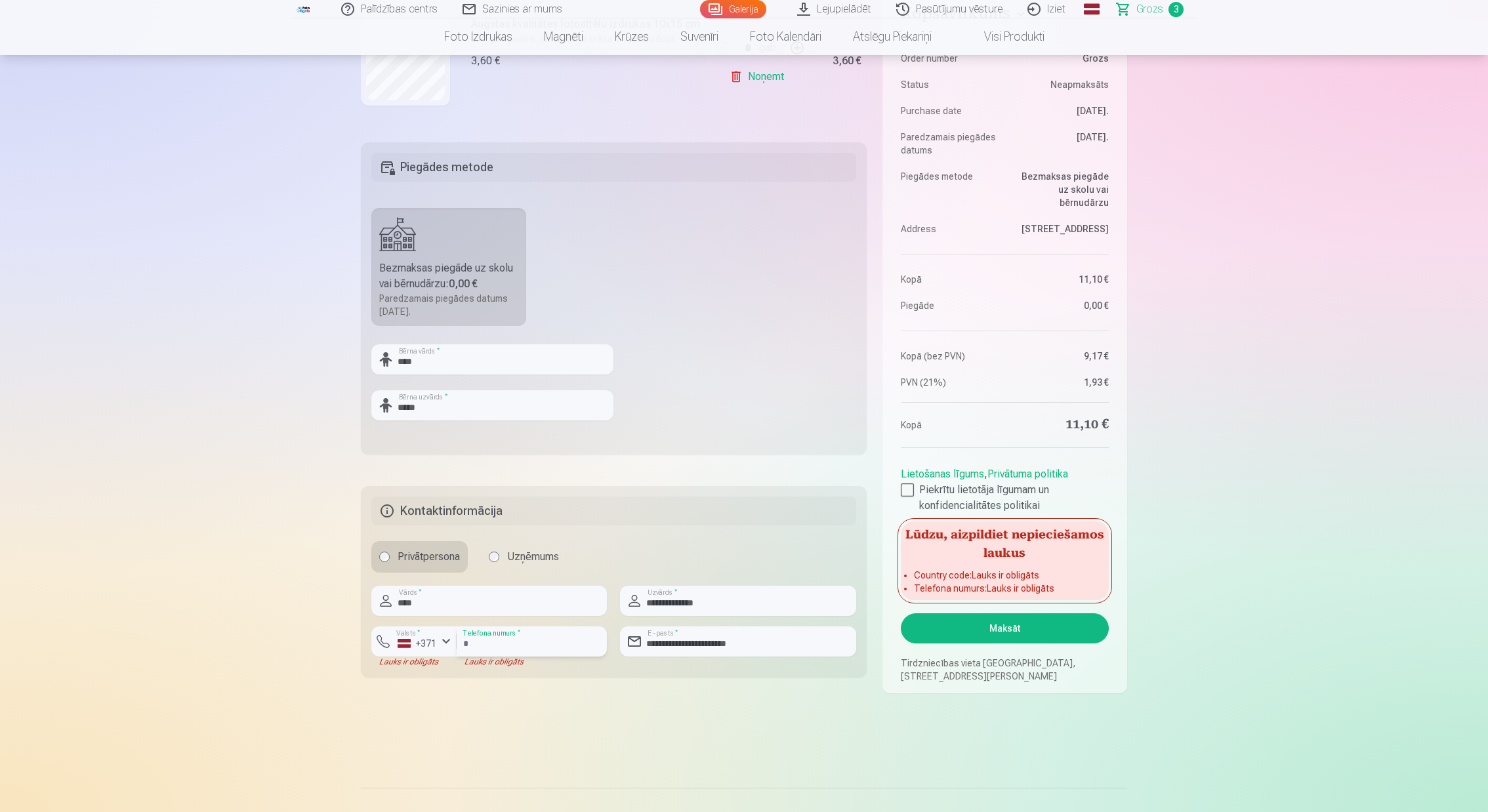
click at [480, 642] on input "number" at bounding box center [532, 641] width 150 height 30
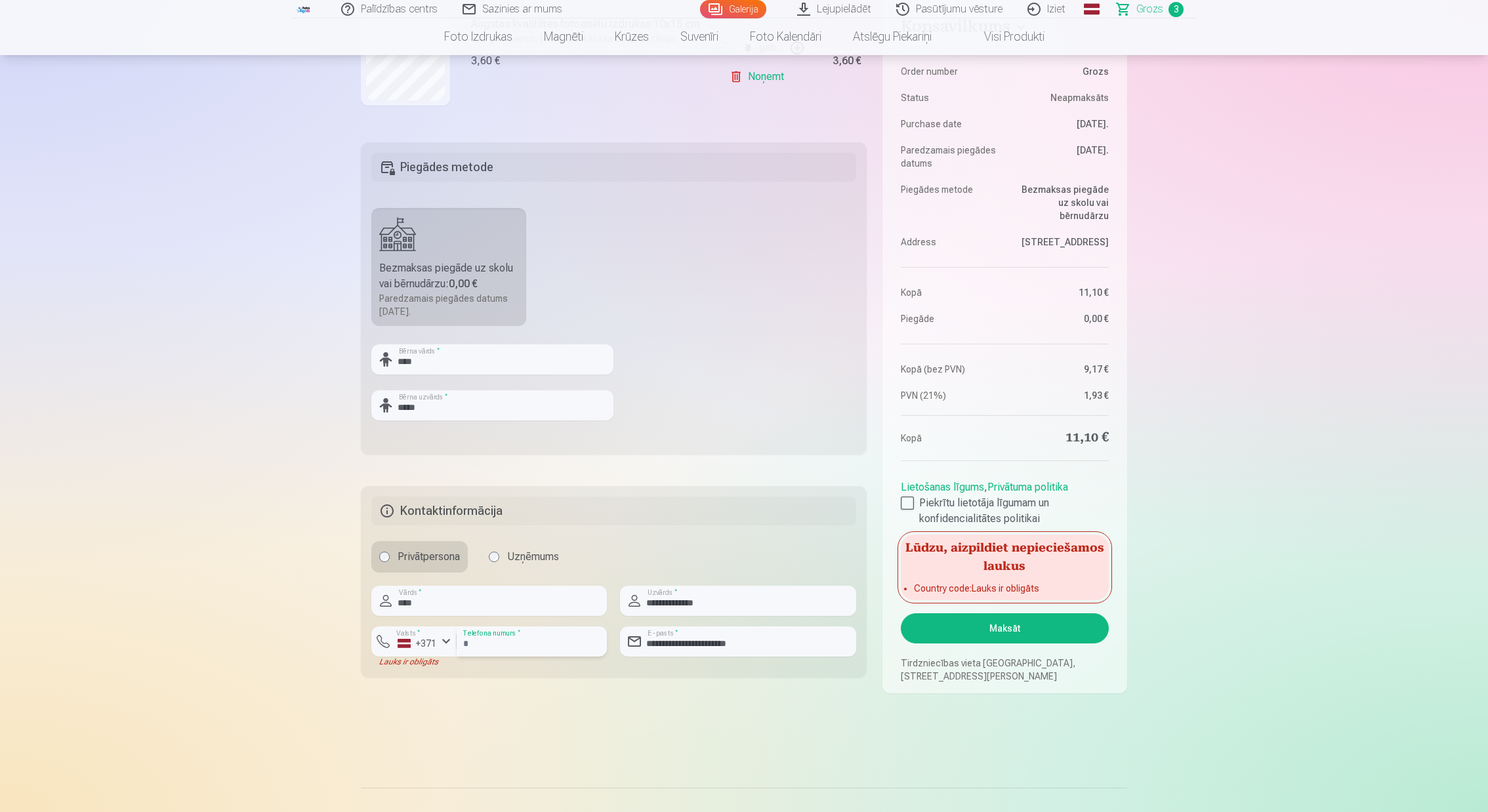
type input "********"
click at [429, 644] on div "+371" at bounding box center [417, 643] width 40 height 13
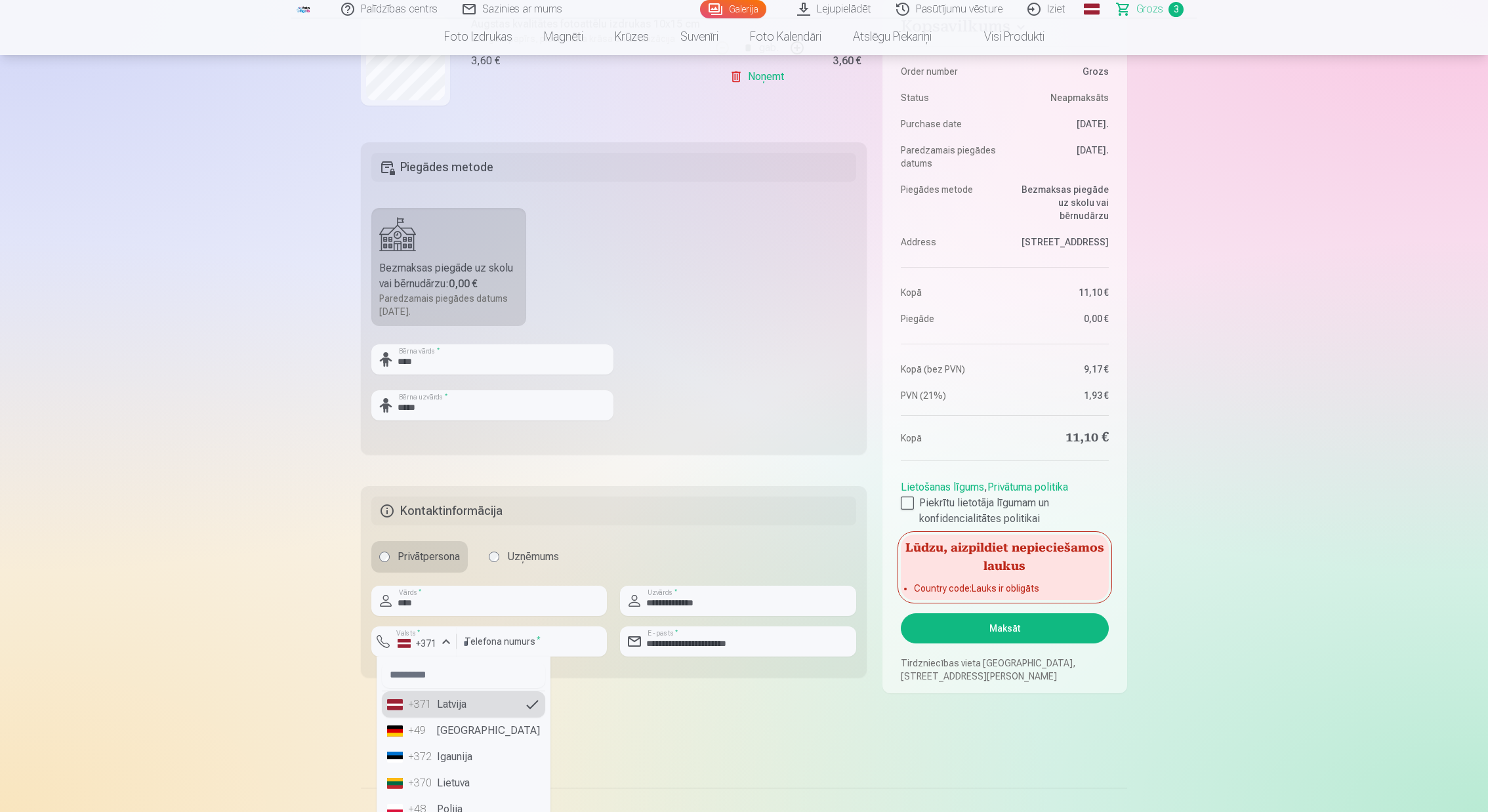
click at [429, 644] on div "+371" at bounding box center [417, 643] width 40 height 13
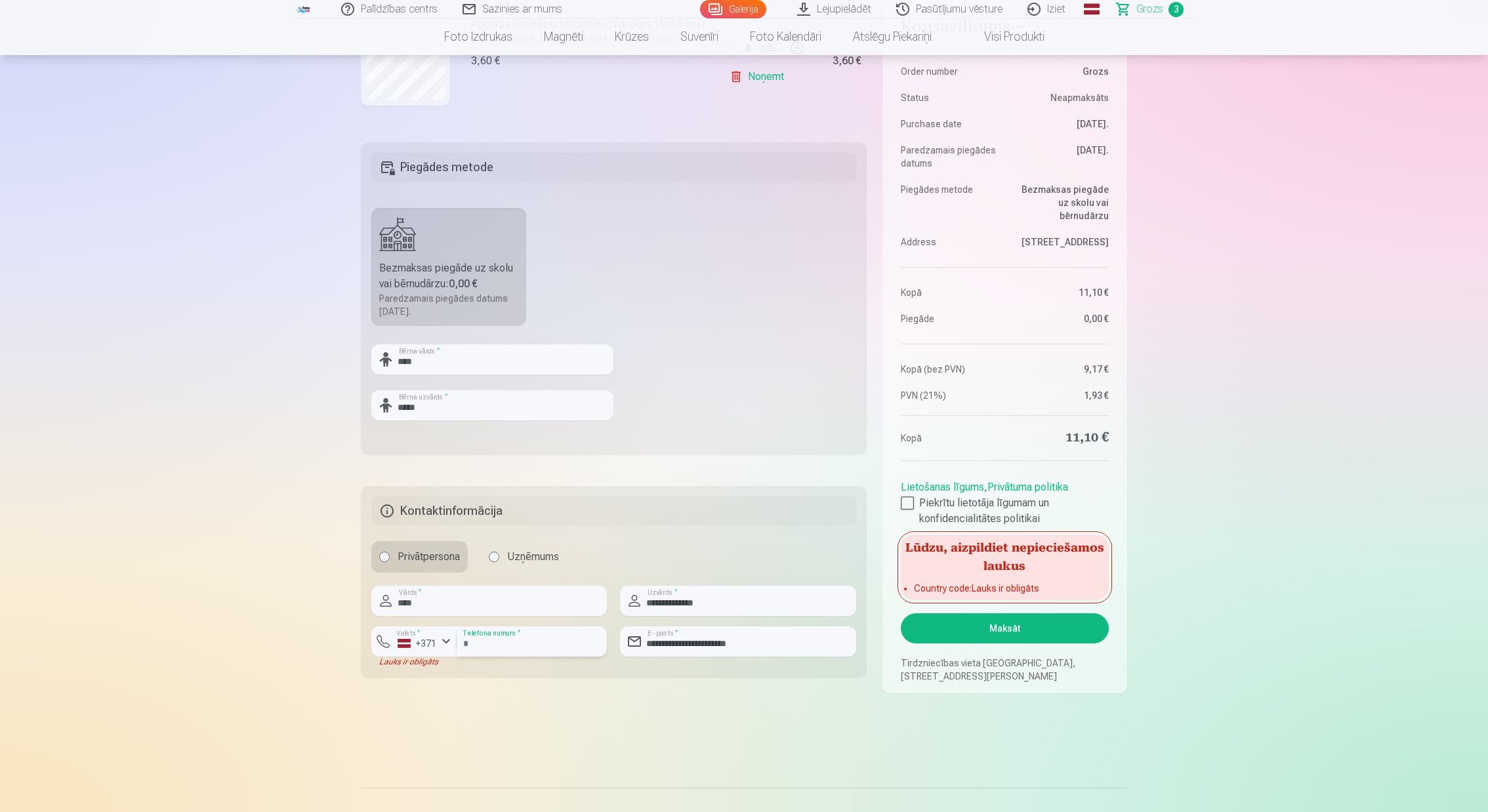
click at [541, 640] on input "********" at bounding box center [532, 641] width 150 height 30
click at [535, 600] on input "****" at bounding box center [489, 601] width 236 height 30
click at [446, 640] on div "button" at bounding box center [446, 641] width 16 height 16
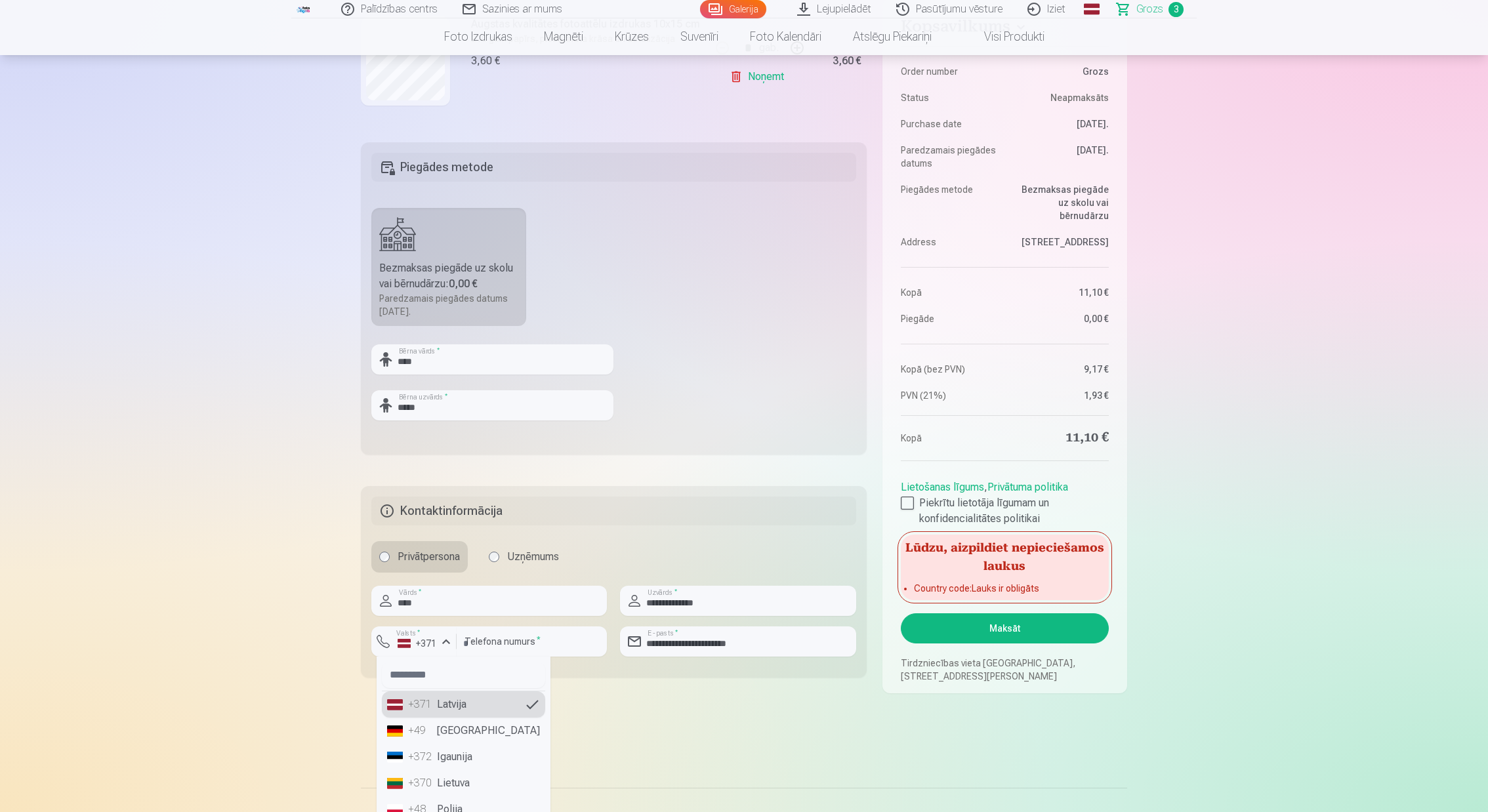
click at [460, 732] on li "+49 Germany" at bounding box center [463, 731] width 163 height 26
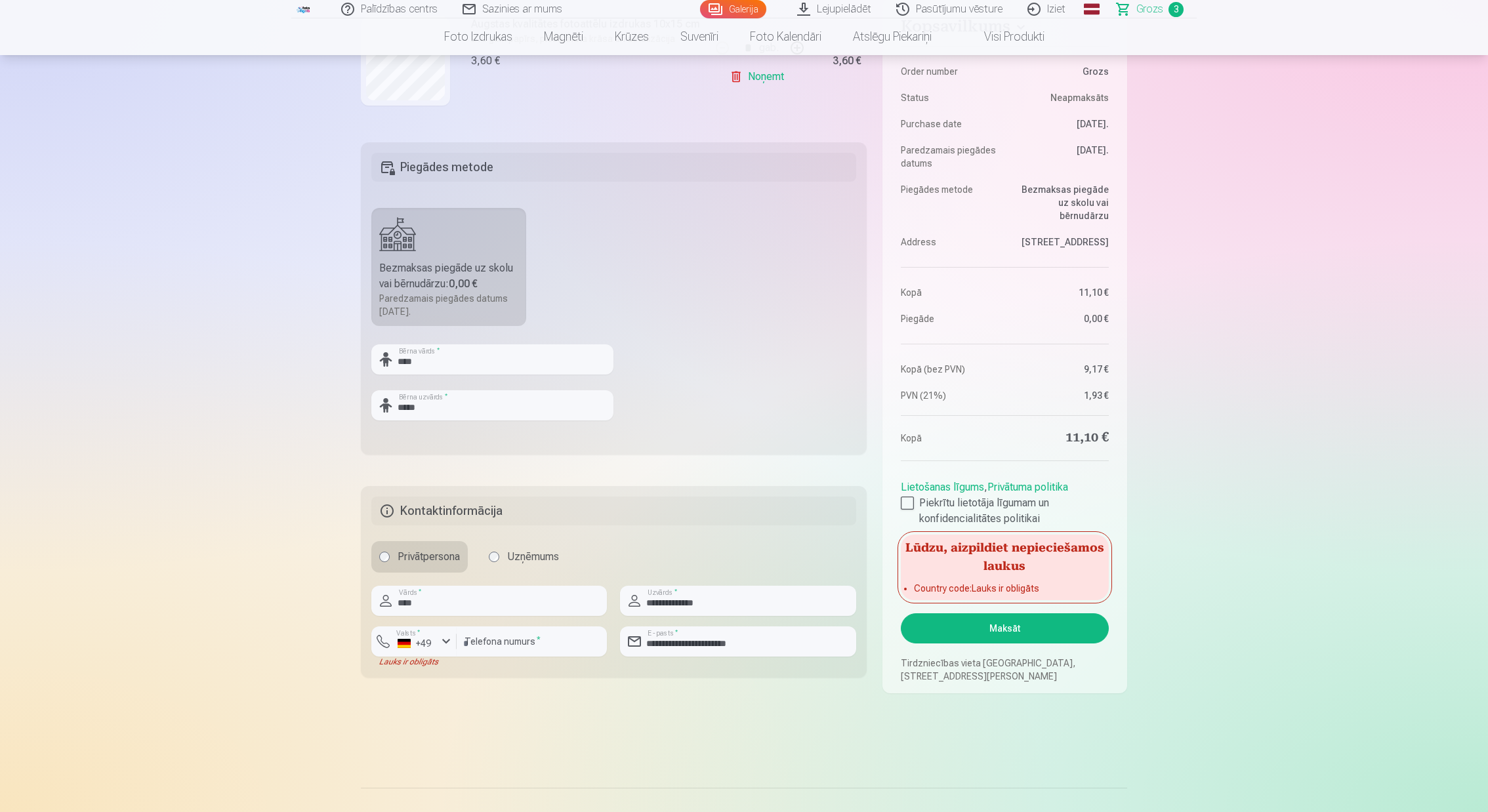
click at [447, 642] on div "button" at bounding box center [446, 641] width 16 height 16
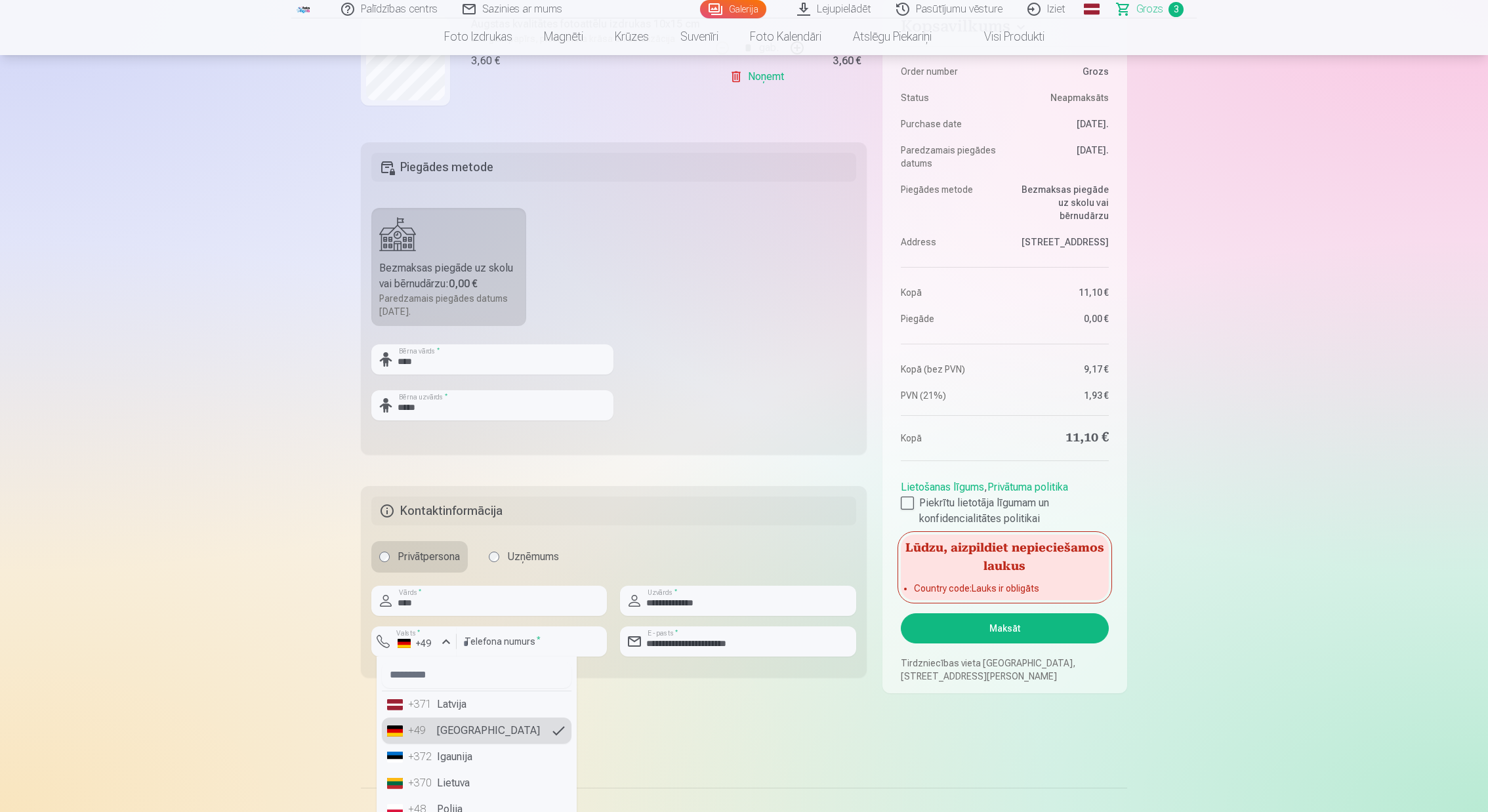
click at [423, 701] on div "+371" at bounding box center [421, 704] width 26 height 16
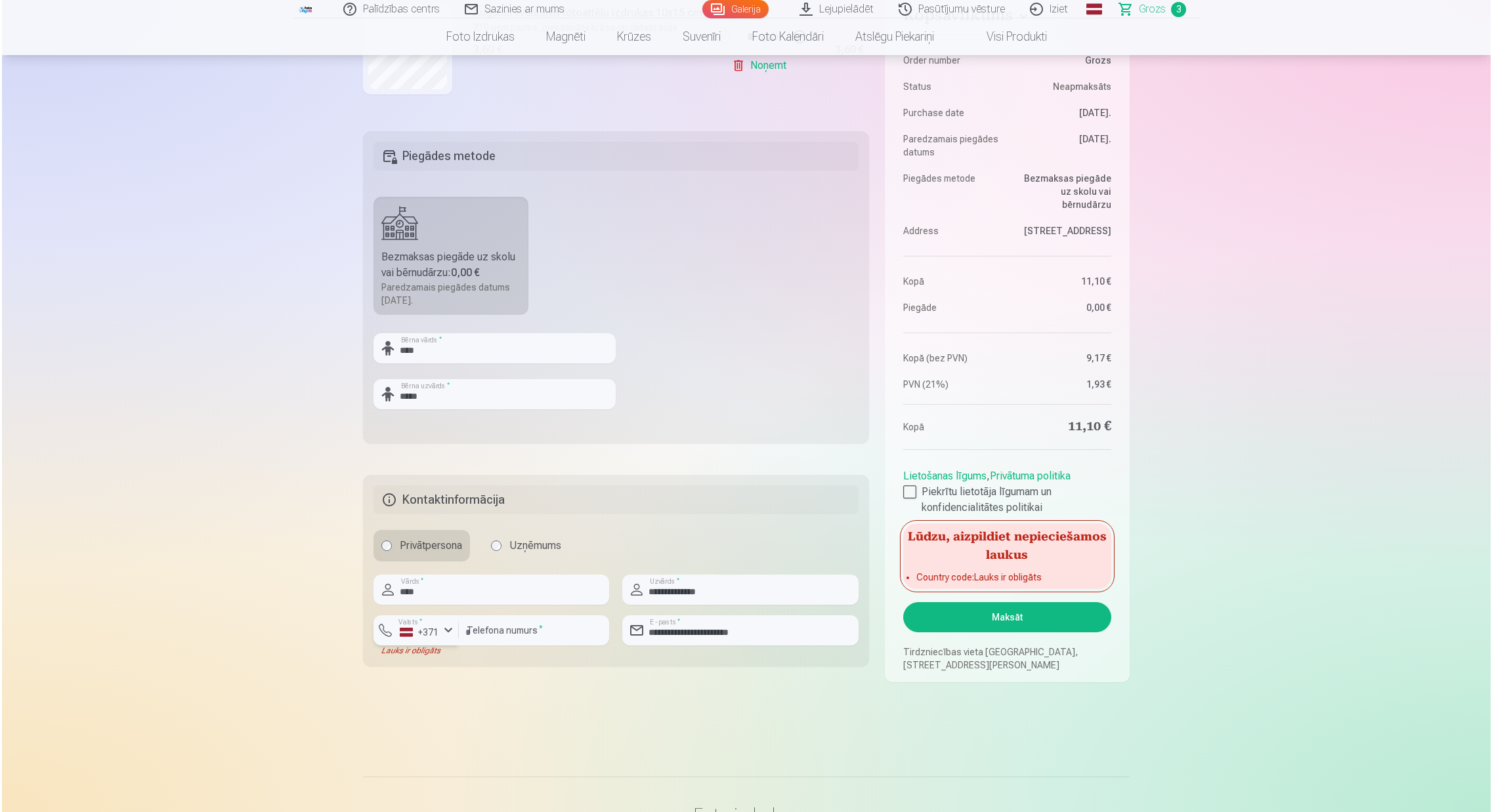
scroll to position [466, 0]
click at [1032, 612] on button "Maksāt" at bounding box center [1004, 617] width 208 height 30
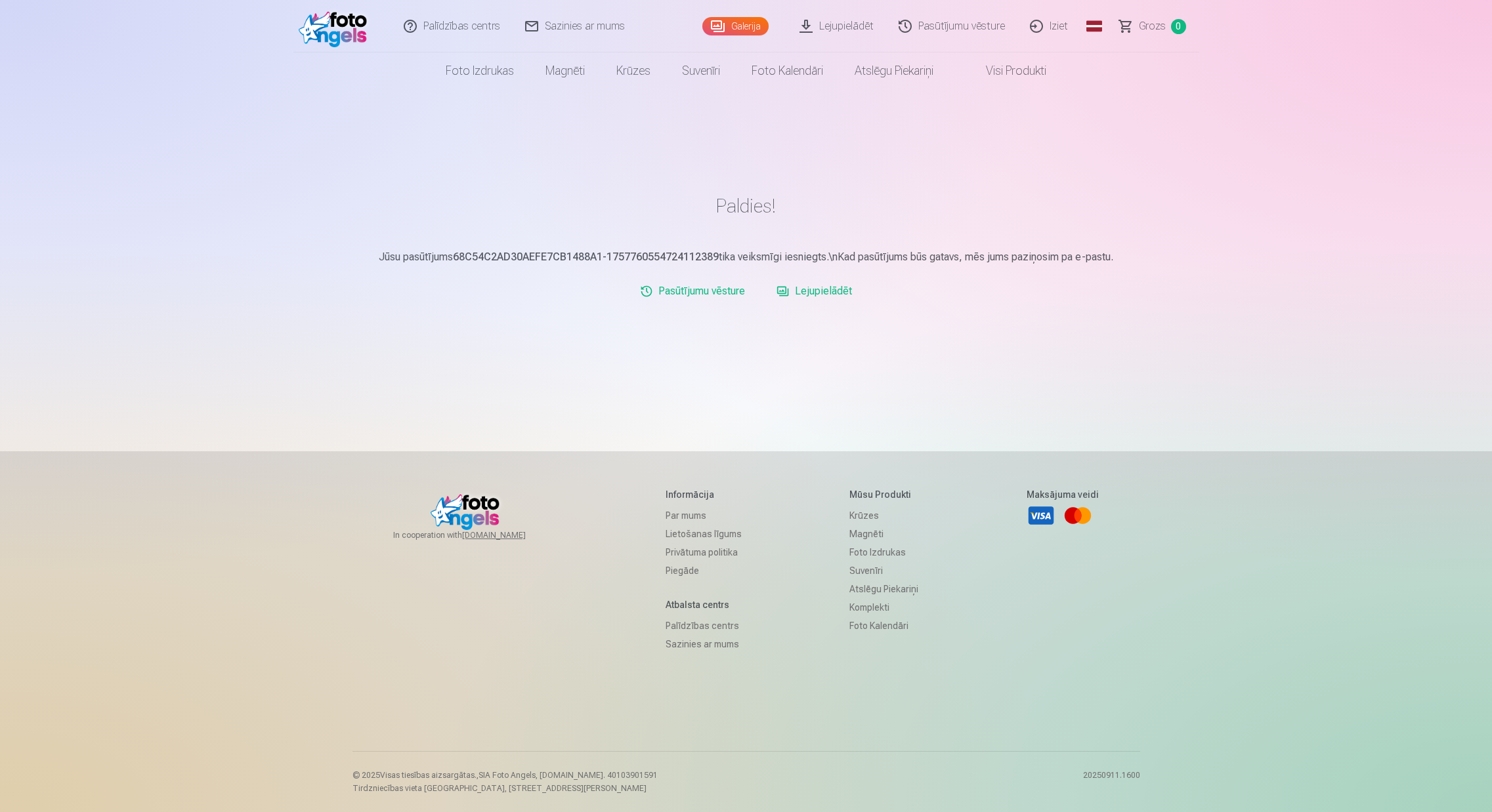
click at [750, 26] on link "Galerija" at bounding box center [735, 26] width 66 height 18
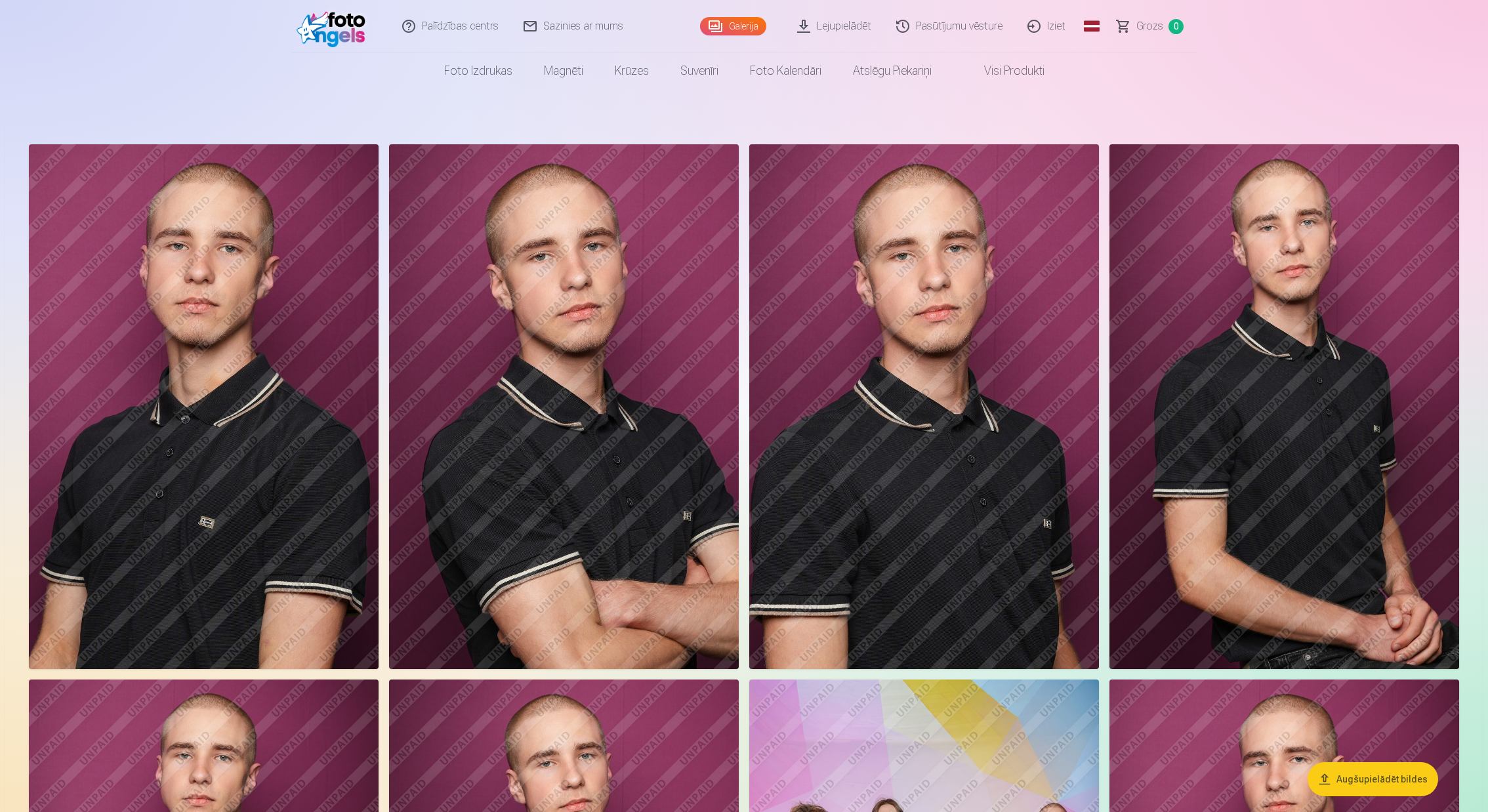
click at [862, 24] on link "Lejupielādēt" at bounding box center [834, 26] width 99 height 52
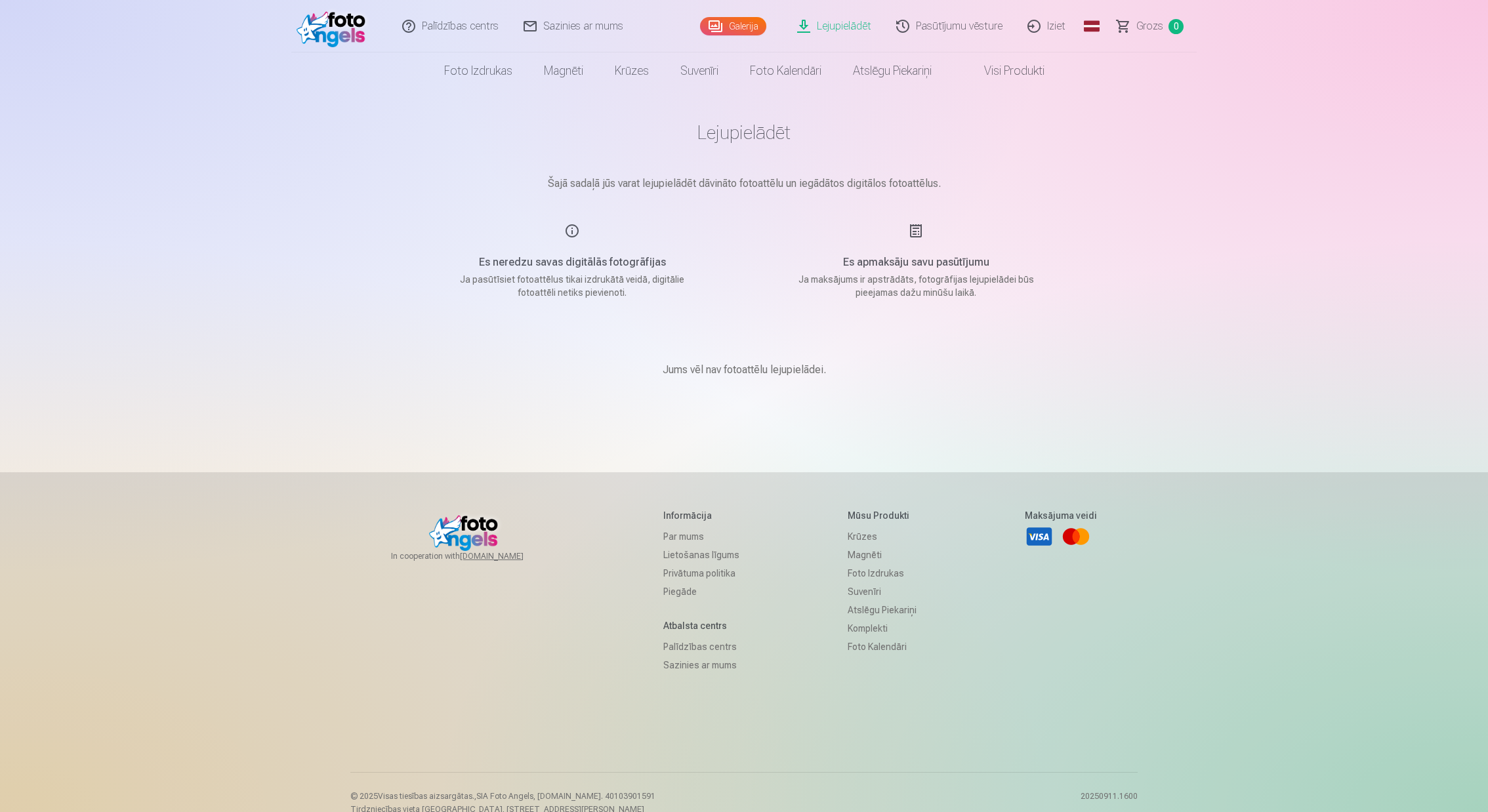
click at [747, 24] on link "Galerija" at bounding box center [733, 26] width 66 height 18
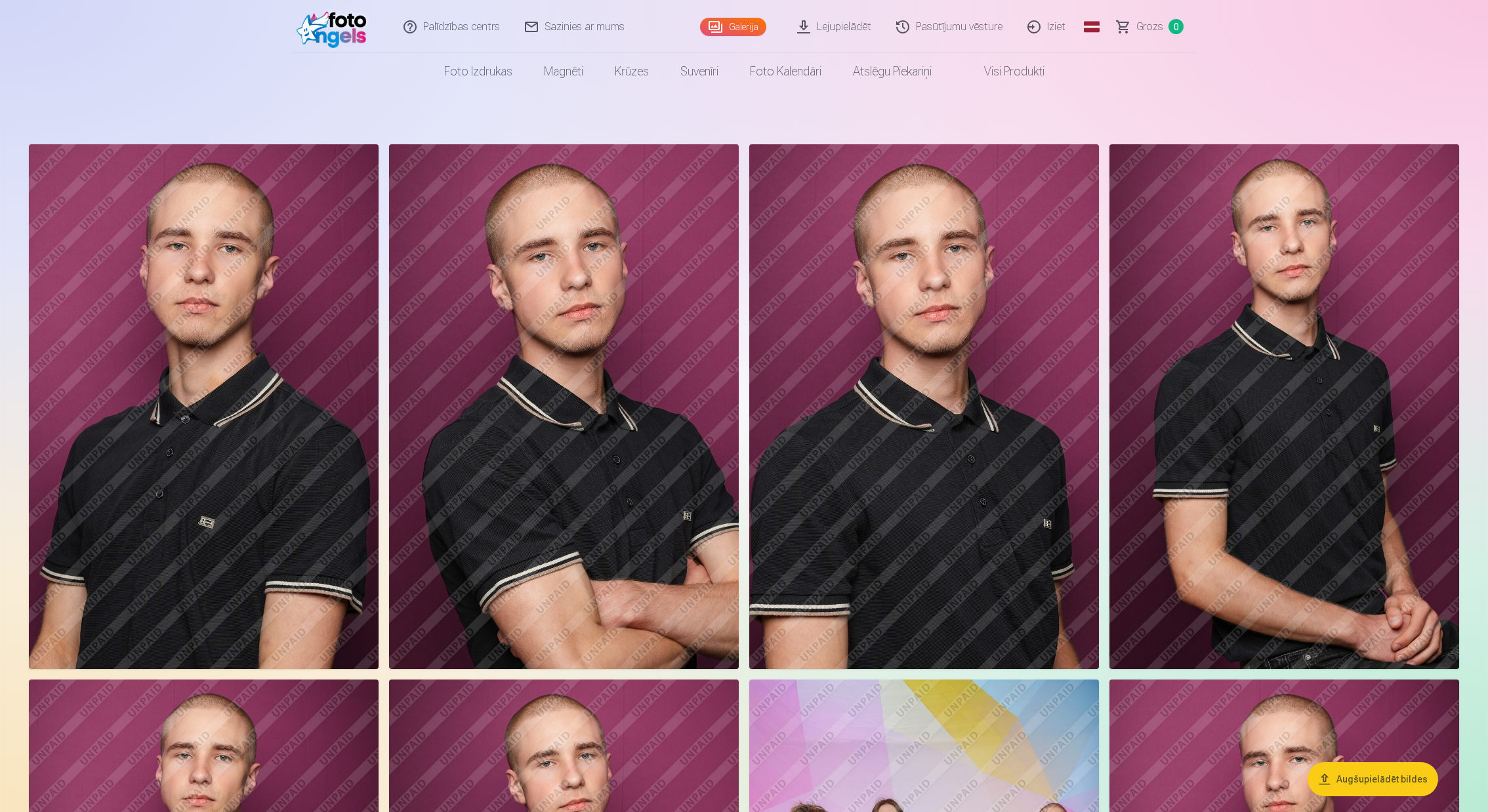
click at [932, 338] on img at bounding box center [923, 407] width 350 height 525
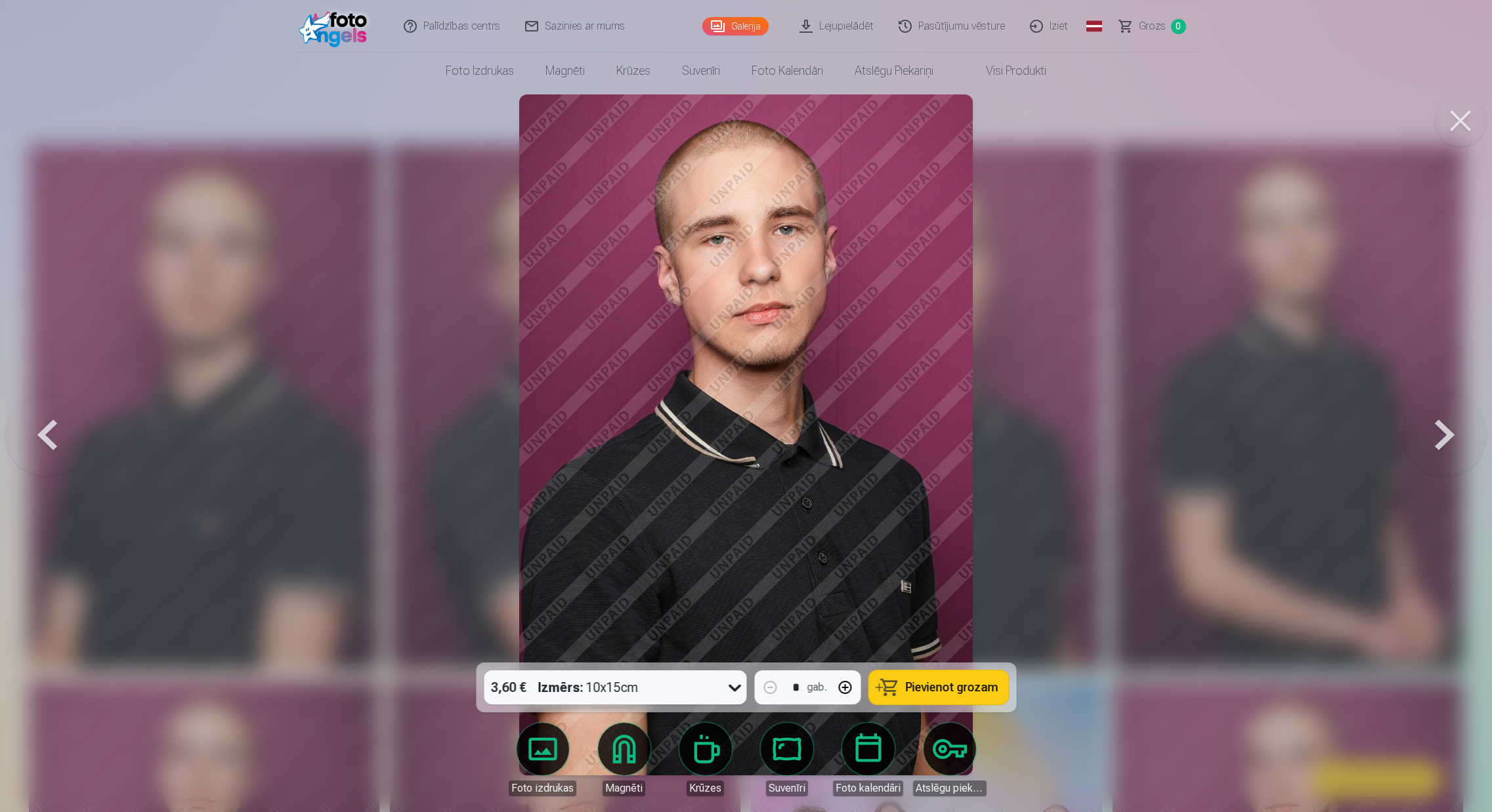
click at [842, 23] on link "Lejupielādēt" at bounding box center [837, 26] width 99 height 52
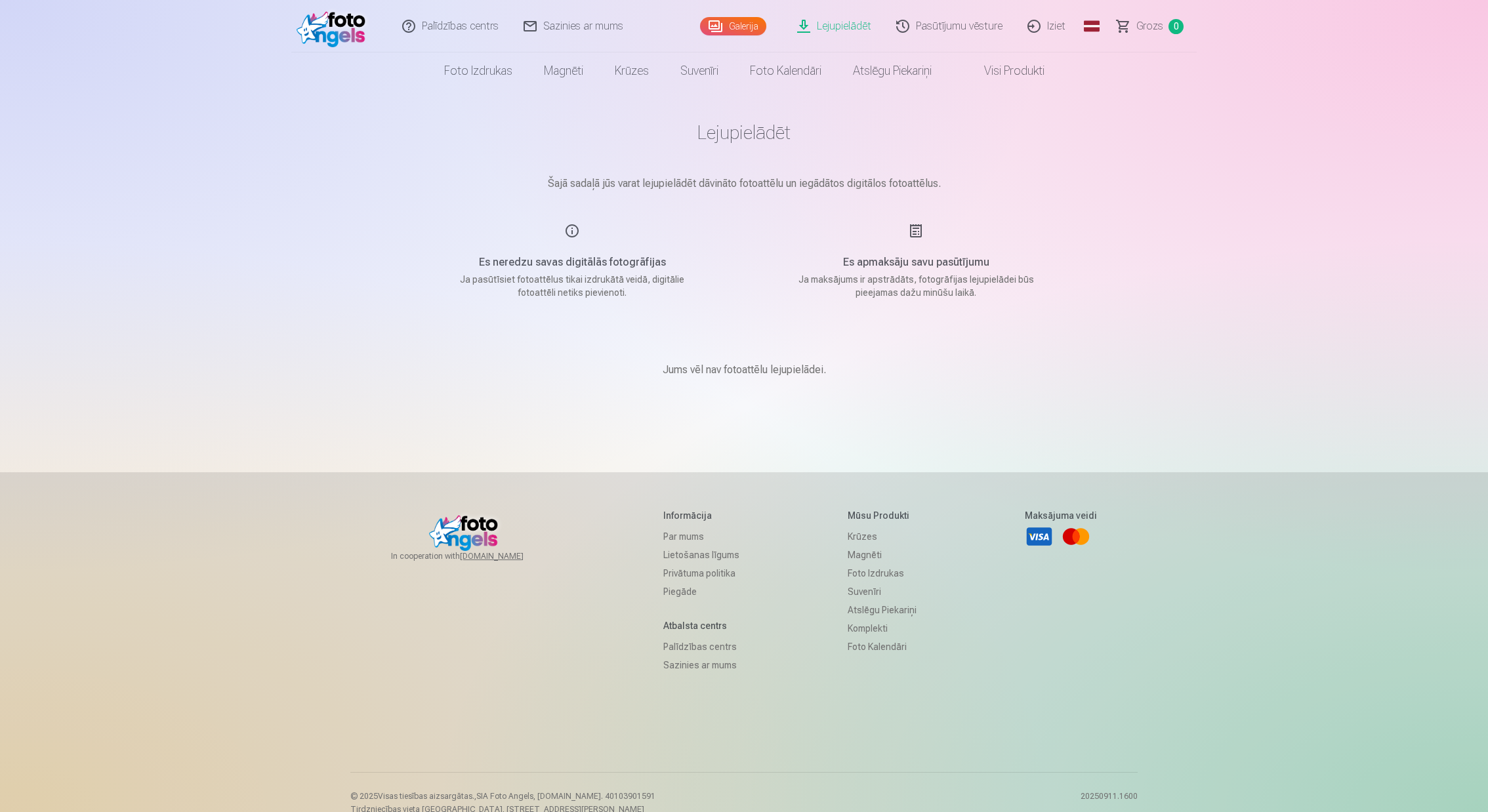
click at [1082, 186] on div "Lejupielādēt Šajā sadaļā jūs varat lejupielādēt dāvināto fotoattēlu un iegādāto…" at bounding box center [744, 416] width 787 height 833
click at [749, 26] on link "Galerija" at bounding box center [733, 26] width 66 height 18
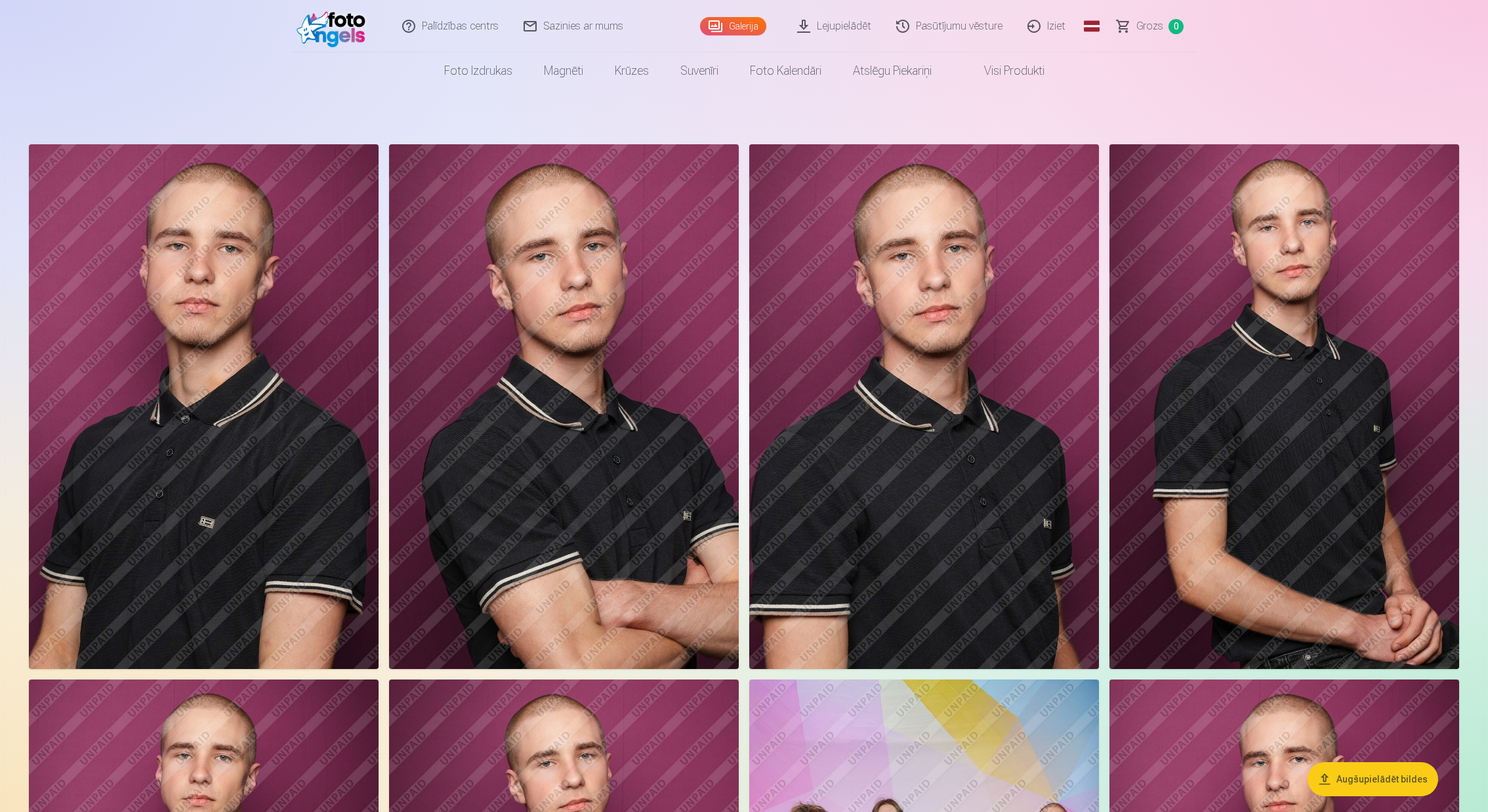
click at [999, 27] on link "Pasūtījumu vēsture" at bounding box center [950, 26] width 131 height 52
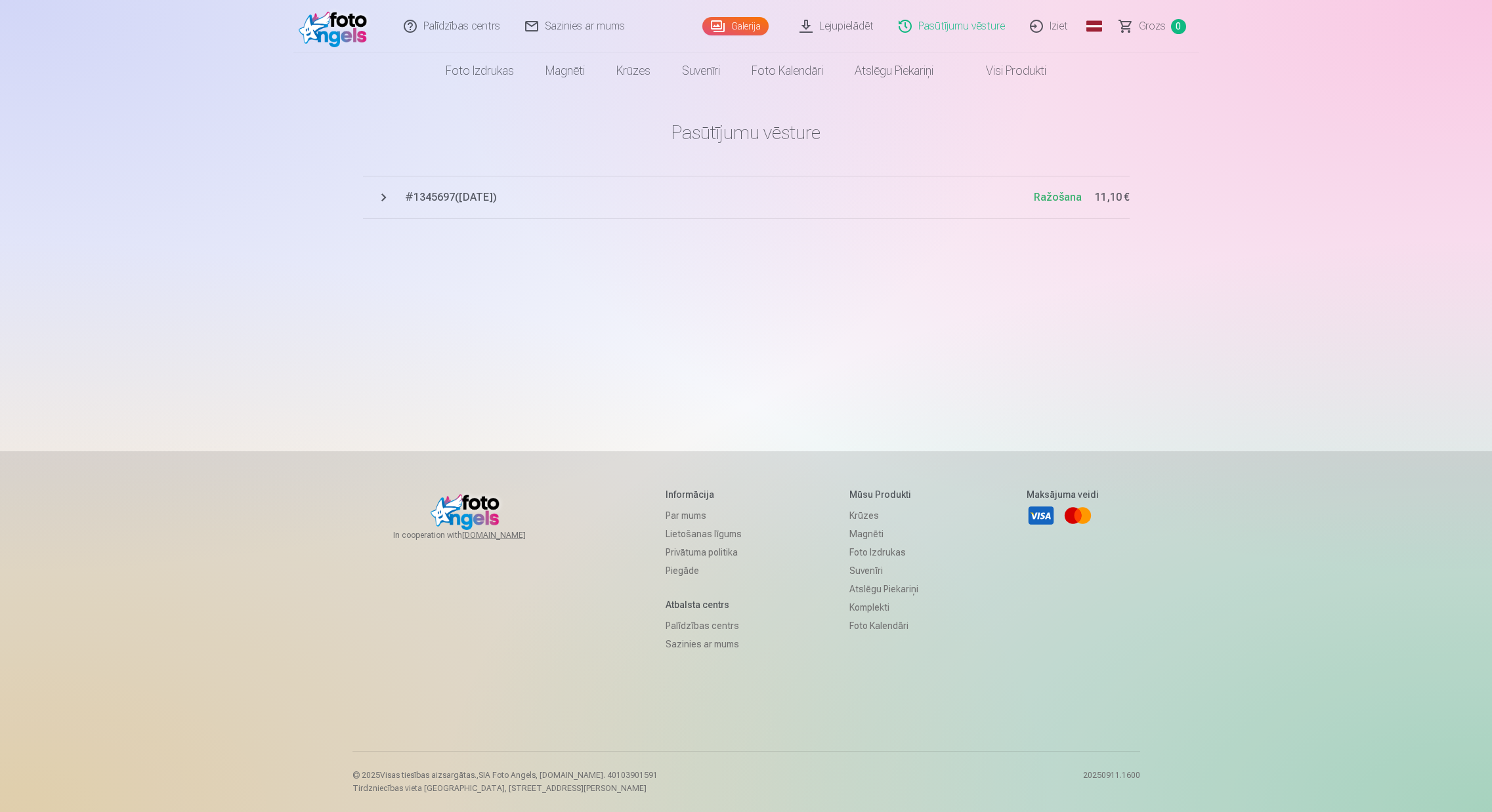
click at [386, 197] on button "# 1345697 ( 13.09.2025 ) Ražošana 11,10 €" at bounding box center [746, 197] width 767 height 43
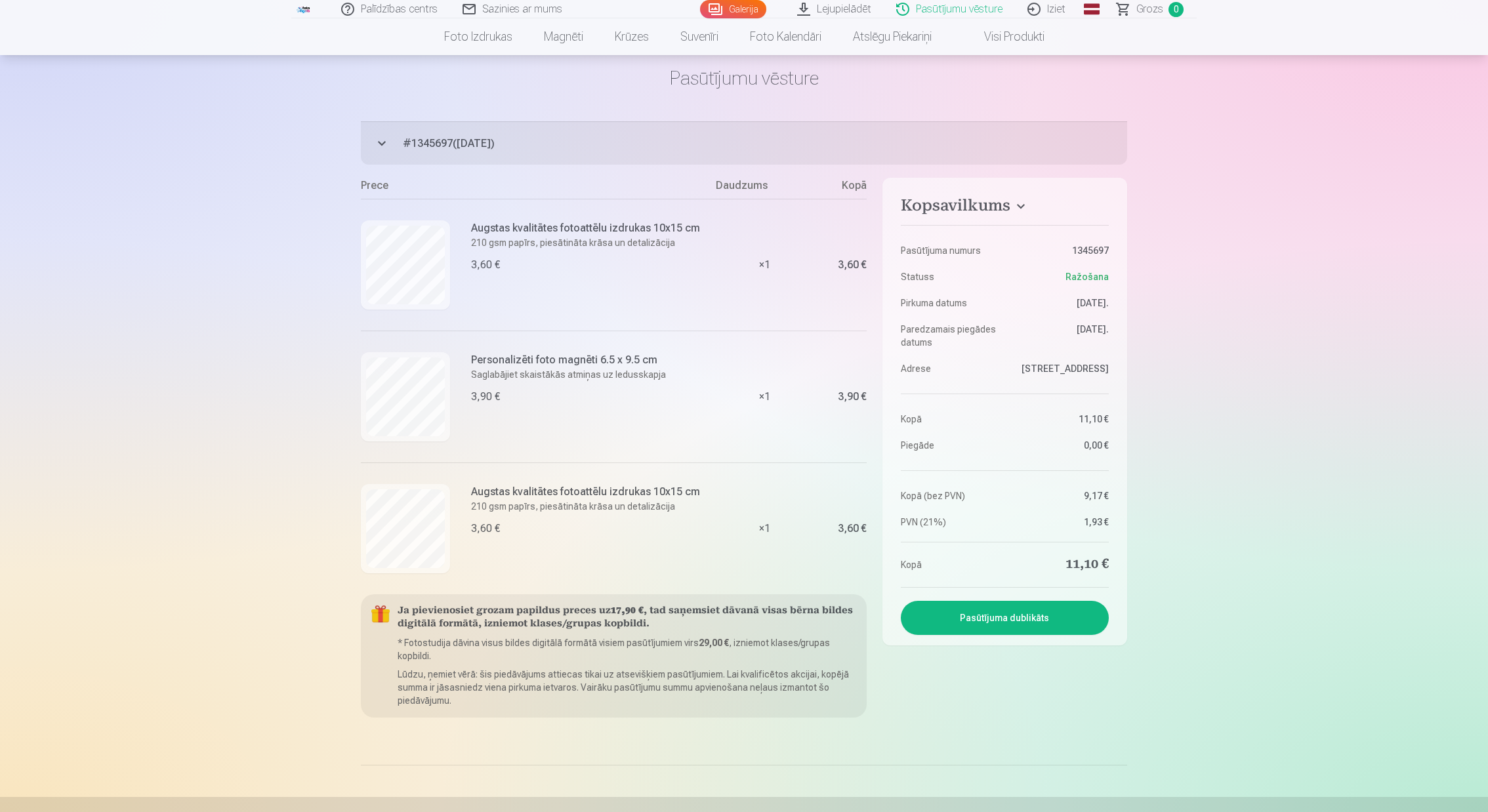
scroll to position [54, 0]
click at [1051, 8] on link "Iziet" at bounding box center [1047, 9] width 63 height 18
